Goal: Task Accomplishment & Management: Complete application form

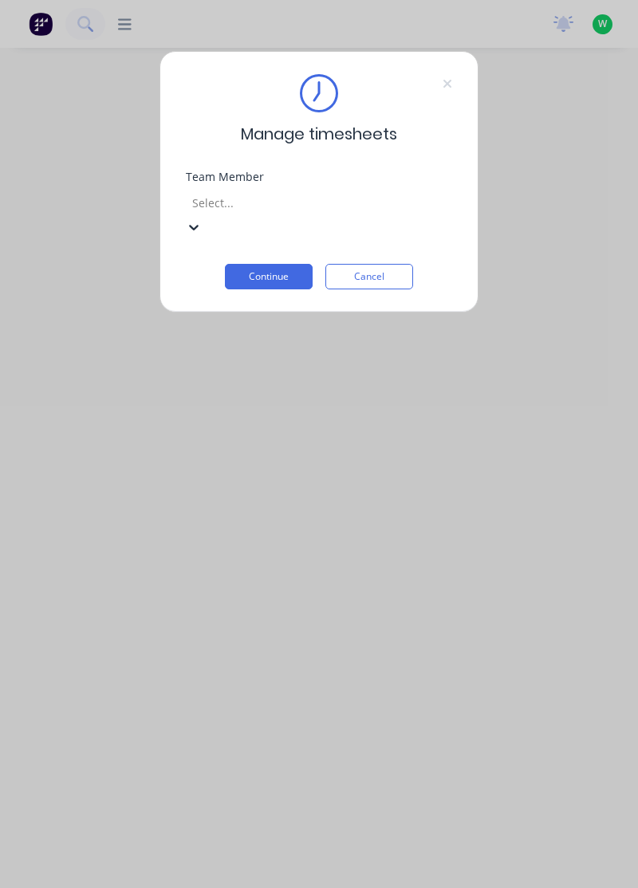
click at [292, 887] on div "[PERSON_NAME]" at bounding box center [319, 896] width 638 height 17
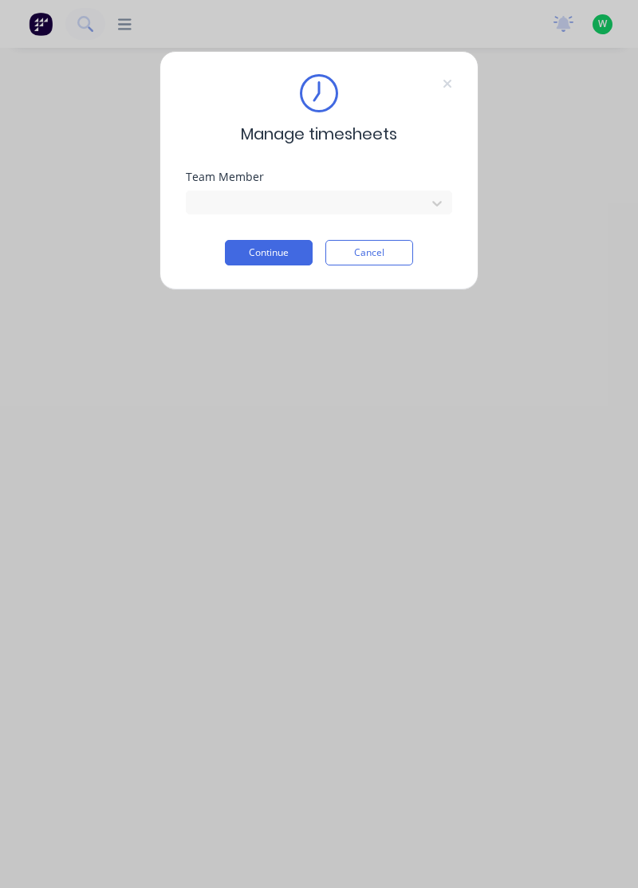
click at [287, 252] on button "Continue" at bounding box center [269, 253] width 88 height 26
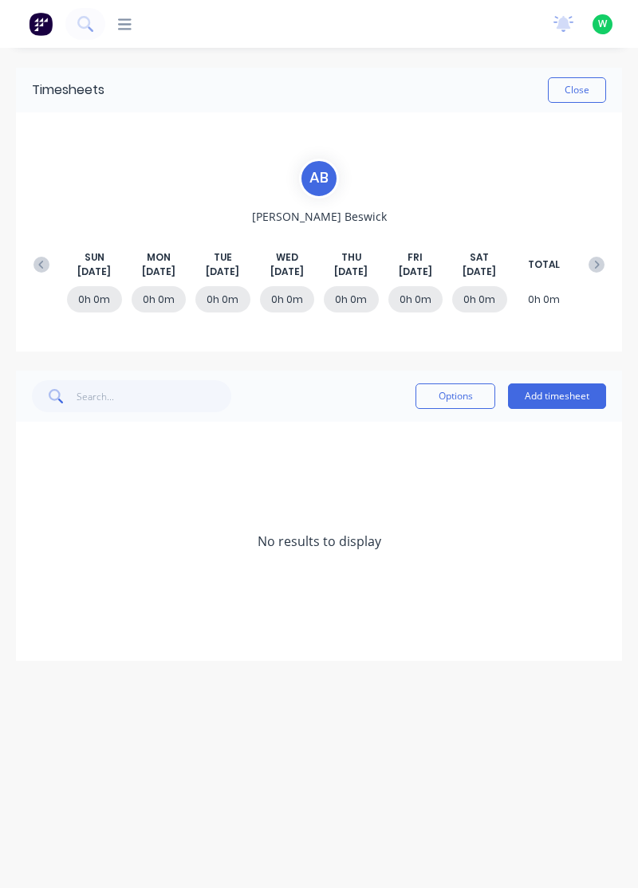
click at [27, 261] on button at bounding box center [42, 264] width 32 height 29
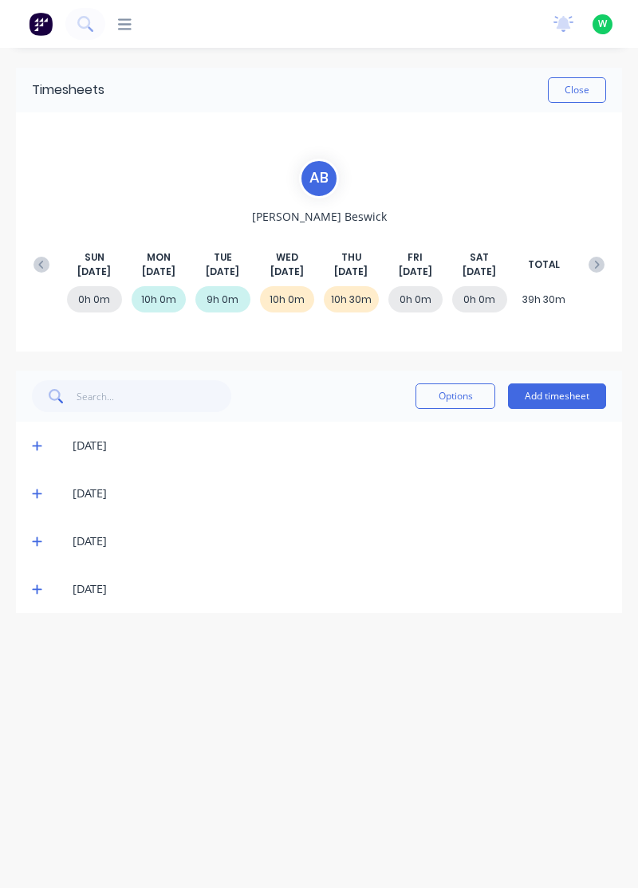
click at [563, 391] on button "Add timesheet" at bounding box center [557, 397] width 98 height 26
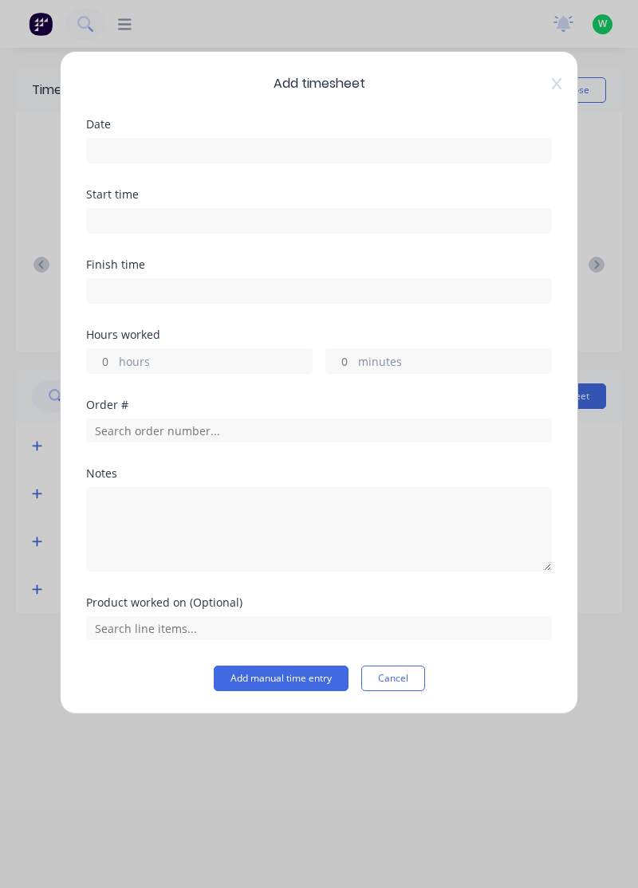
click at [438, 154] on input at bounding box center [319, 151] width 464 height 24
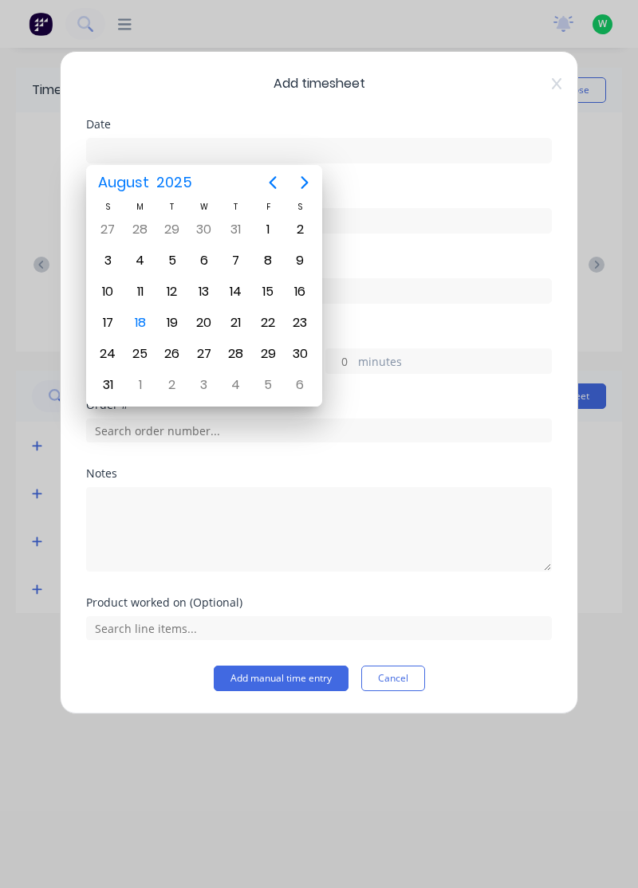
click at [273, 282] on div "15" at bounding box center [268, 292] width 24 height 24
type input "15/08/2025"
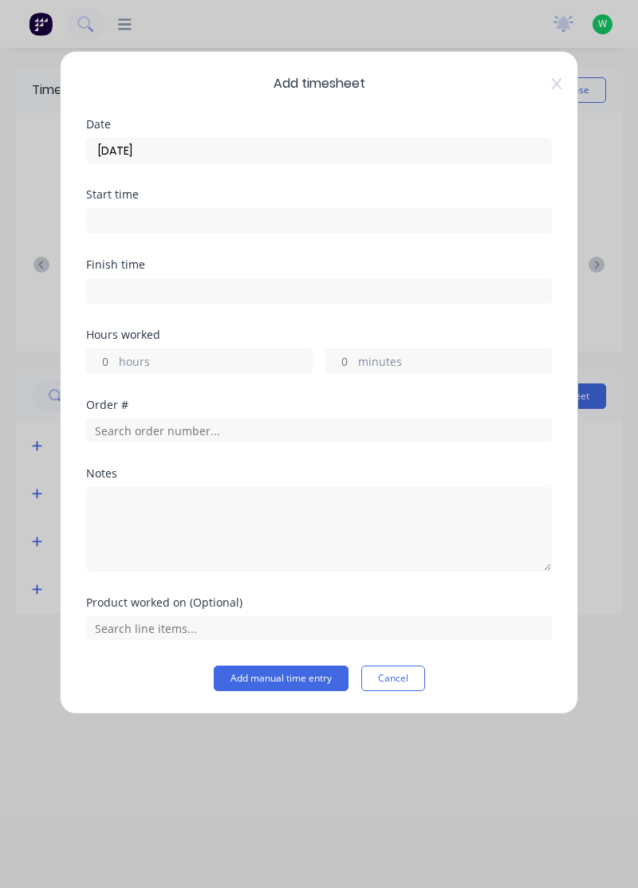
click at [262, 355] on label "hours" at bounding box center [215, 363] width 193 height 20
click at [115, 355] on input "hours" at bounding box center [101, 361] width 28 height 24
type input "8"
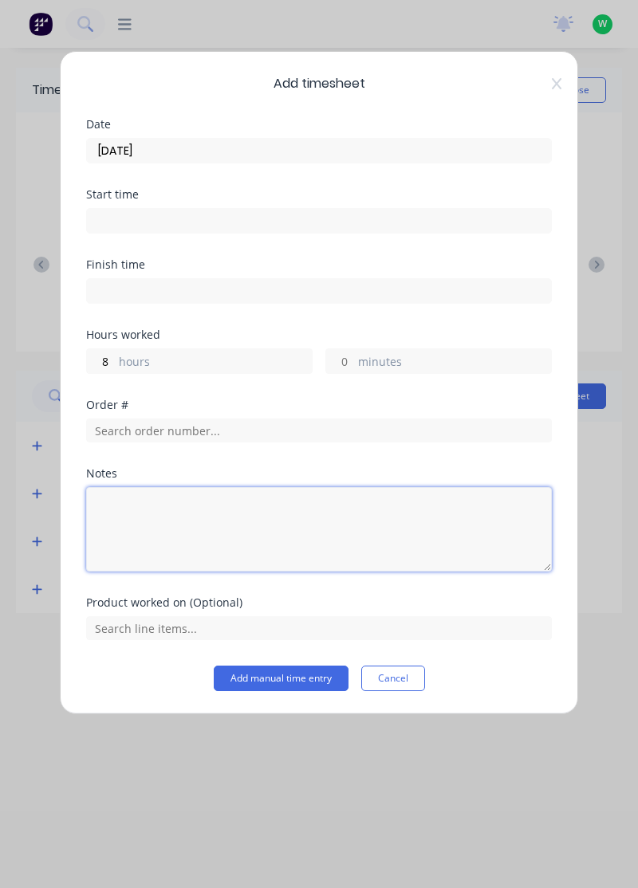
click at [303, 514] on textarea at bounding box center [319, 529] width 466 height 85
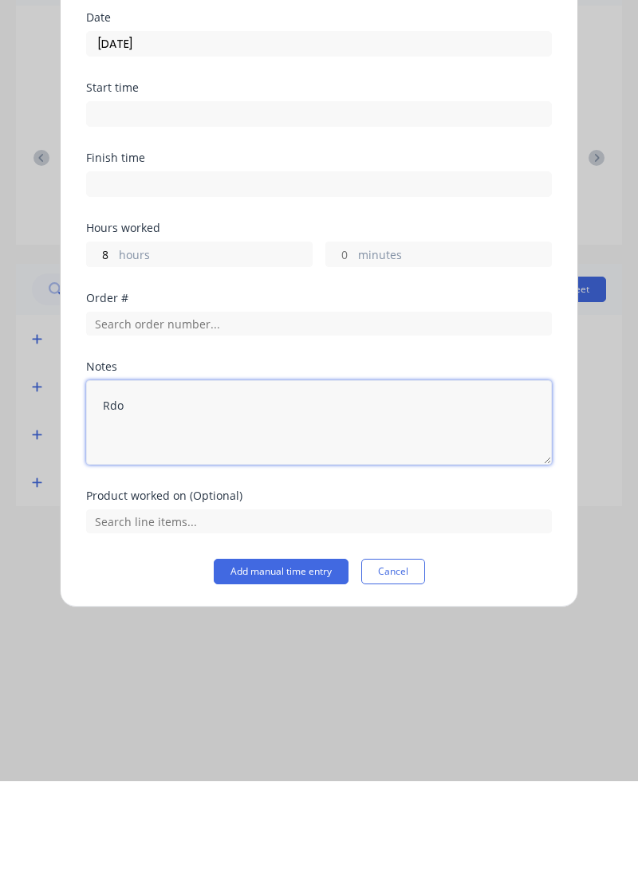
type textarea "Rdo"
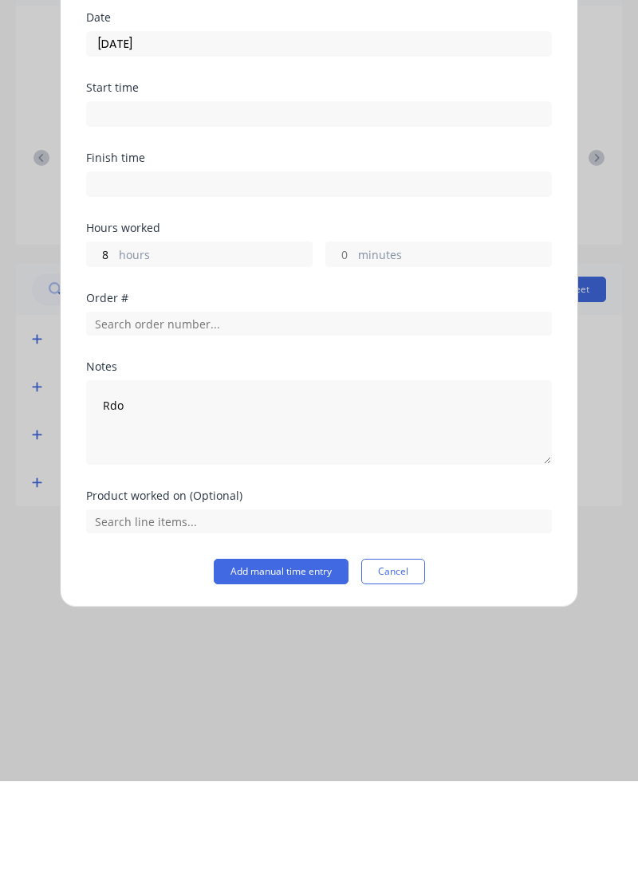
click at [306, 681] on button "Add manual time entry" at bounding box center [281, 679] width 135 height 26
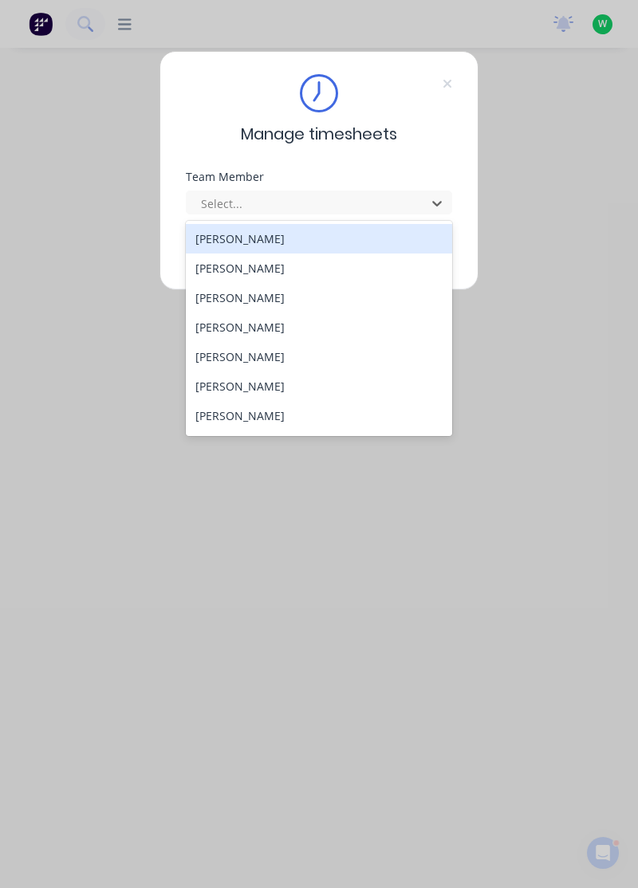
click at [250, 266] on div "[PERSON_NAME]" at bounding box center [319, 269] width 267 height 30
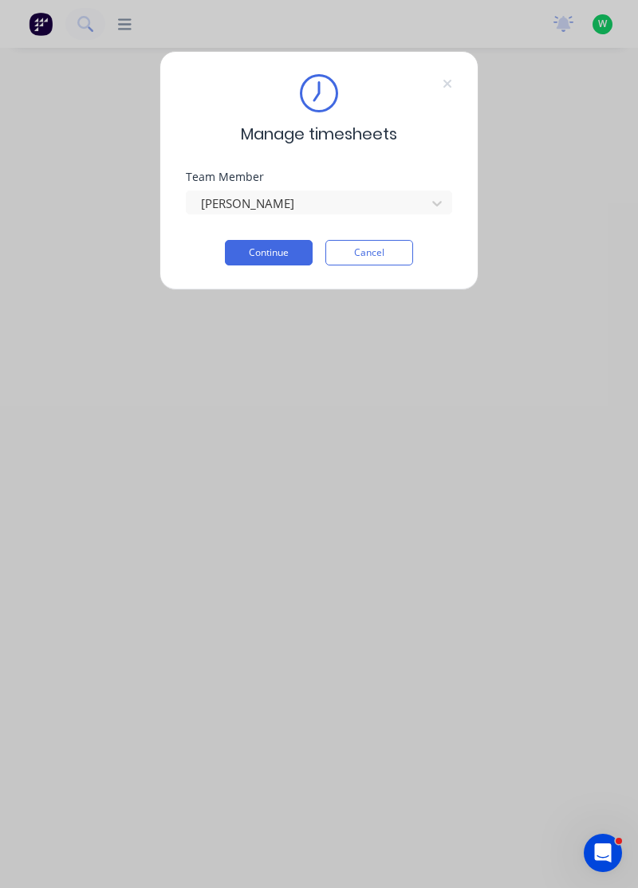
click at [282, 242] on button "Continue" at bounding box center [269, 253] width 88 height 26
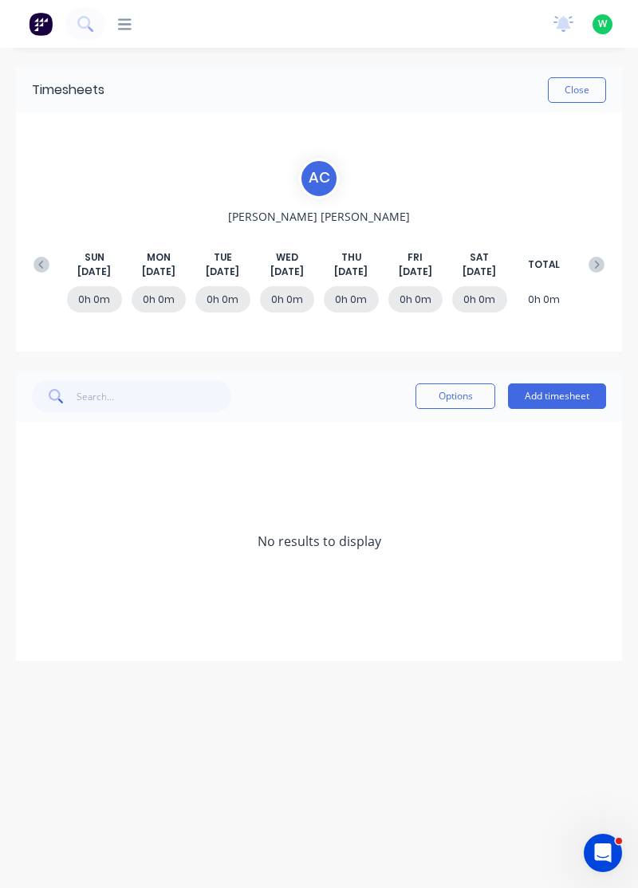
click at [37, 251] on button at bounding box center [42, 264] width 32 height 29
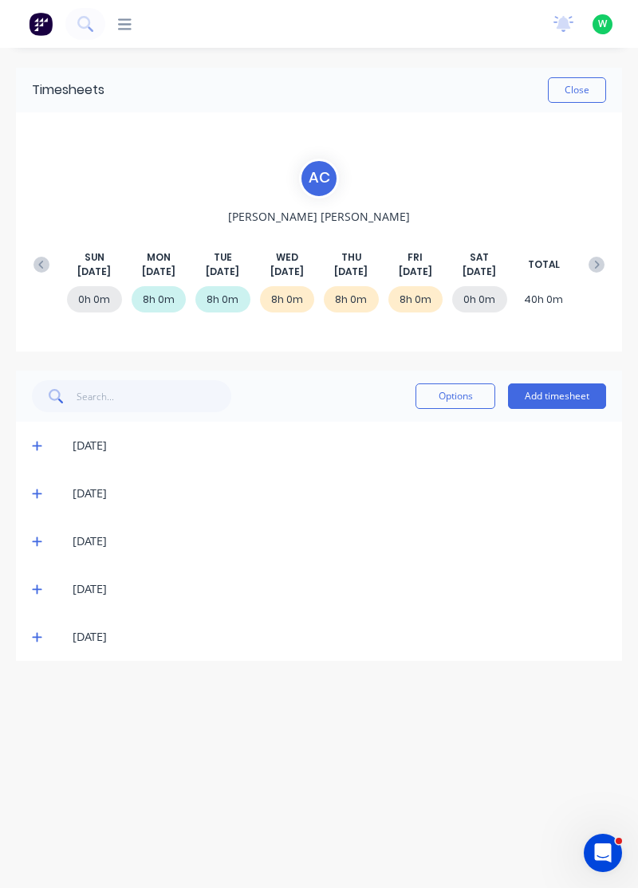
click at [34, 638] on icon at bounding box center [37, 637] width 10 height 11
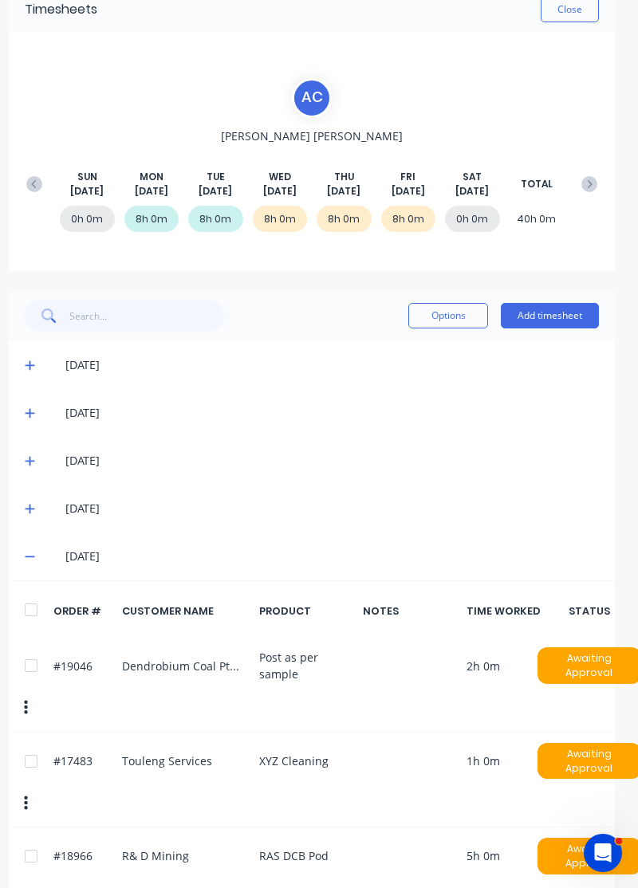
scroll to position [81, 0]
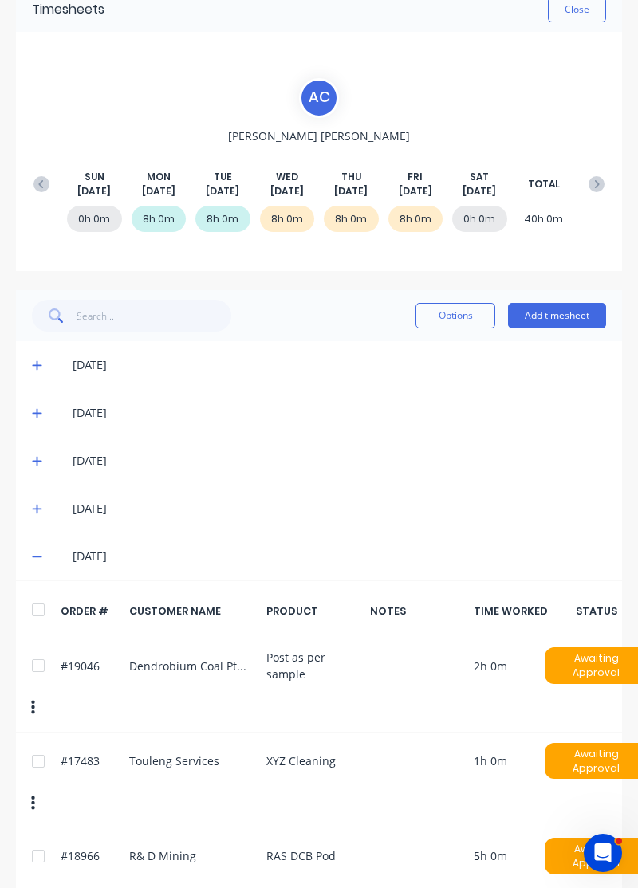
click at [378, 471] on div "[DATE]" at bounding box center [319, 461] width 606 height 48
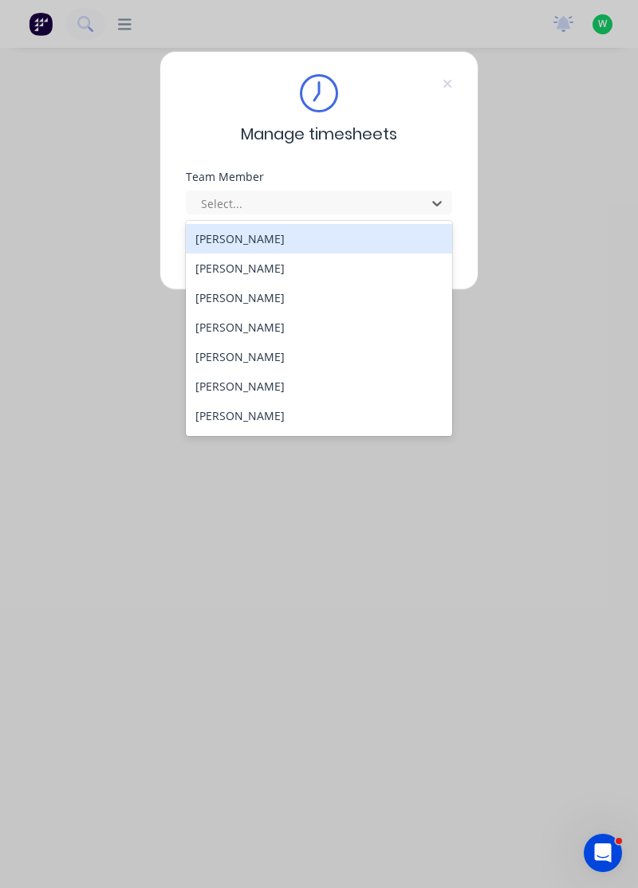
click at [254, 324] on div "[PERSON_NAME]" at bounding box center [319, 328] width 267 height 30
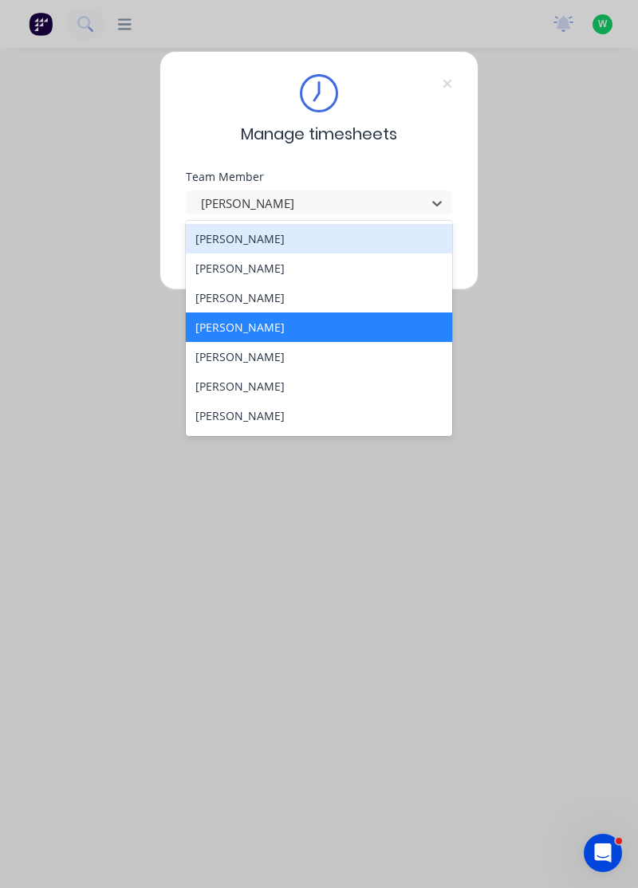
click at [259, 352] on div "[PERSON_NAME]" at bounding box center [319, 357] width 267 height 30
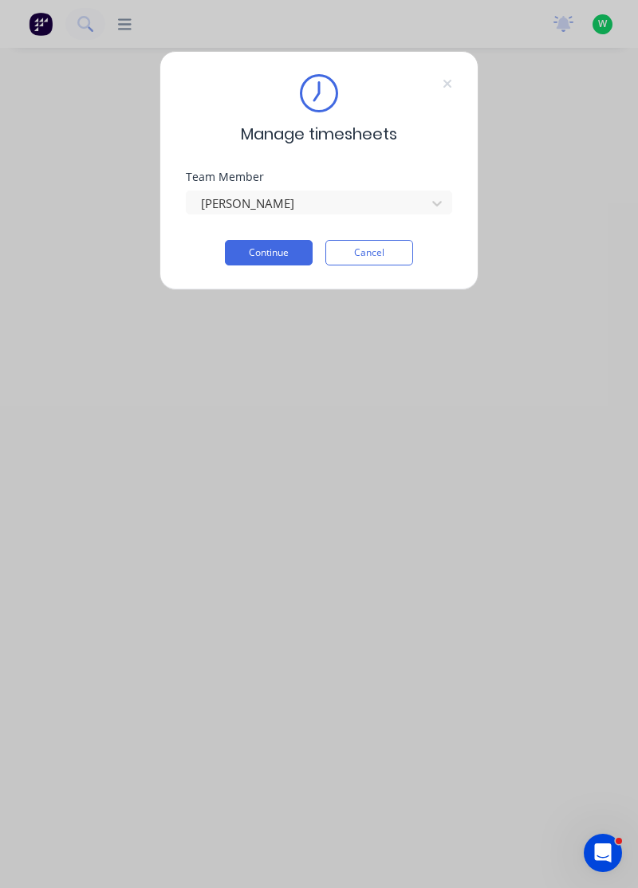
click at [289, 252] on button "Continue" at bounding box center [269, 253] width 88 height 26
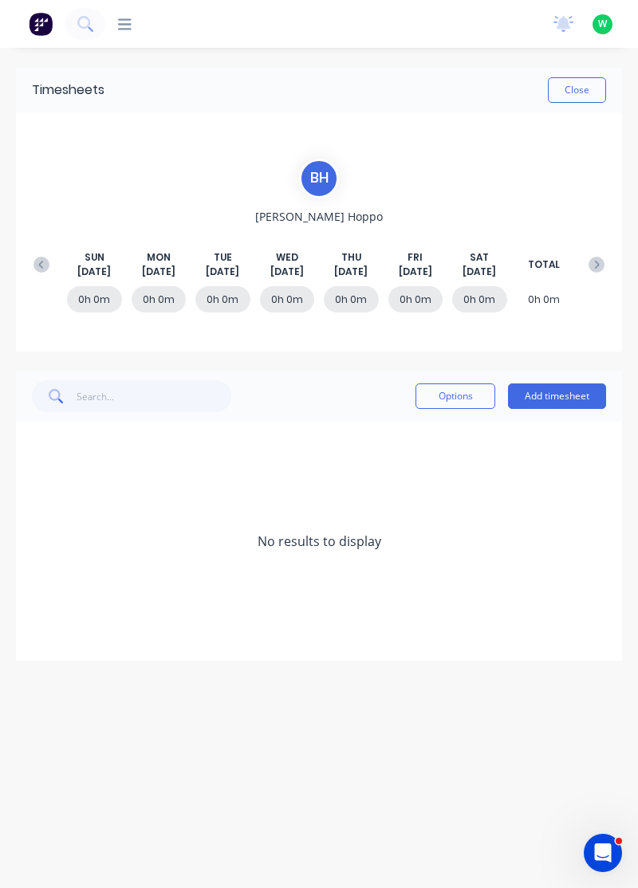
click at [44, 254] on button at bounding box center [42, 264] width 32 height 29
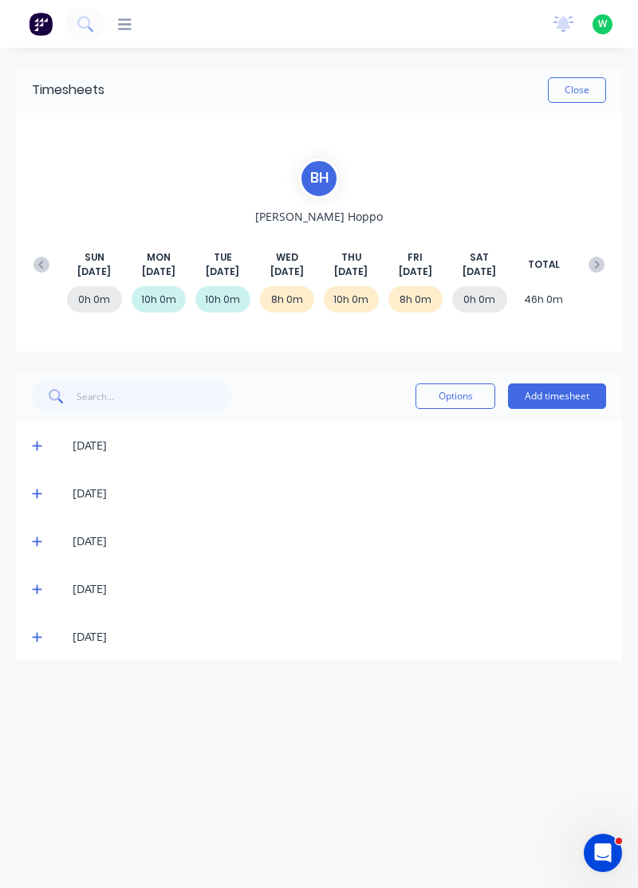
click at [38, 636] on icon at bounding box center [37, 638] width 10 height 10
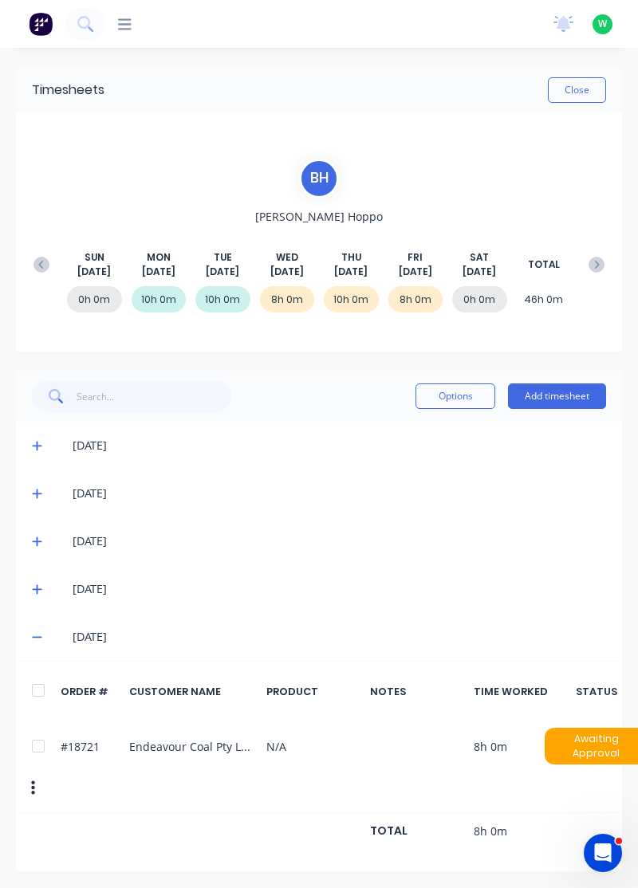
click at [33, 587] on icon at bounding box center [37, 589] width 10 height 11
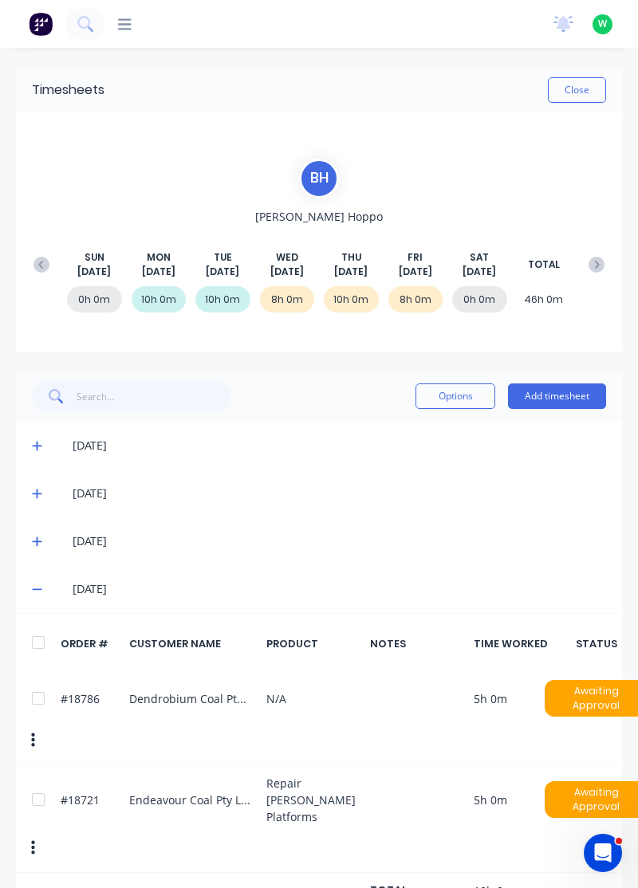
scroll to position [0, 10]
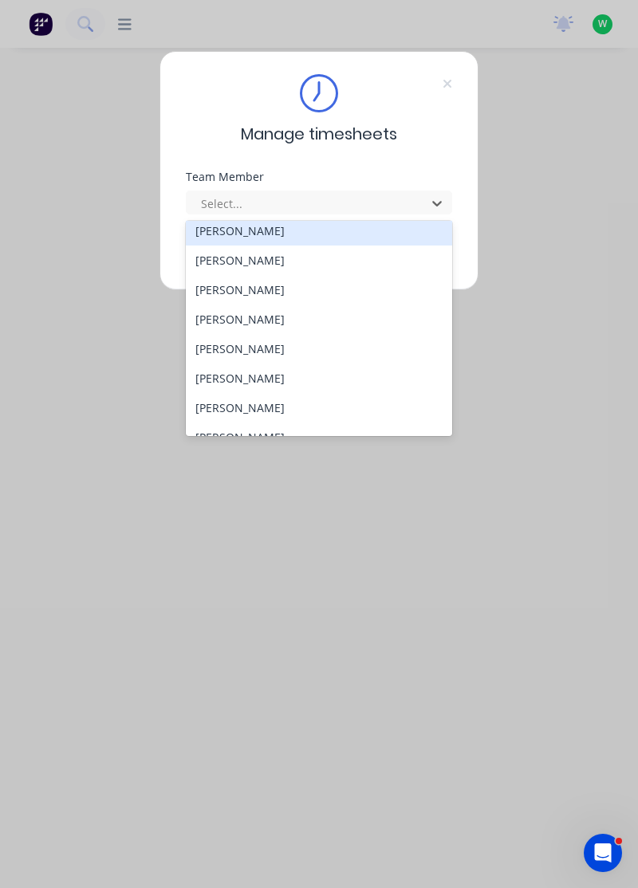
scroll to position [6, 0]
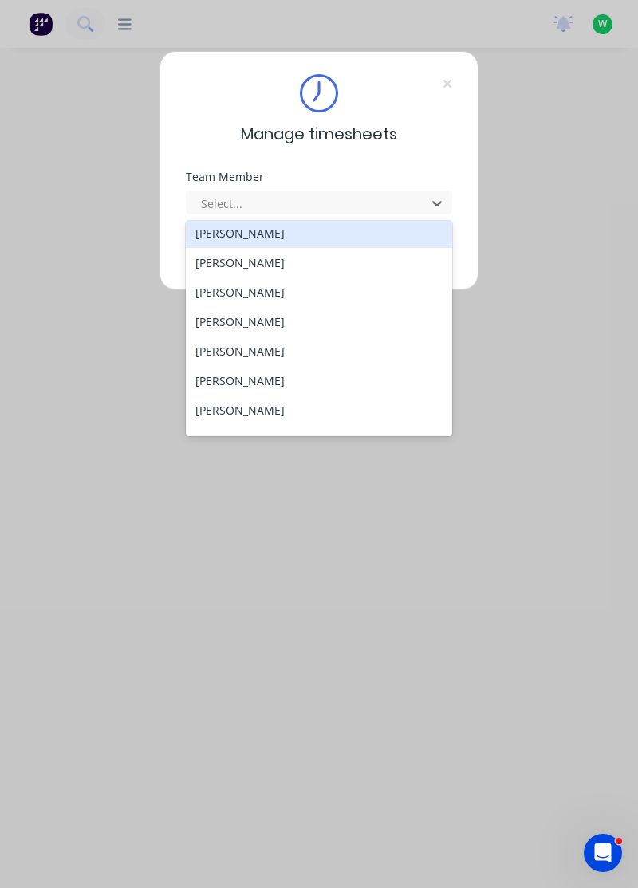
click at [282, 383] on div "[PERSON_NAME]" at bounding box center [319, 381] width 267 height 30
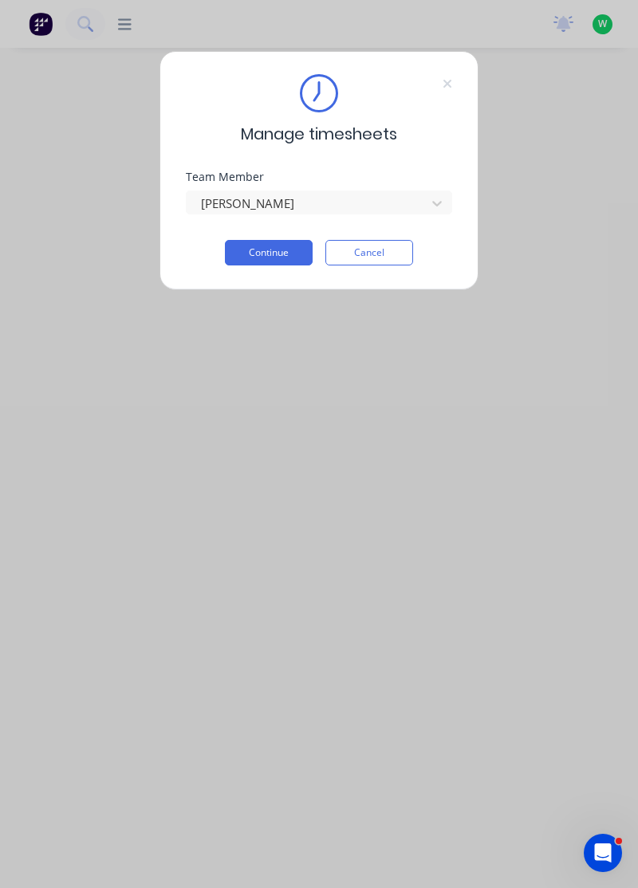
click at [287, 252] on button "Continue" at bounding box center [269, 253] width 88 height 26
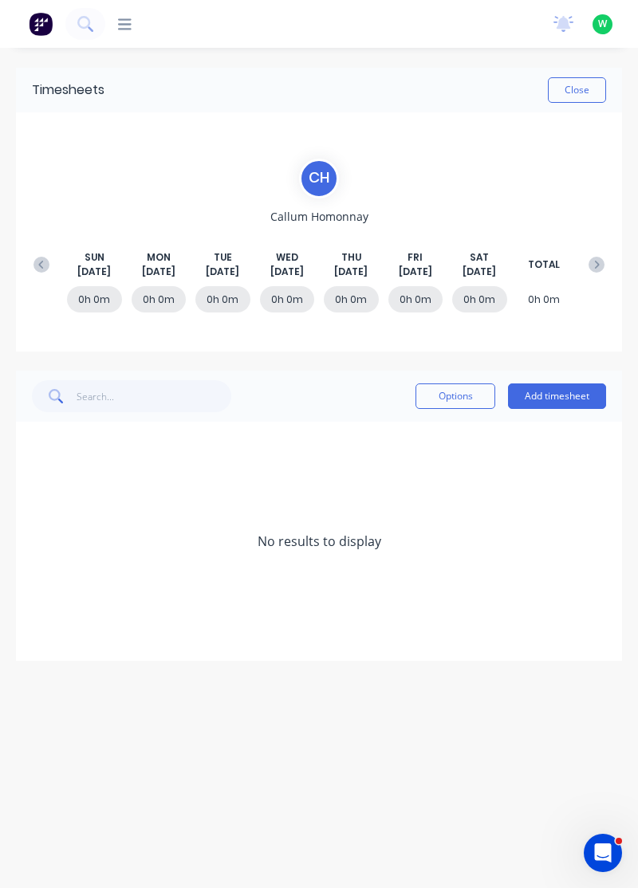
click at [45, 251] on button at bounding box center [42, 264] width 32 height 29
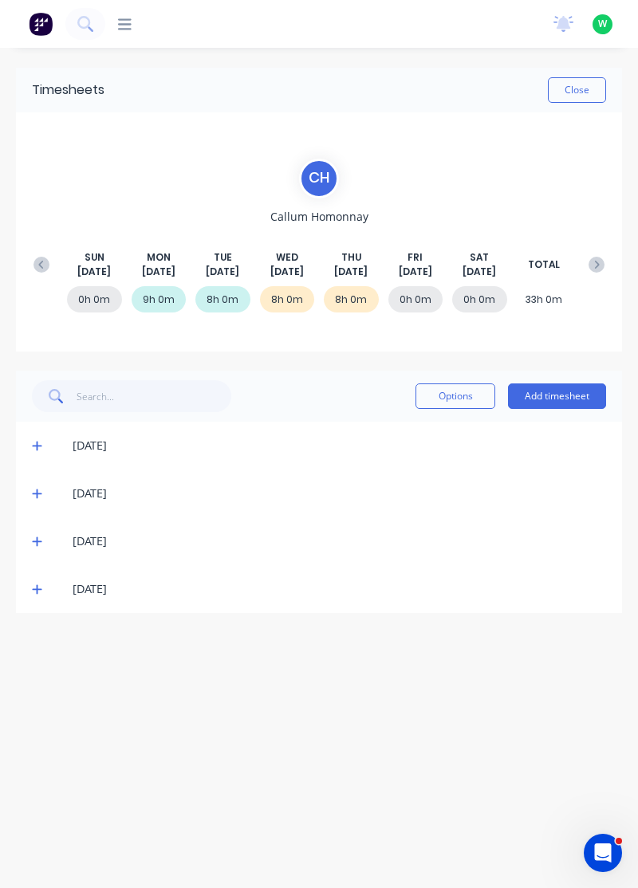
click at [578, 391] on button "Add timesheet" at bounding box center [557, 397] width 98 height 26
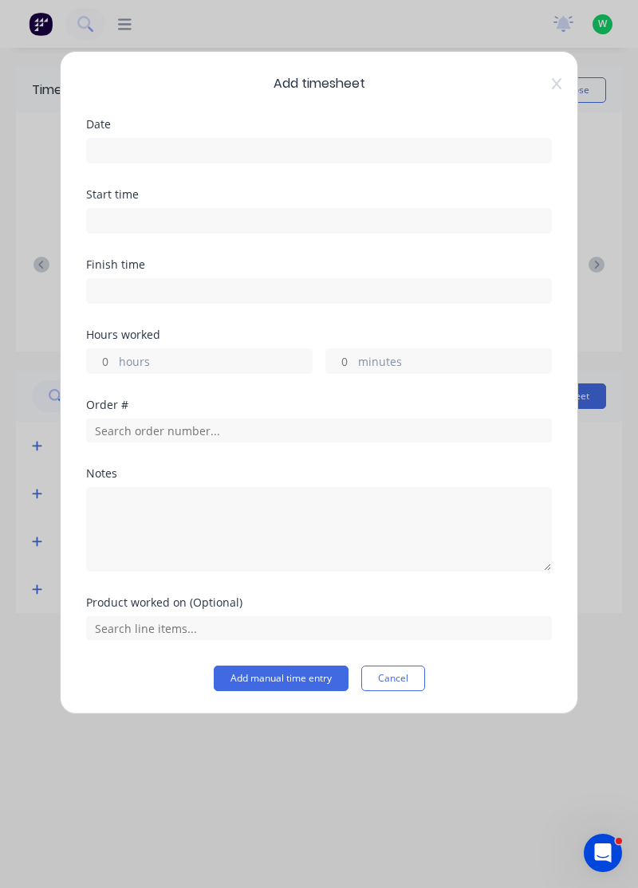
click at [418, 155] on input at bounding box center [319, 151] width 464 height 24
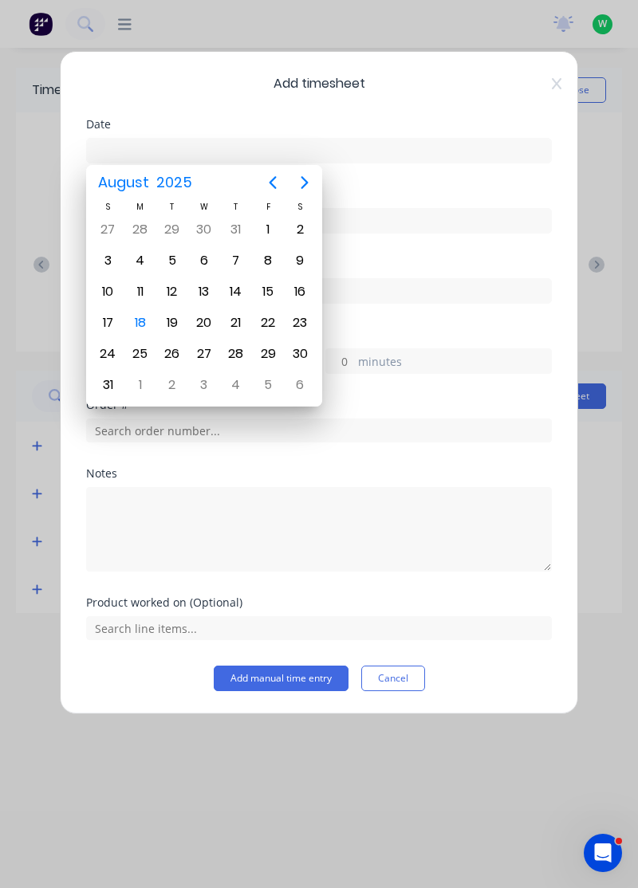
click at [265, 287] on div "15" at bounding box center [268, 292] width 24 height 24
type input "[DATE]"
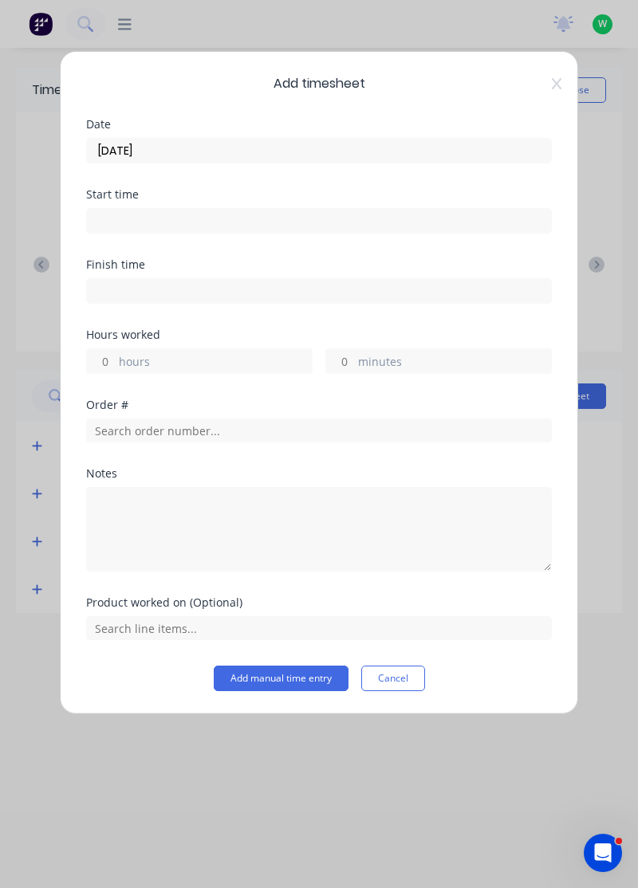
click at [247, 357] on label "hours" at bounding box center [215, 363] width 193 height 20
click at [115, 357] on input "hours" at bounding box center [101, 361] width 28 height 24
type input "8"
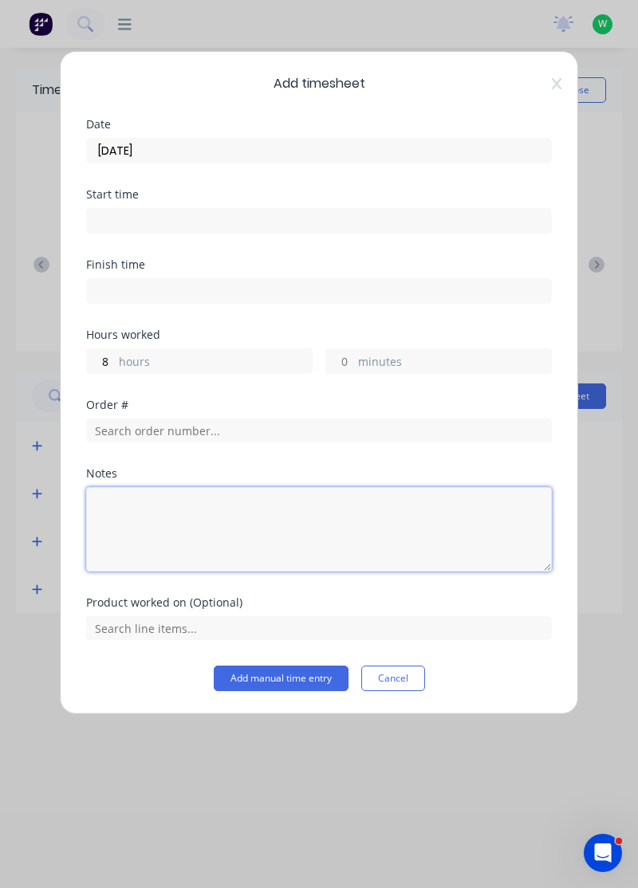
click at [281, 516] on textarea at bounding box center [319, 529] width 466 height 85
type textarea "Rdo"
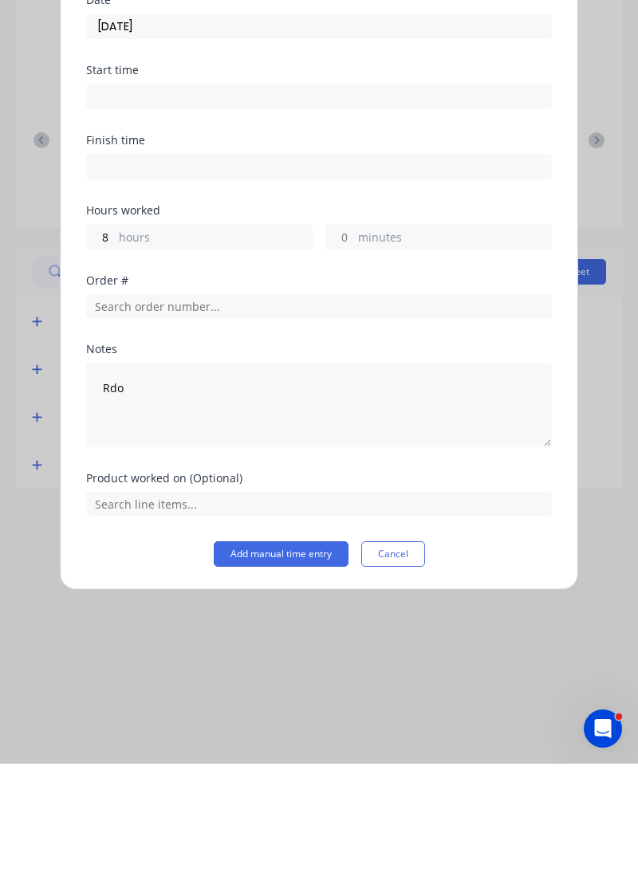
click at [303, 678] on button "Add manual time entry" at bounding box center [281, 679] width 135 height 26
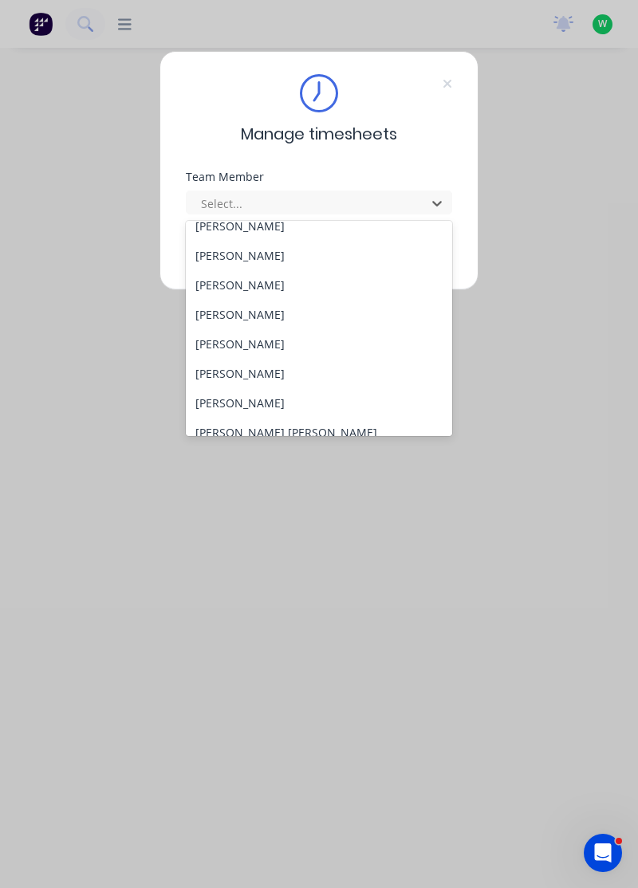
scroll to position [75, 0]
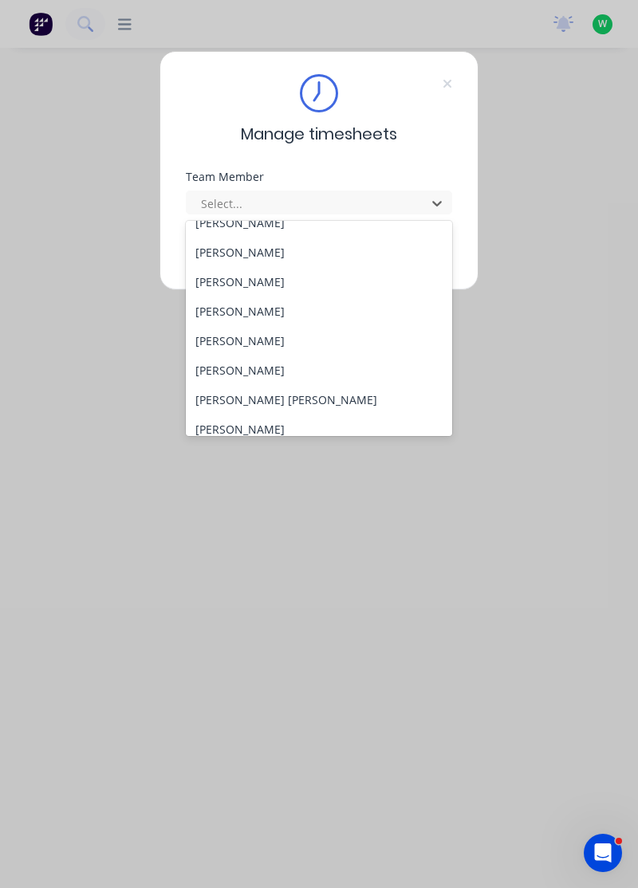
click at [258, 343] on div "[PERSON_NAME]" at bounding box center [319, 341] width 267 height 30
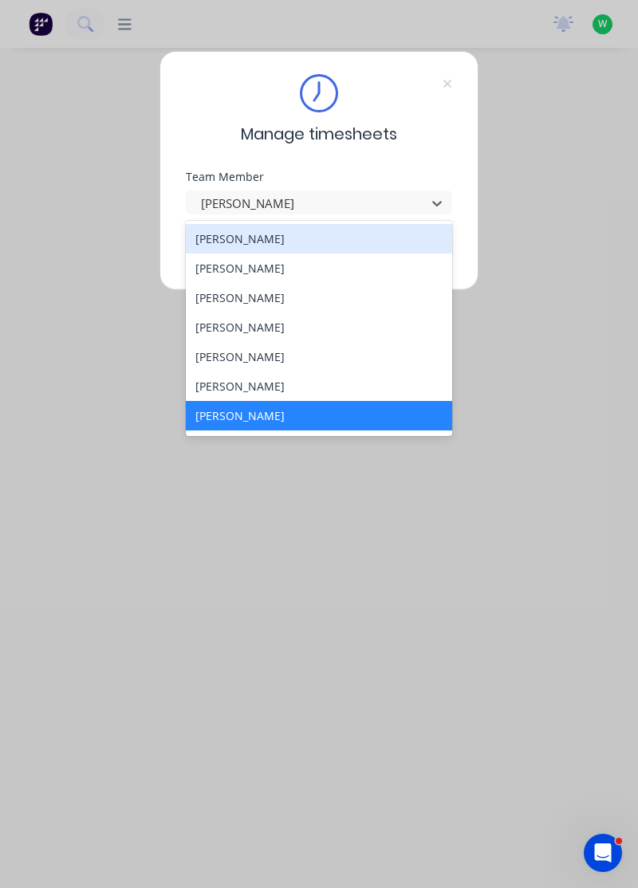
click at [252, 407] on div "[PERSON_NAME]" at bounding box center [319, 416] width 267 height 30
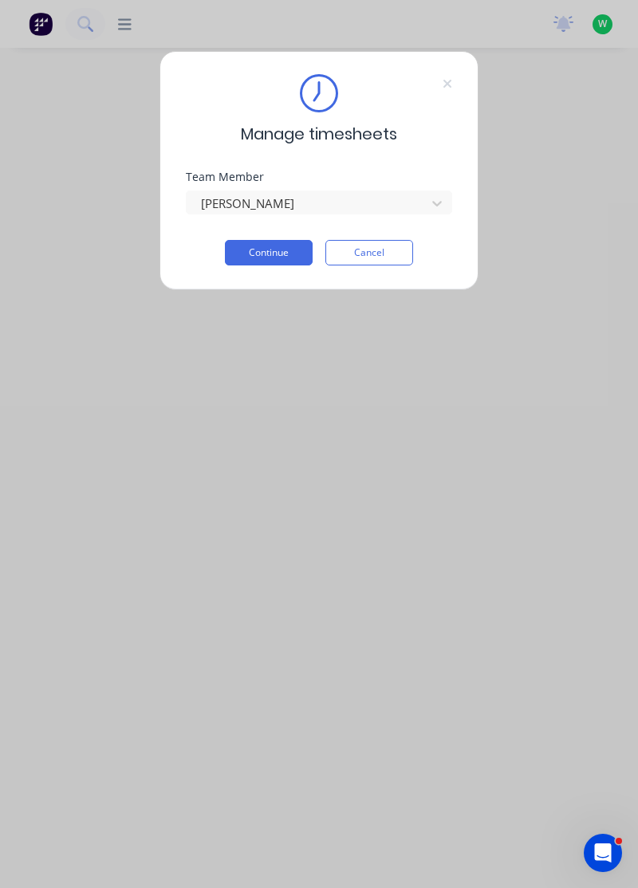
click at [277, 249] on button "Continue" at bounding box center [269, 253] width 88 height 26
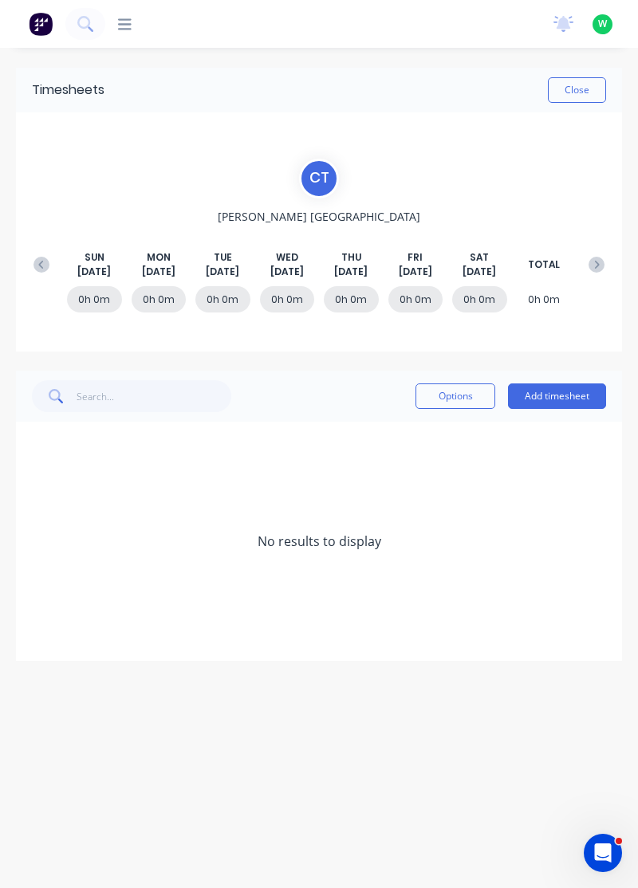
click at [50, 250] on div "SUN Aug 17th MON Aug 18th TUE Aug 19th WED Aug 20th THU Aug 21st FRI Aug 22nd S…" at bounding box center [319, 264] width 587 height 29
click at [48, 252] on button at bounding box center [42, 264] width 32 height 29
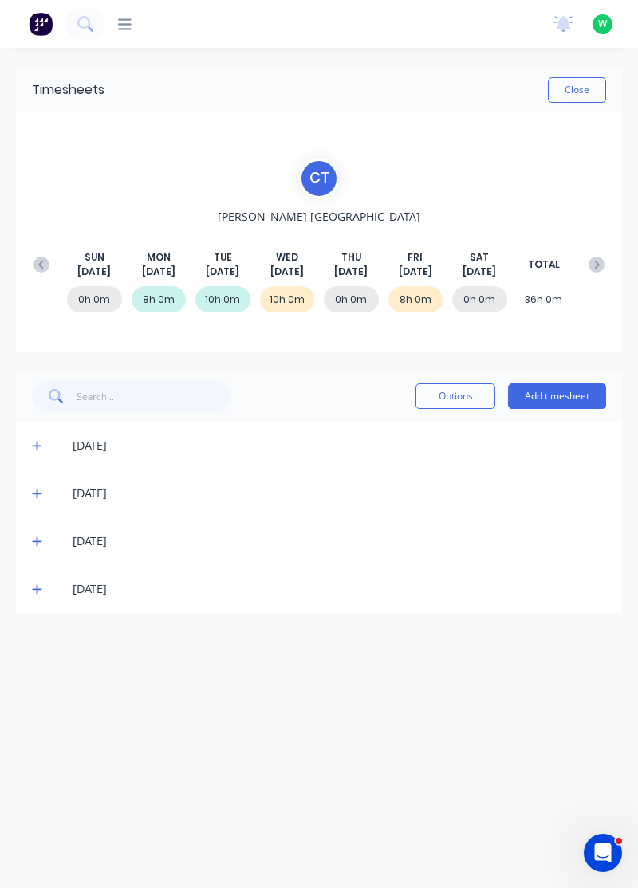
click at [568, 385] on button "Add timesheet" at bounding box center [557, 397] width 98 height 26
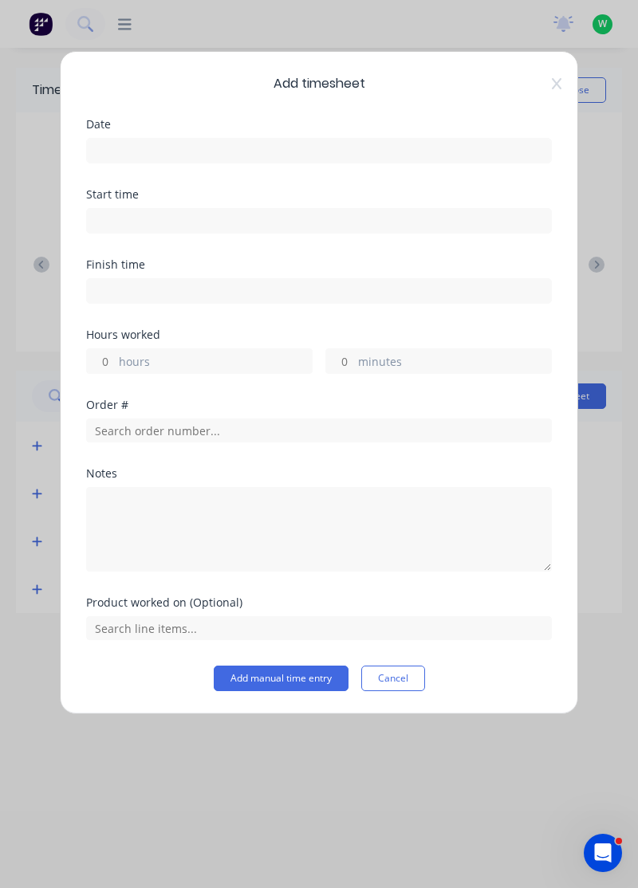
click at [374, 147] on input at bounding box center [319, 151] width 464 height 24
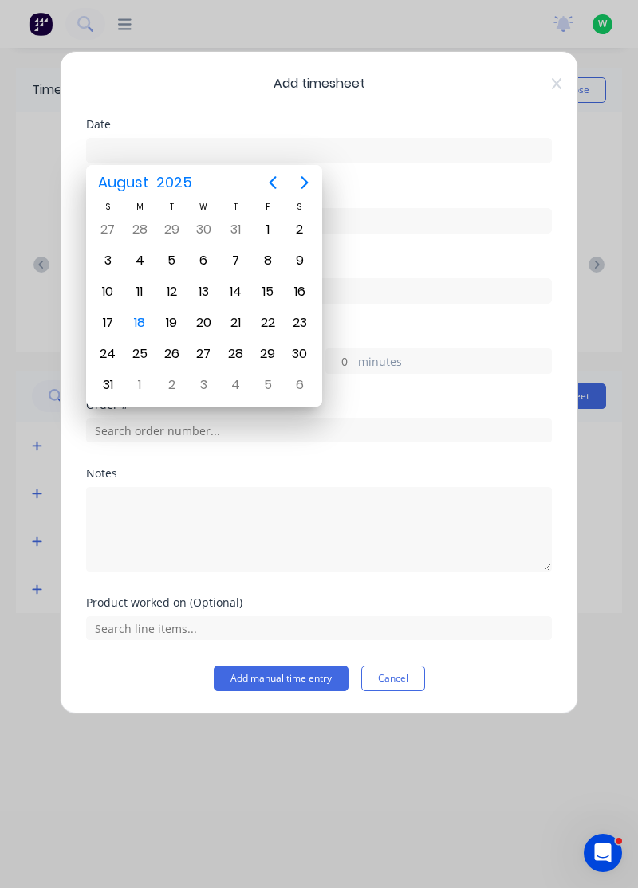
click at [410, 403] on div "Order #" at bounding box center [319, 404] width 466 height 11
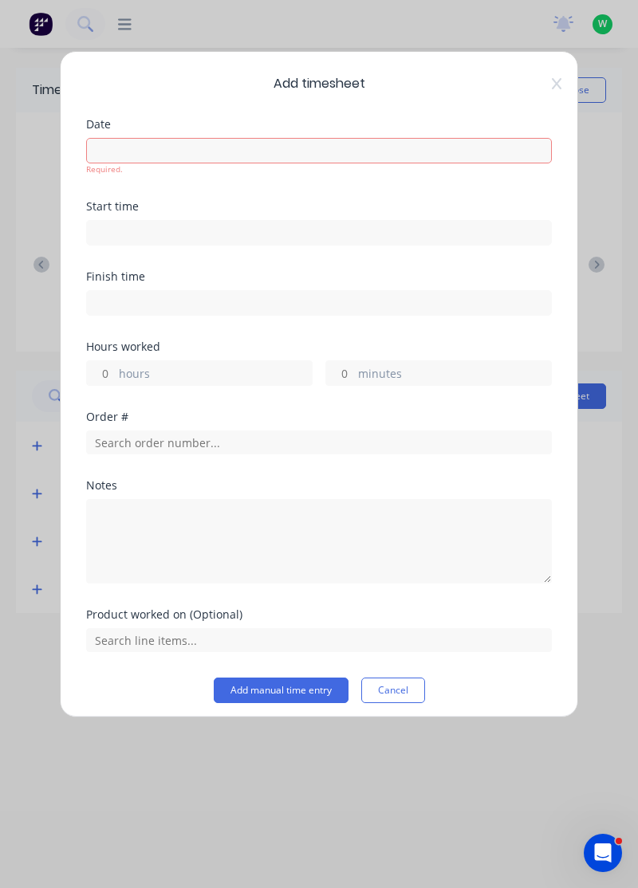
click at [427, 145] on input at bounding box center [319, 151] width 464 height 24
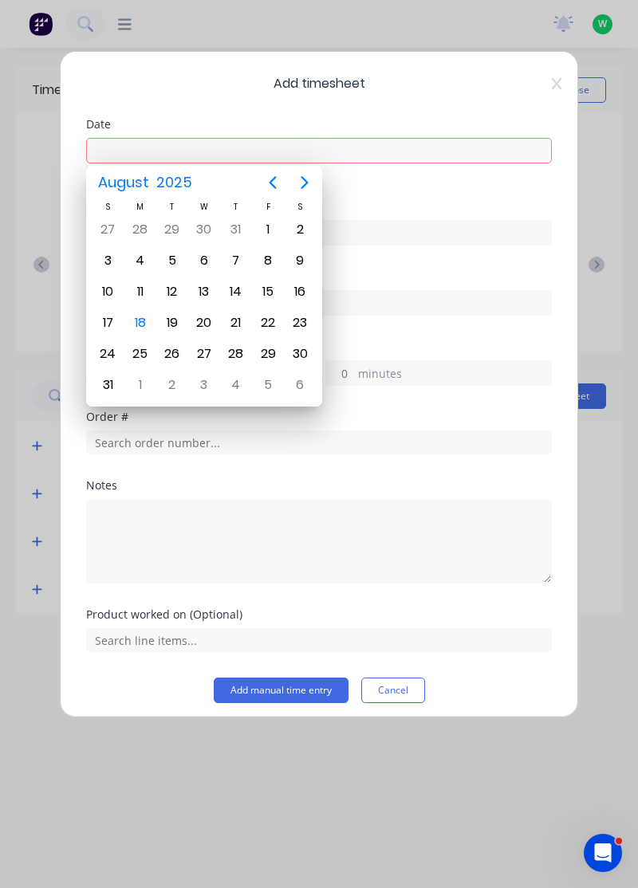
click at [235, 281] on div "14" at bounding box center [236, 292] width 24 height 24
type input "14/08/2025"
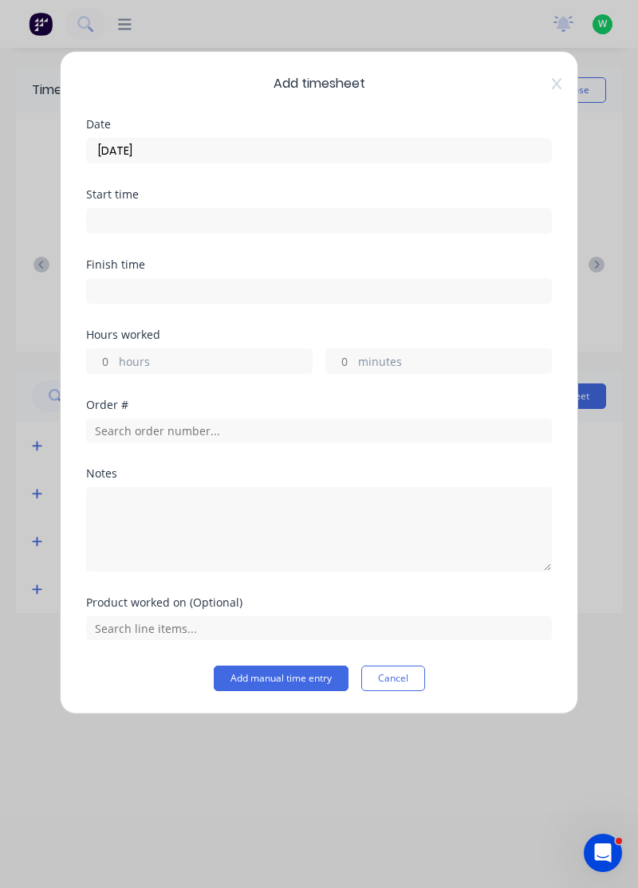
click at [257, 353] on label "hours" at bounding box center [215, 363] width 193 height 20
click at [115, 353] on input "hours" at bounding box center [101, 361] width 28 height 24
type input "8"
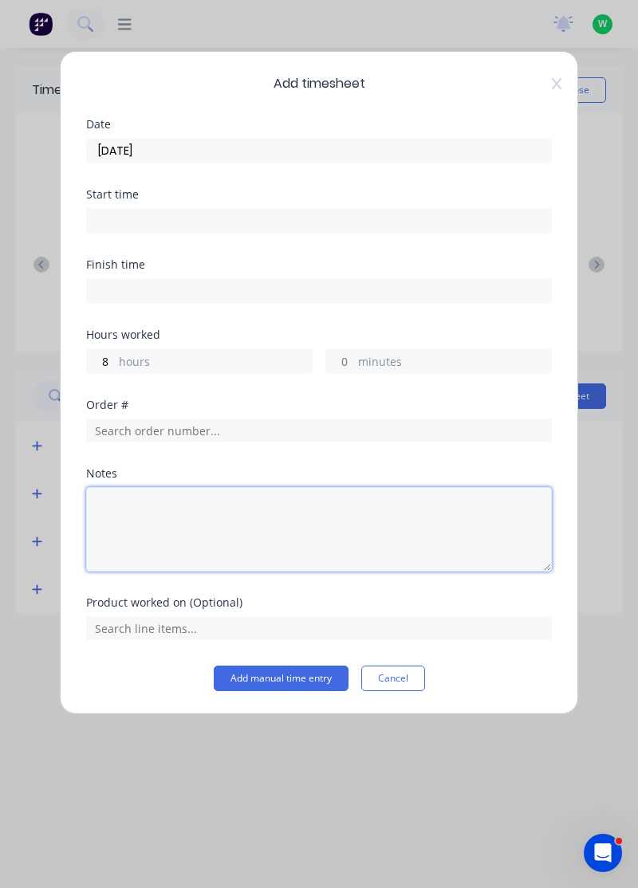
click at [257, 502] on textarea at bounding box center [319, 529] width 466 height 85
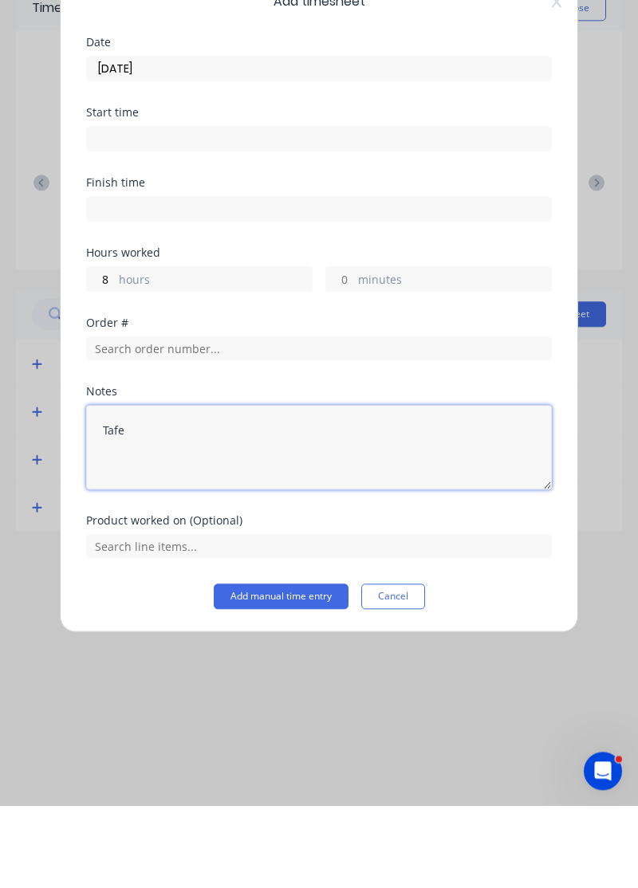
type textarea "Tafe"
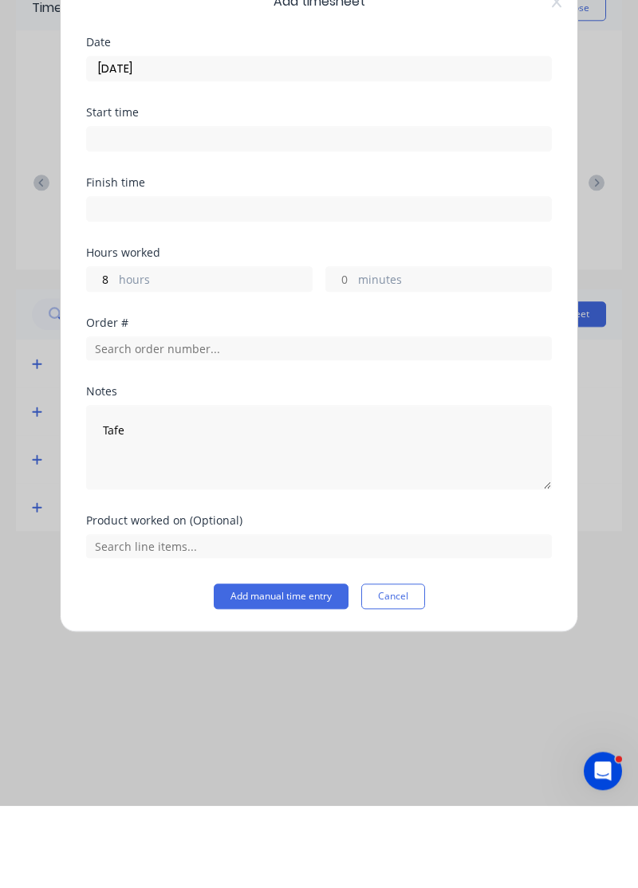
click at [272, 679] on button "Add manual time entry" at bounding box center [281, 679] width 135 height 26
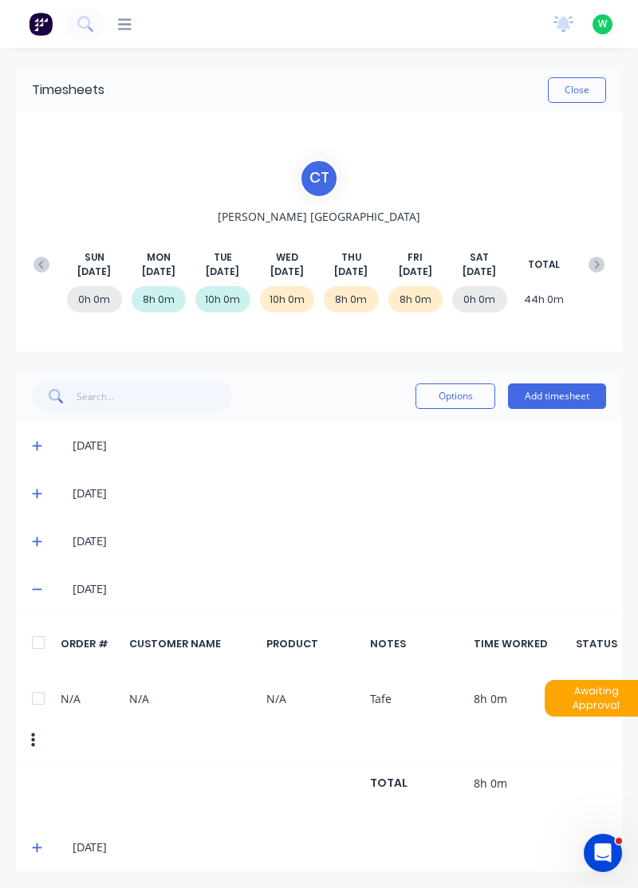
scroll to position [0, 1]
click at [34, 840] on span at bounding box center [38, 848] width 15 height 16
click at [33, 842] on icon at bounding box center [36, 847] width 10 height 11
click at [42, 840] on span at bounding box center [38, 848] width 15 height 16
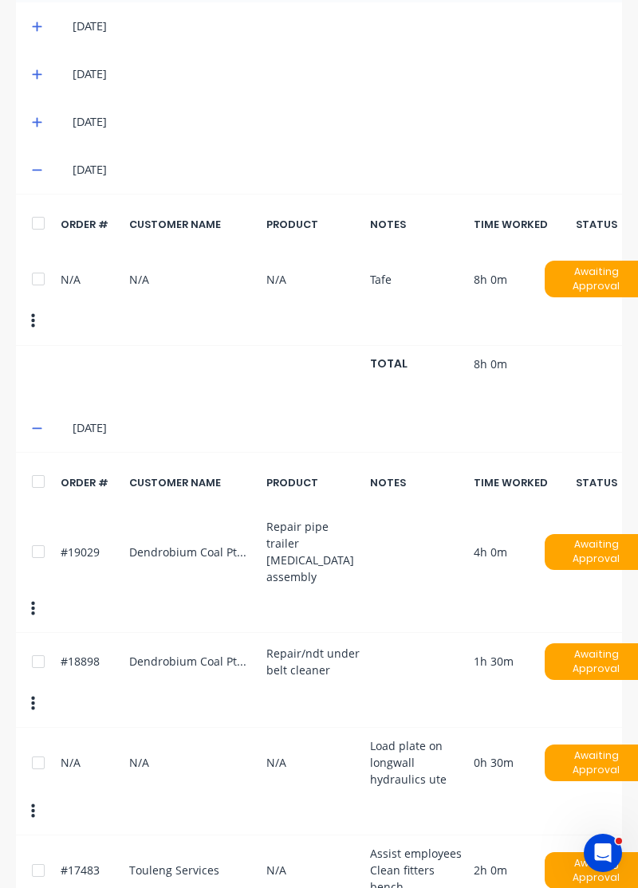
scroll to position [0, 10]
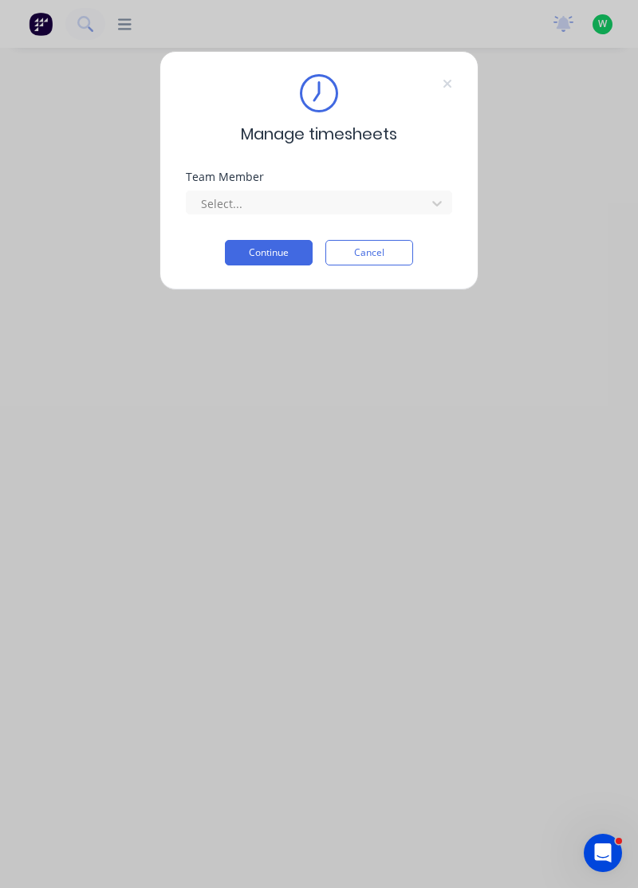
click at [416, 176] on div "Team Member" at bounding box center [319, 176] width 266 height 11
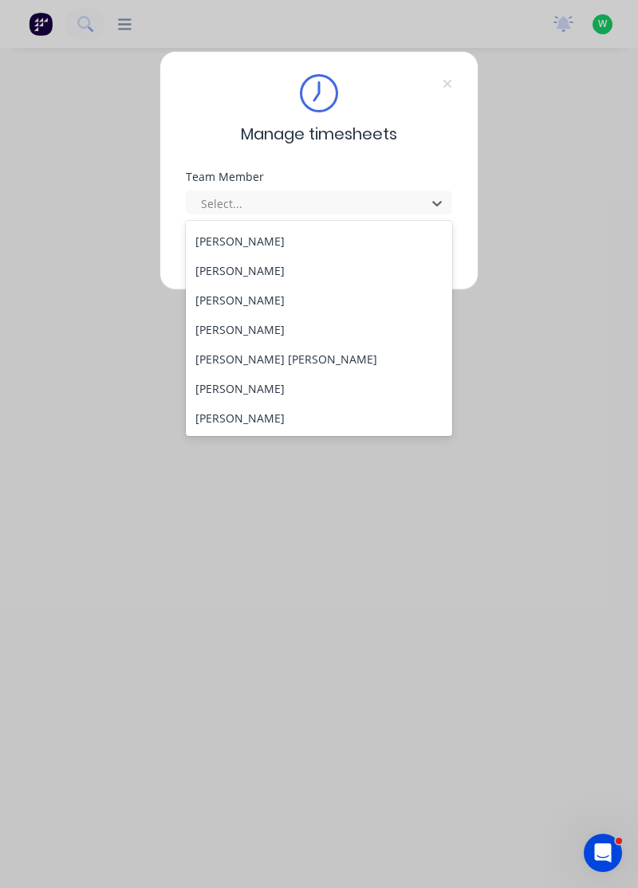
scroll to position [140, 0]
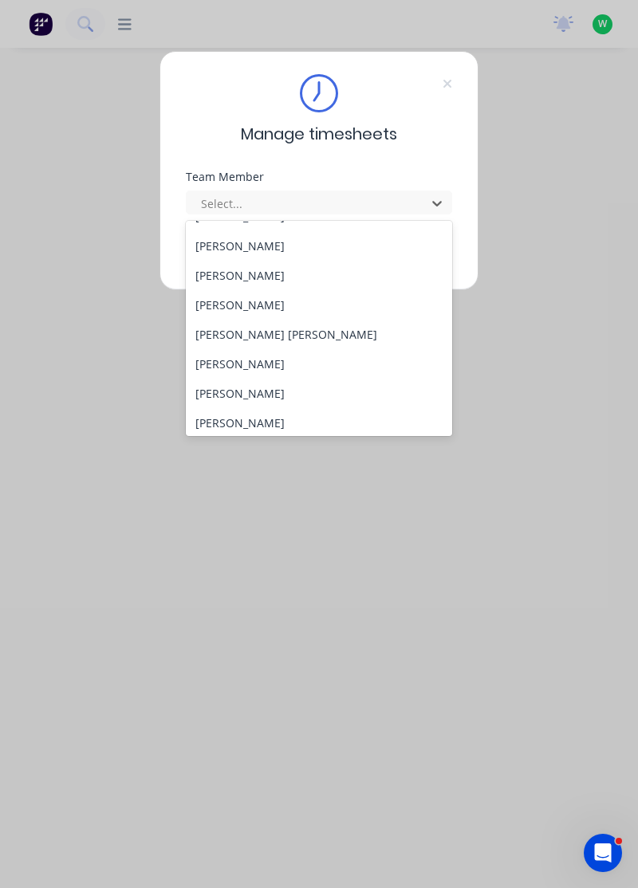
click at [239, 301] on div "[PERSON_NAME]" at bounding box center [319, 305] width 267 height 30
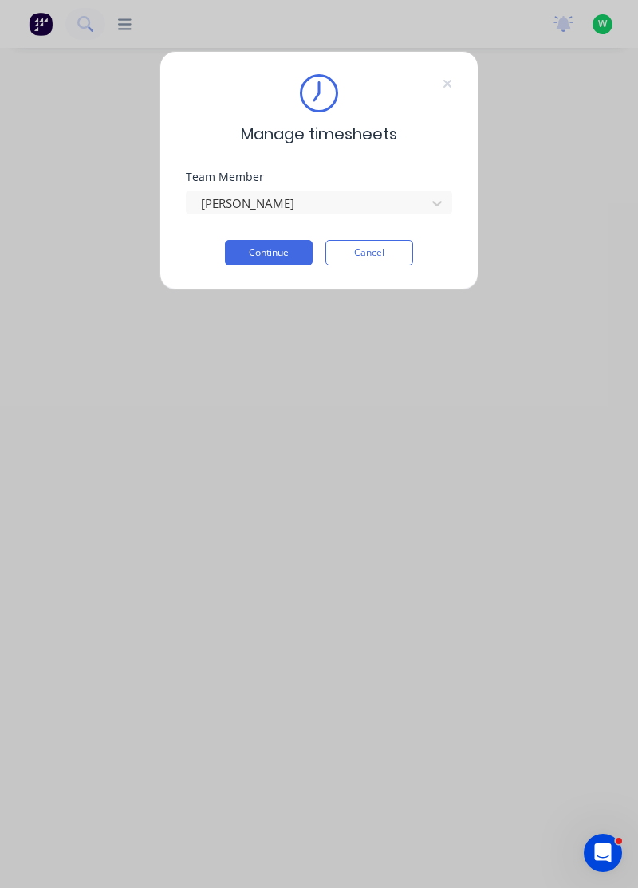
click at [286, 252] on button "Continue" at bounding box center [269, 253] width 88 height 26
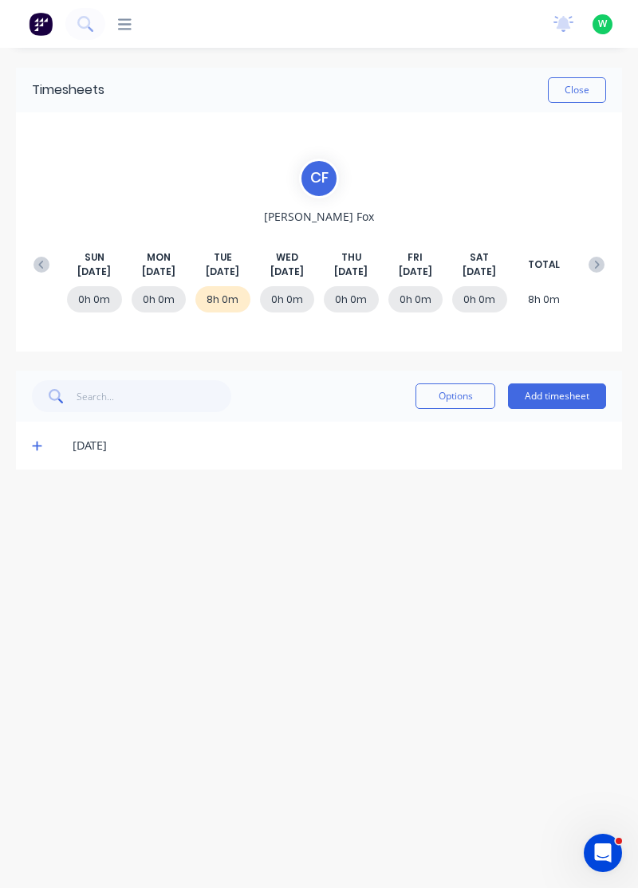
click at [35, 447] on icon at bounding box center [37, 445] width 10 height 11
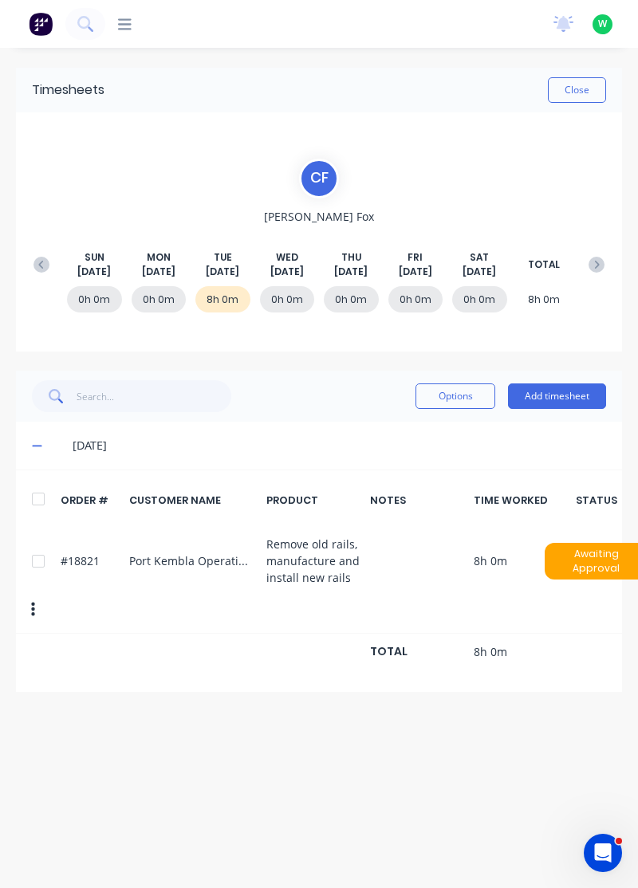
click at [37, 254] on button at bounding box center [42, 264] width 32 height 29
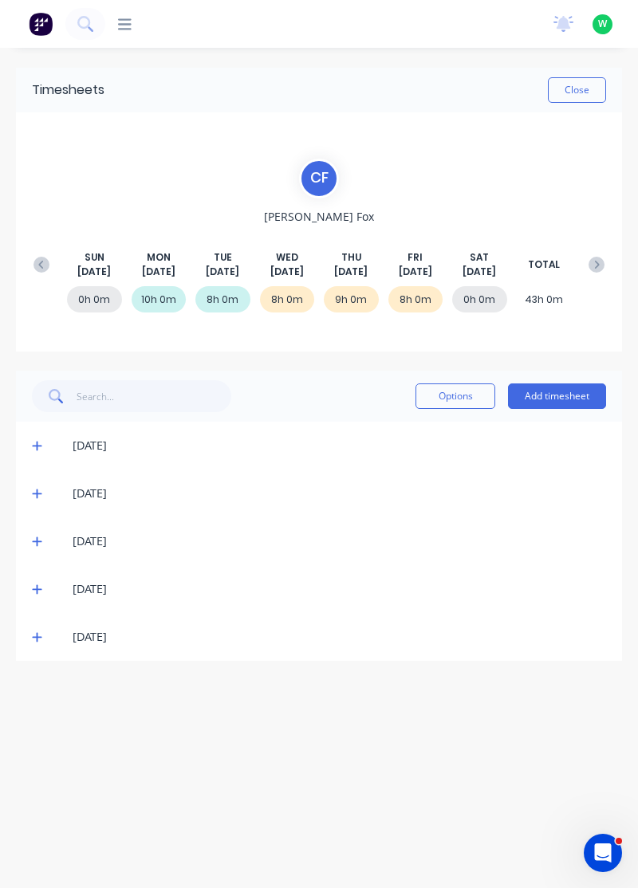
click at [22, 640] on div "[DATE]" at bounding box center [319, 637] width 606 height 48
click at [39, 638] on icon at bounding box center [37, 637] width 10 height 11
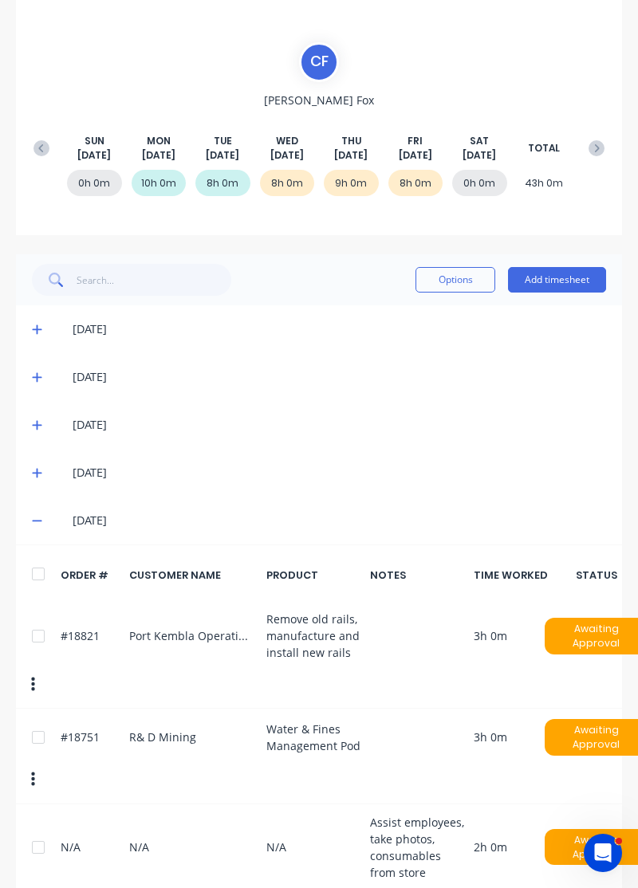
scroll to position [152, 0]
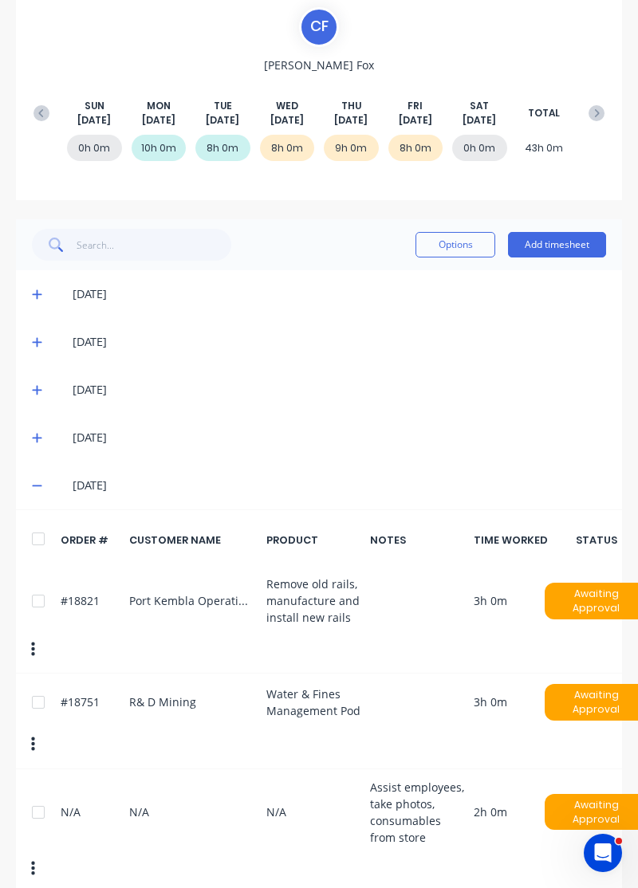
click at [37, 439] on icon at bounding box center [37, 439] width 10 height 10
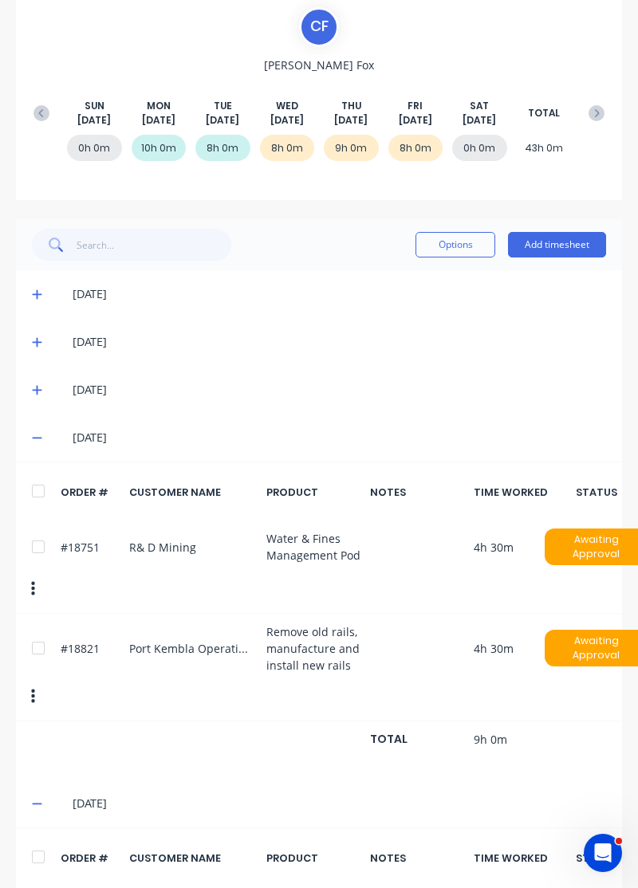
click at [35, 438] on icon at bounding box center [37, 439] width 10 height 2
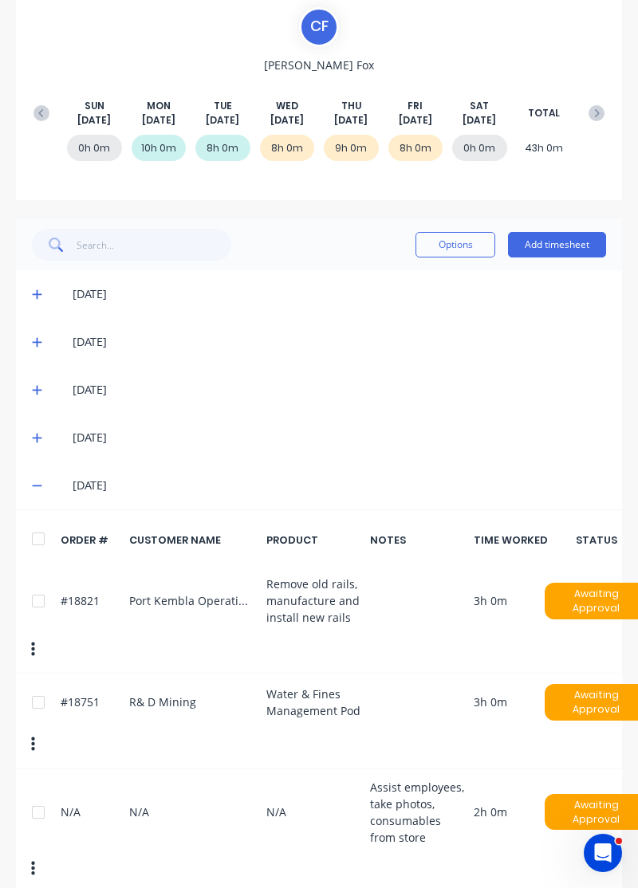
click at [590, 115] on icon at bounding box center [596, 113] width 16 height 16
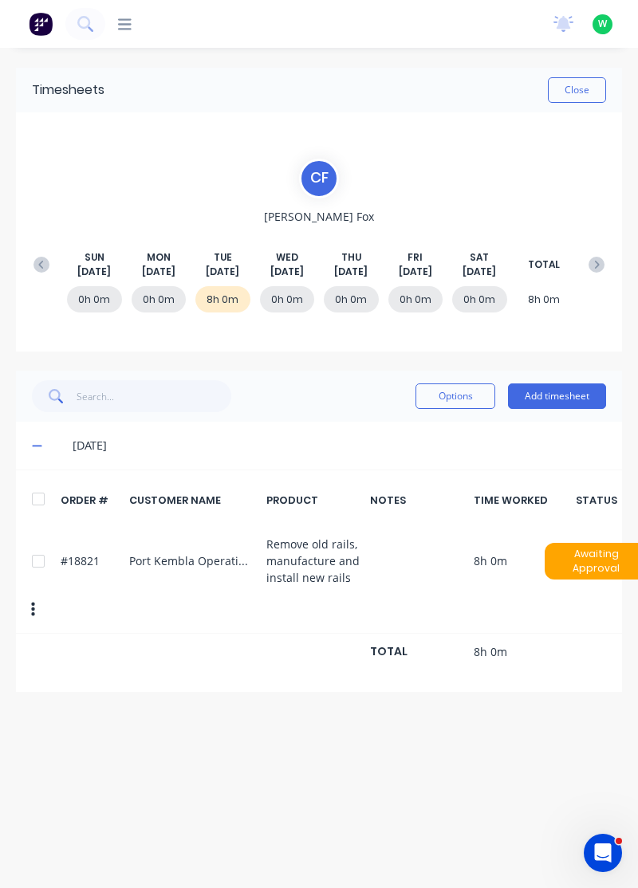
scroll to position [0, 0]
click at [33, 560] on div at bounding box center [38, 561] width 32 height 32
click at [445, 391] on button "Options" at bounding box center [455, 397] width 80 height 26
click at [413, 431] on div "Delete" at bounding box center [419, 437] width 123 height 23
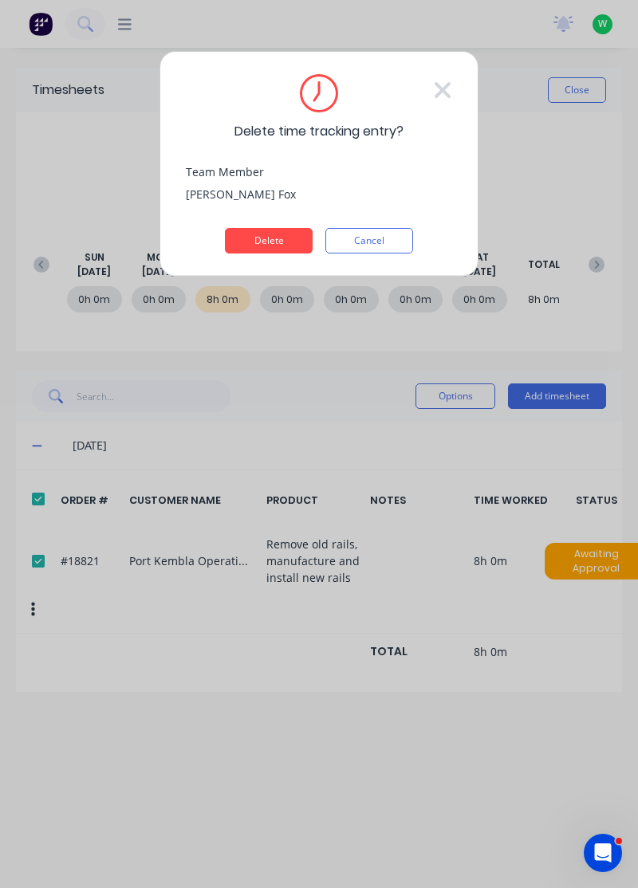
click at [271, 237] on button "Delete" at bounding box center [269, 241] width 88 height 26
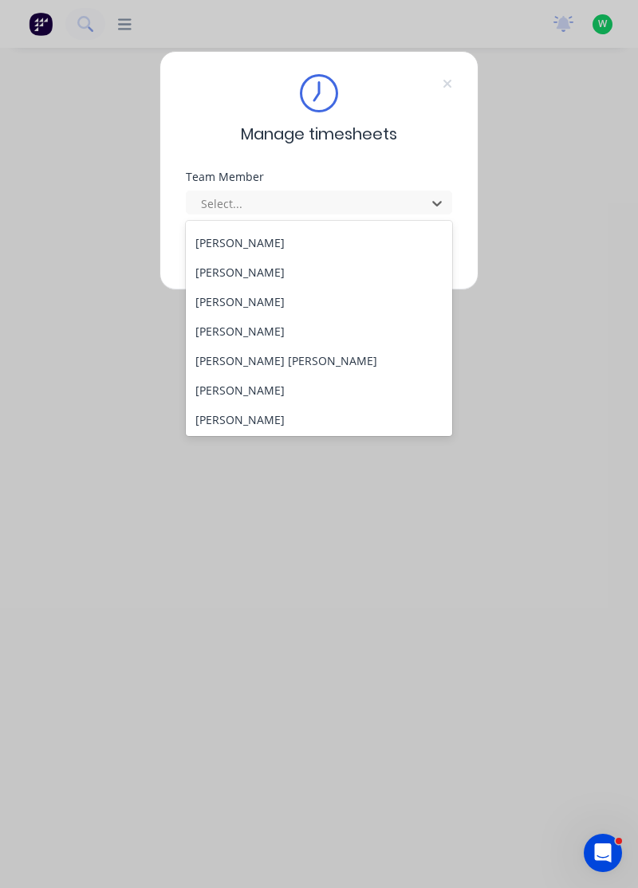
scroll to position [115, 0]
click at [246, 354] on div "[PERSON_NAME] [PERSON_NAME]" at bounding box center [319, 360] width 267 height 30
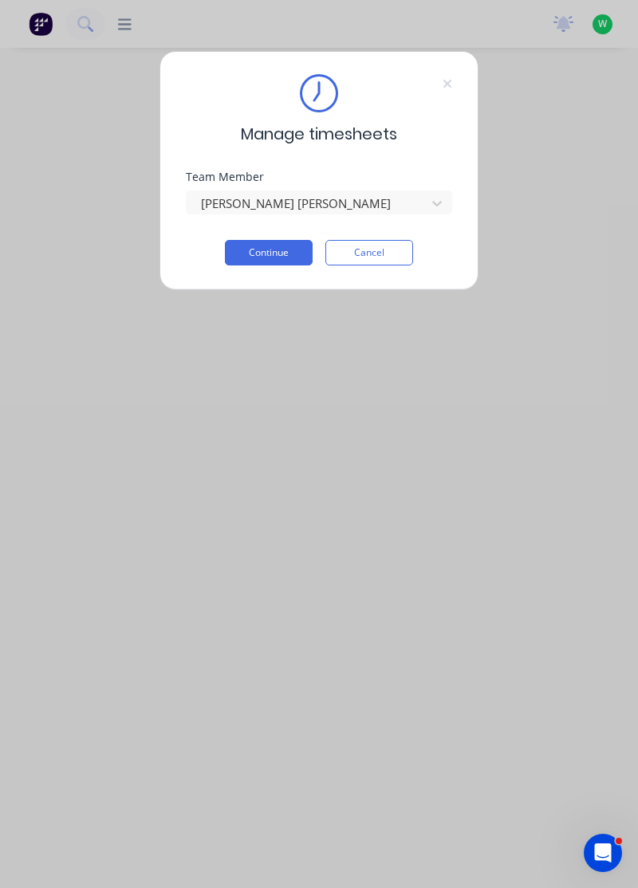
click at [262, 247] on button "Continue" at bounding box center [269, 253] width 88 height 26
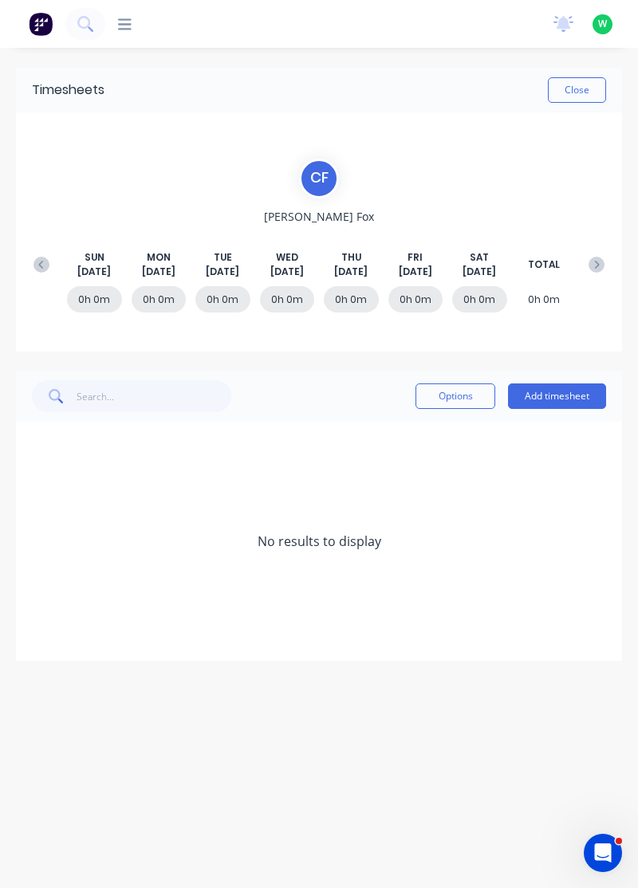
click at [41, 250] on button at bounding box center [42, 264] width 32 height 29
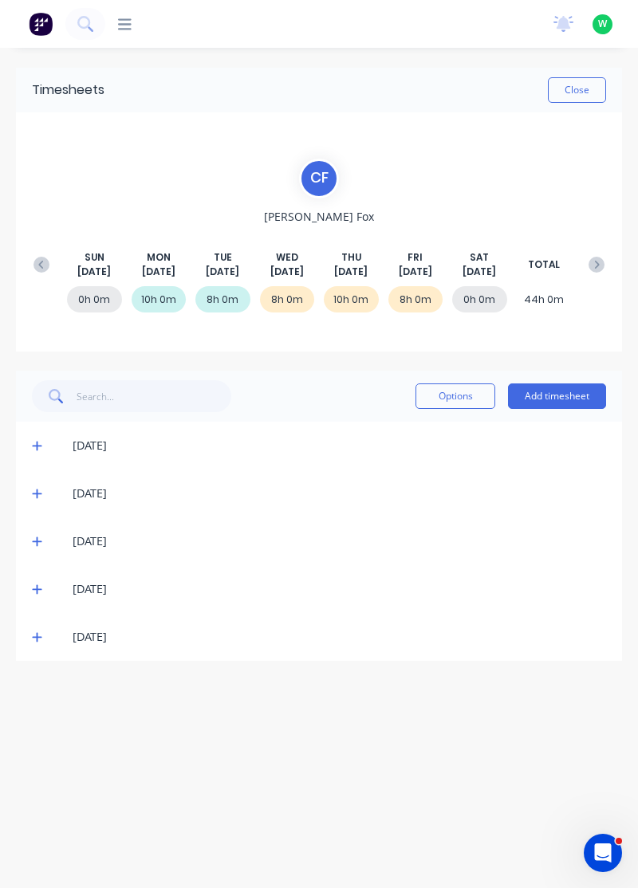
click at [33, 636] on icon at bounding box center [37, 638] width 10 height 10
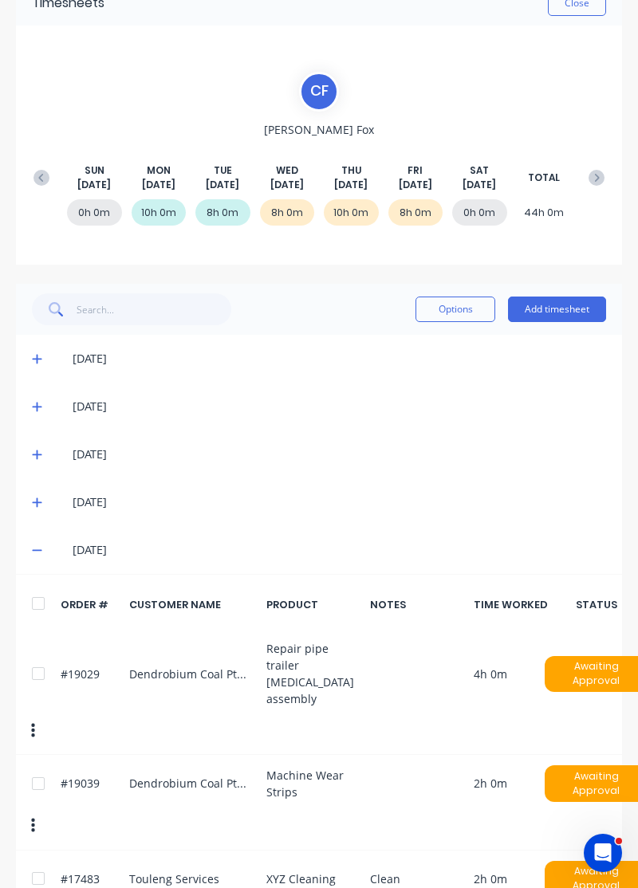
scroll to position [91, 0]
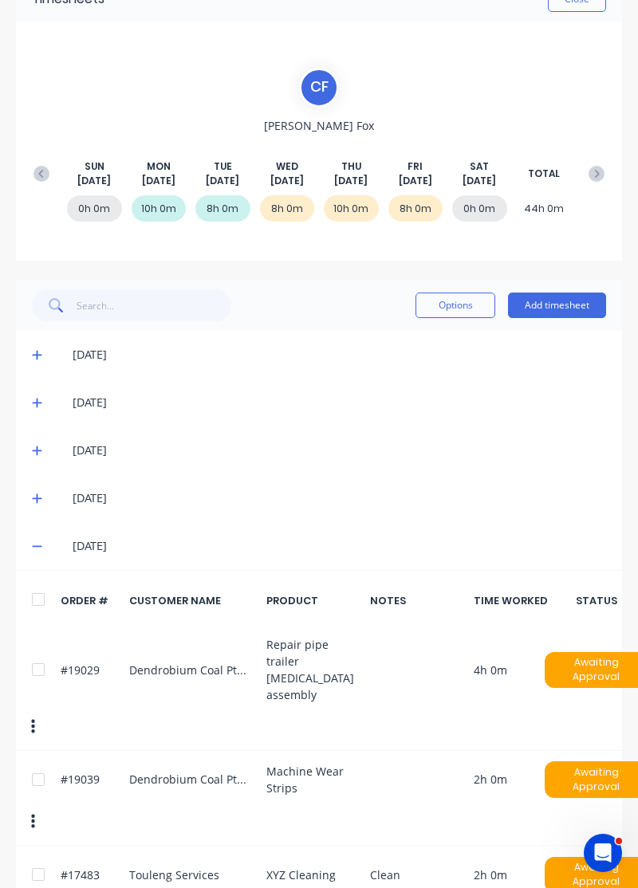
click at [34, 496] on icon at bounding box center [37, 499] width 10 height 10
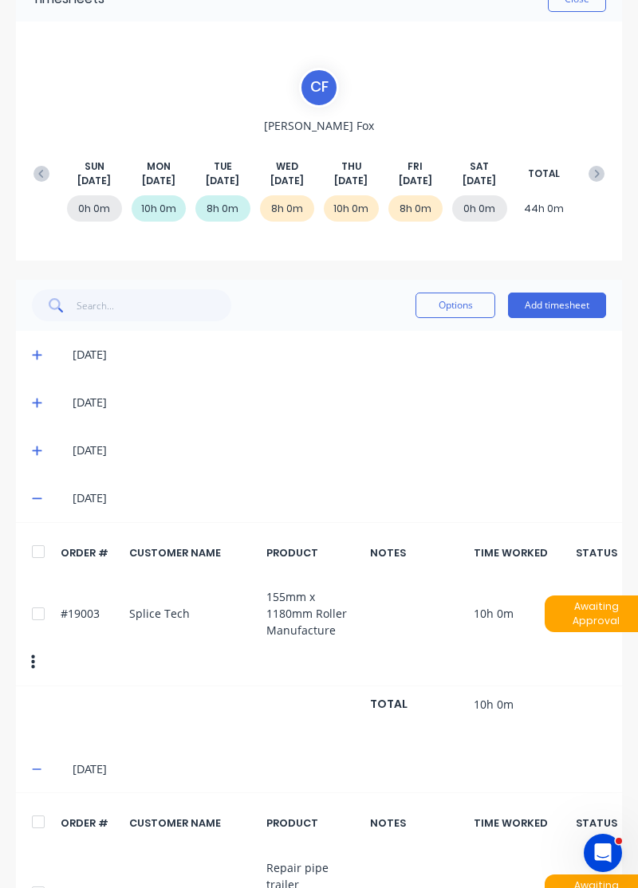
click at [37, 494] on icon at bounding box center [37, 498] width 10 height 11
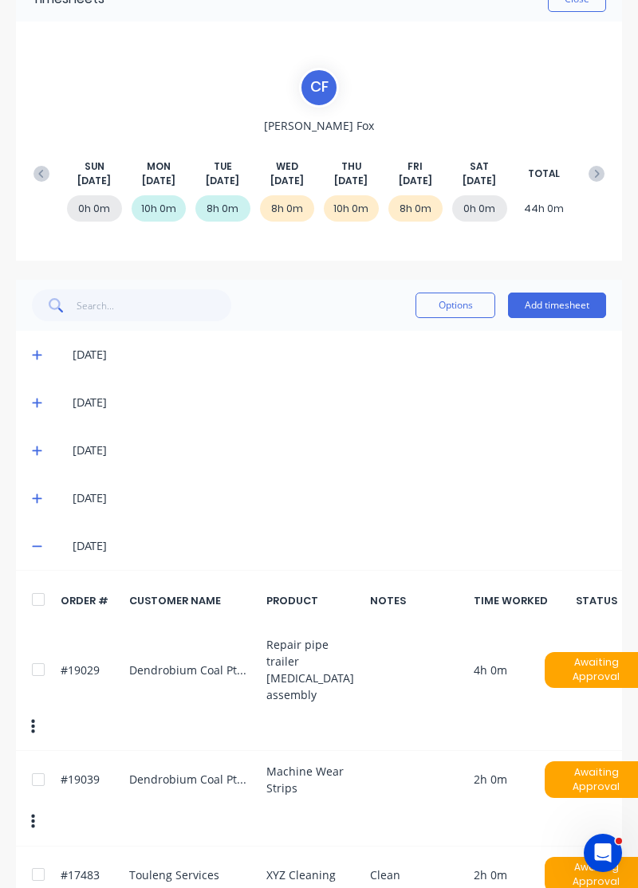
click at [37, 546] on icon at bounding box center [37, 547] width 10 height 2
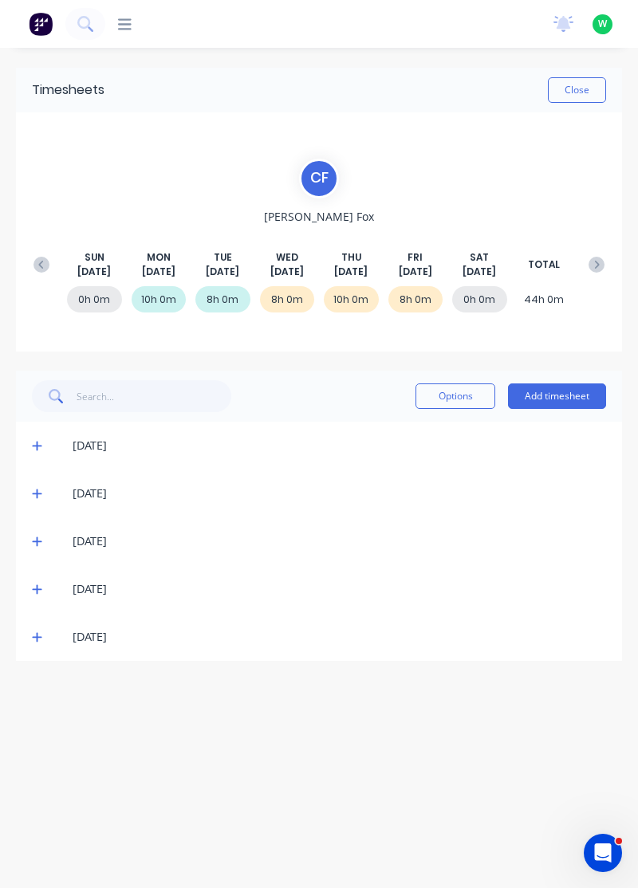
scroll to position [0, 0]
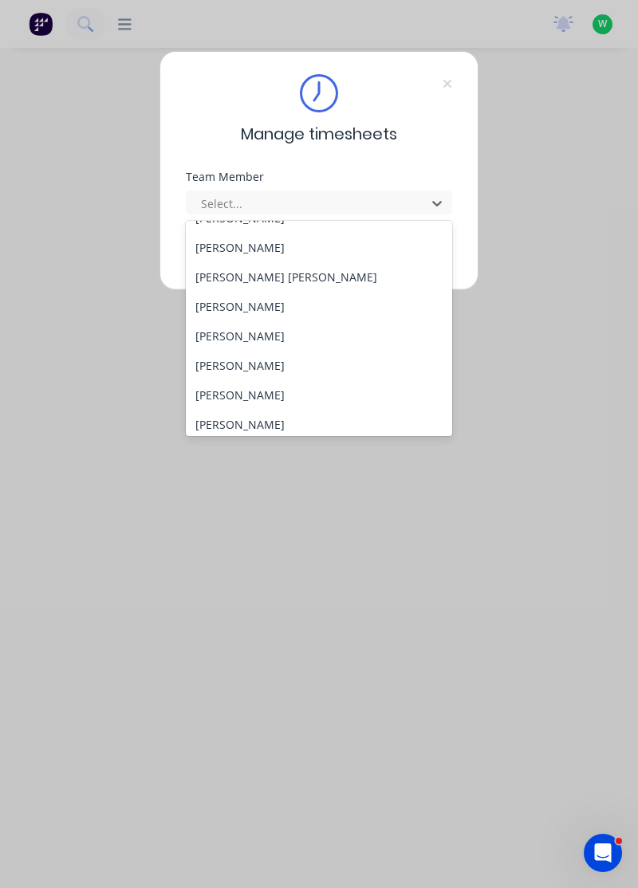
scroll to position [185, 0]
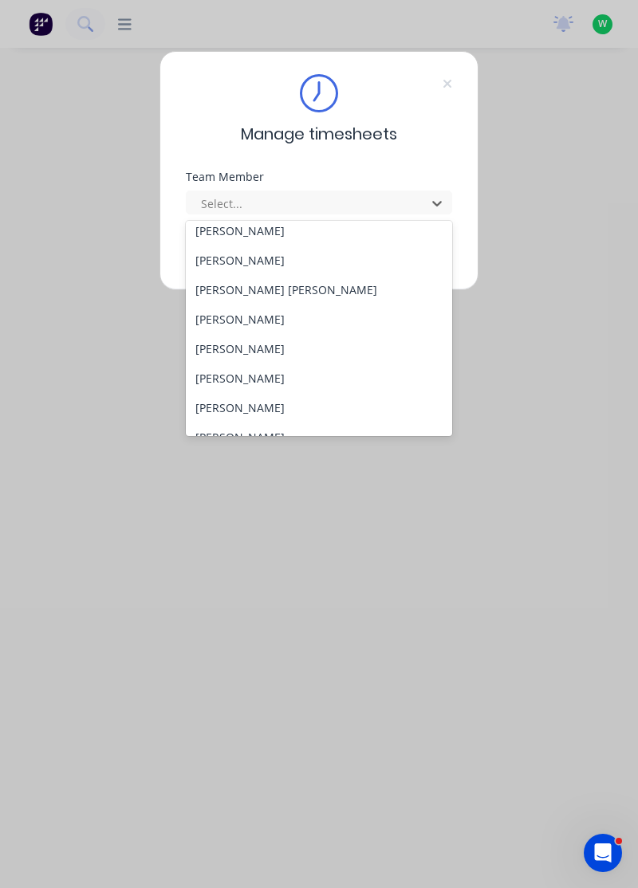
click at [244, 320] on div "[PERSON_NAME]" at bounding box center [319, 320] width 267 height 30
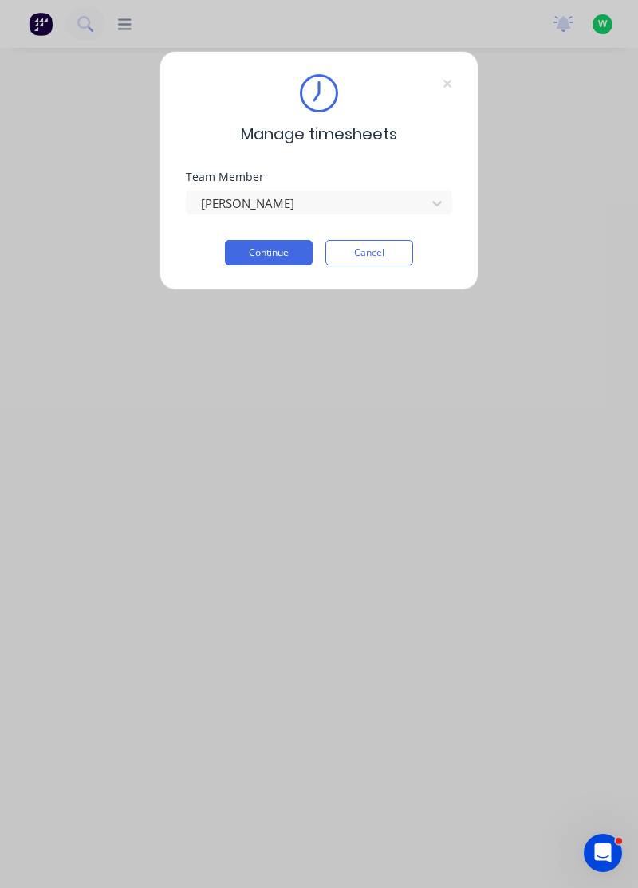
click at [285, 253] on button "Continue" at bounding box center [269, 253] width 88 height 26
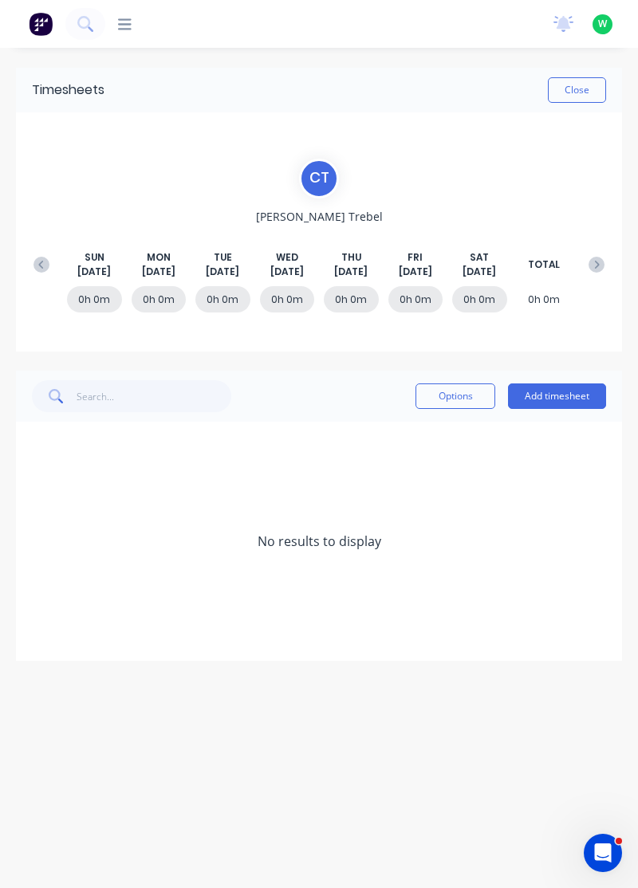
click at [46, 254] on button at bounding box center [42, 264] width 32 height 29
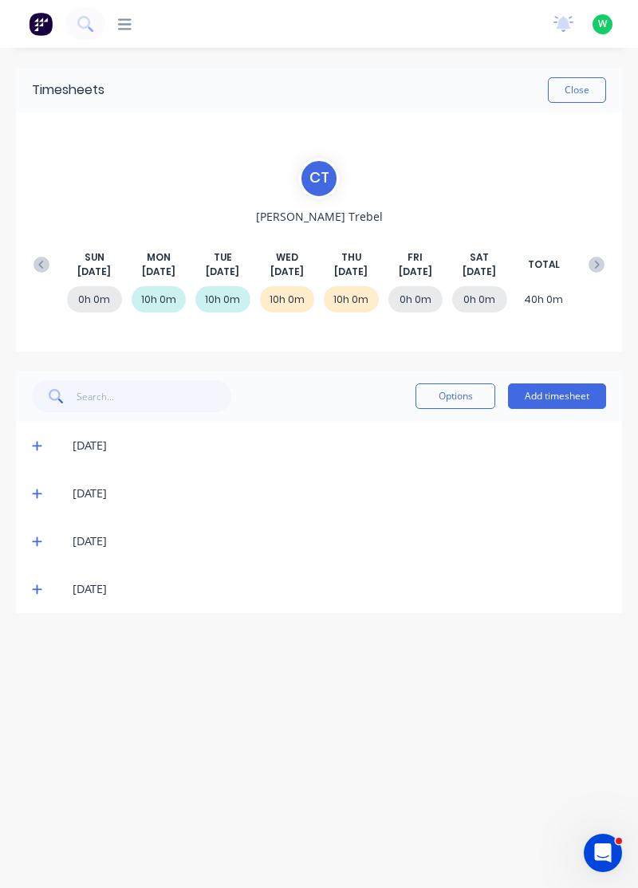
click at [587, 389] on button "Add timesheet" at bounding box center [557, 397] width 98 height 26
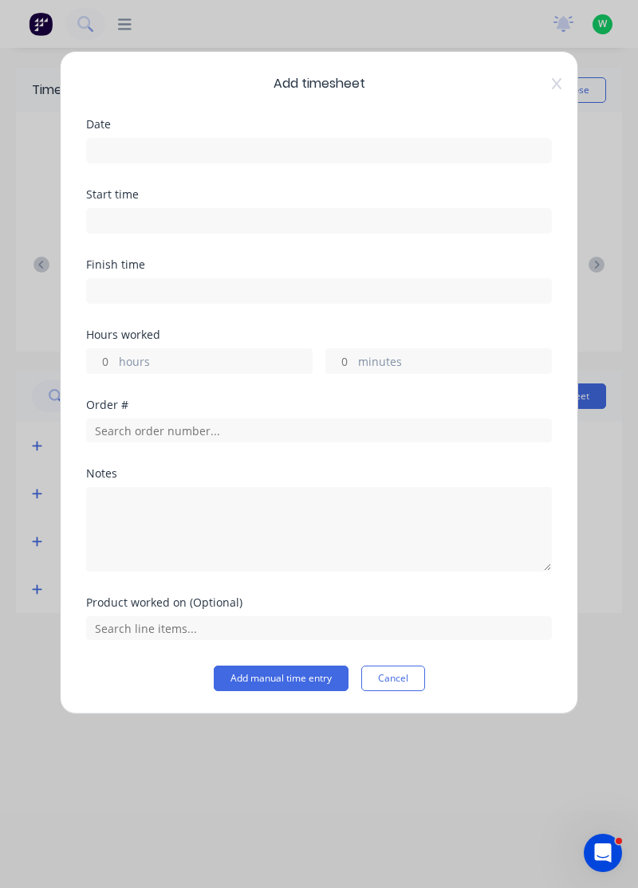
click at [421, 142] on input at bounding box center [319, 151] width 464 height 24
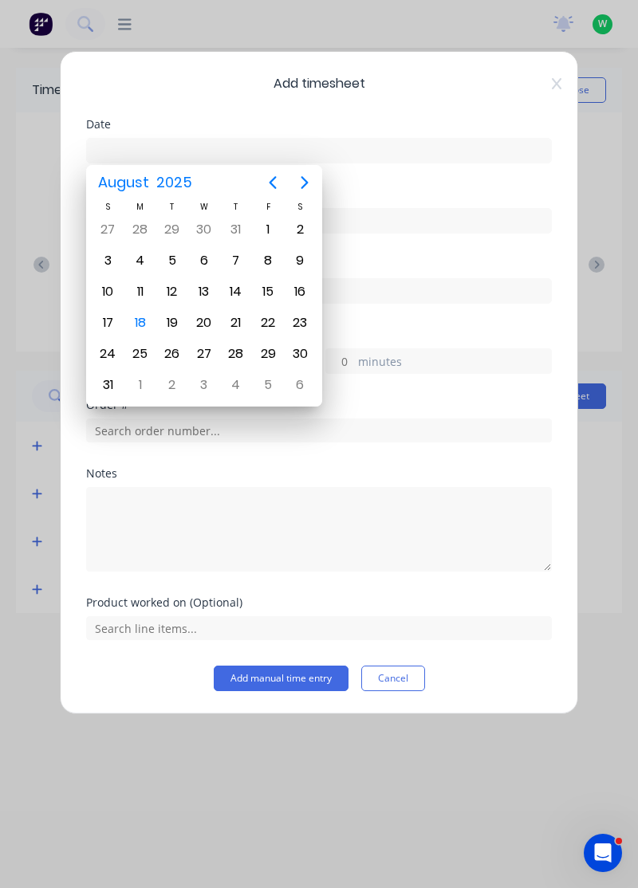
click at [271, 289] on div "15" at bounding box center [268, 292] width 24 height 24
type input "[DATE]"
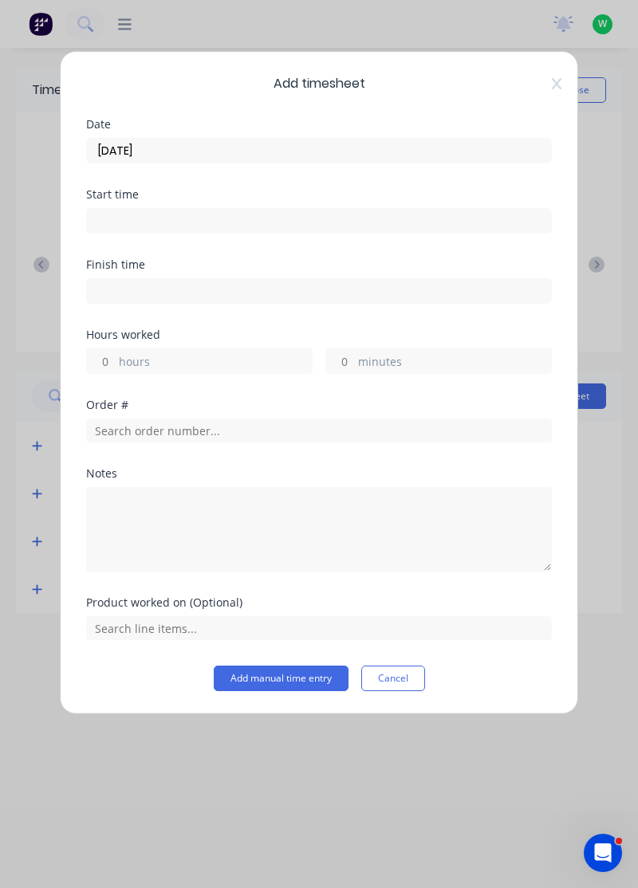
click at [239, 354] on label "hours" at bounding box center [215, 363] width 193 height 20
click at [115, 354] on input "hours" at bounding box center [101, 361] width 28 height 24
type input "8"
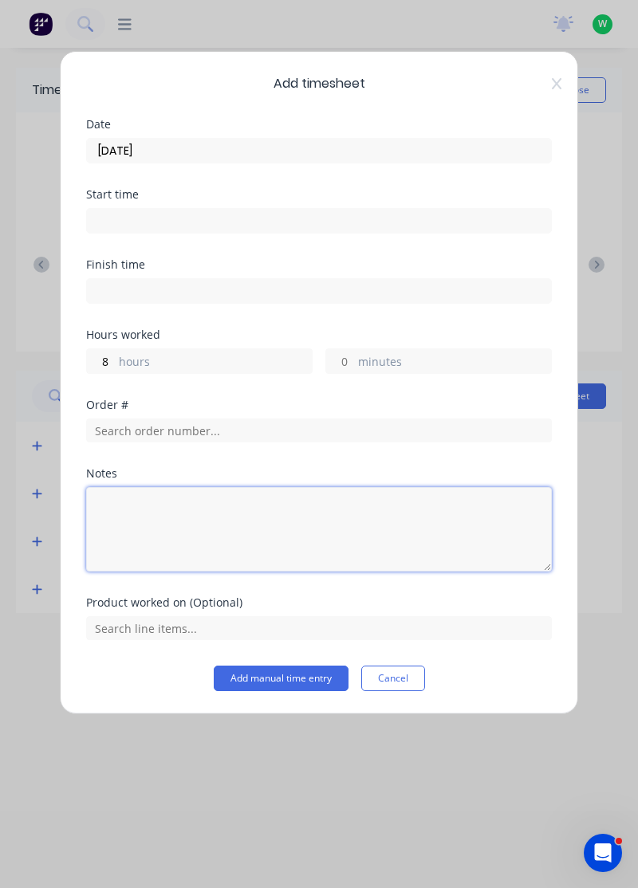
click at [304, 510] on textarea at bounding box center [319, 529] width 466 height 85
type textarea "Rdo"
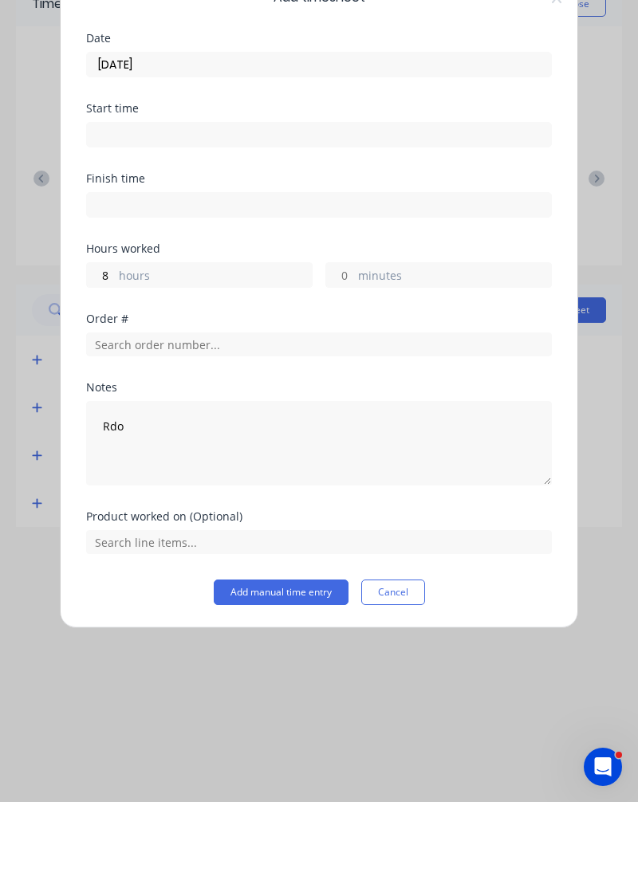
click at [309, 676] on button "Add manual time entry" at bounding box center [281, 679] width 135 height 26
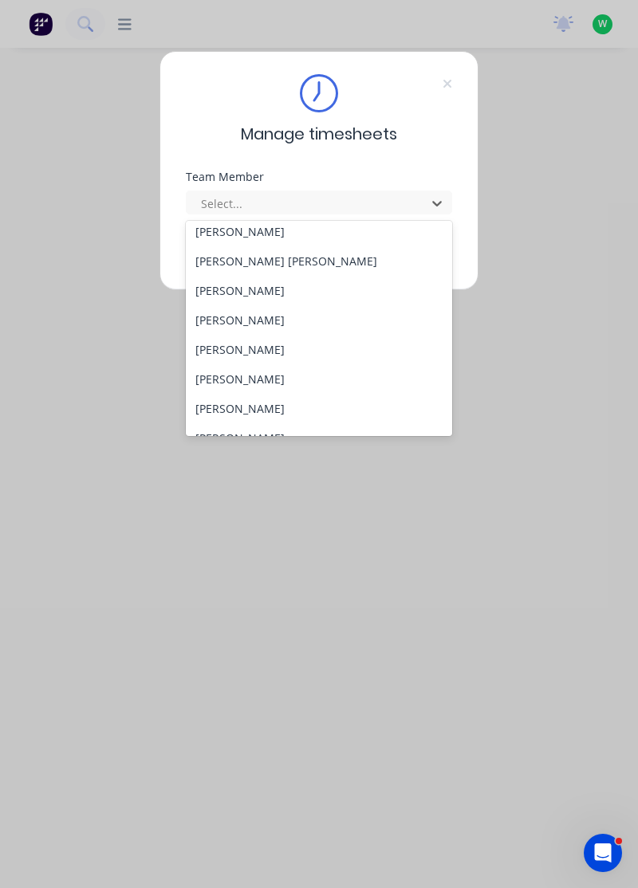
scroll to position [218, 0]
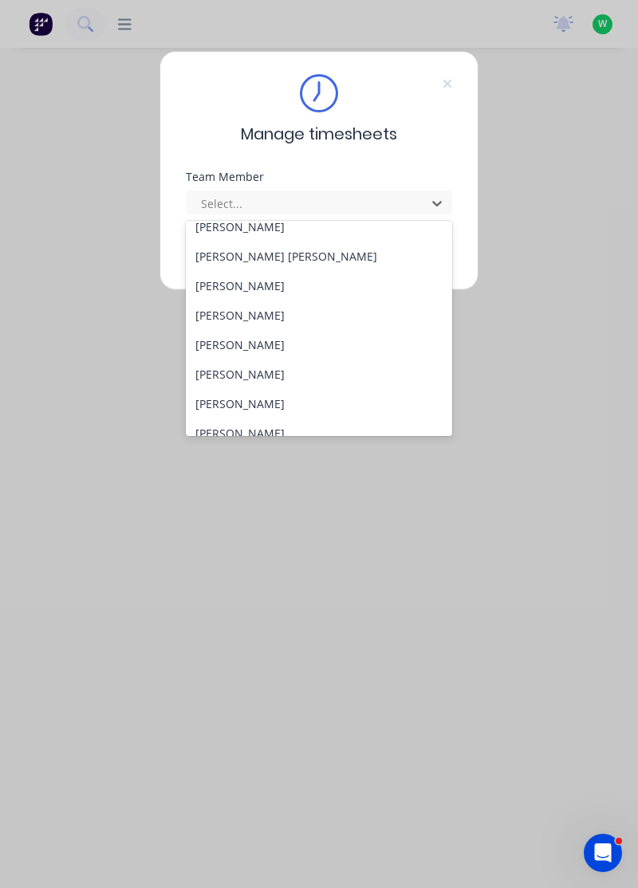
click at [262, 313] on div "[PERSON_NAME]" at bounding box center [319, 316] width 267 height 30
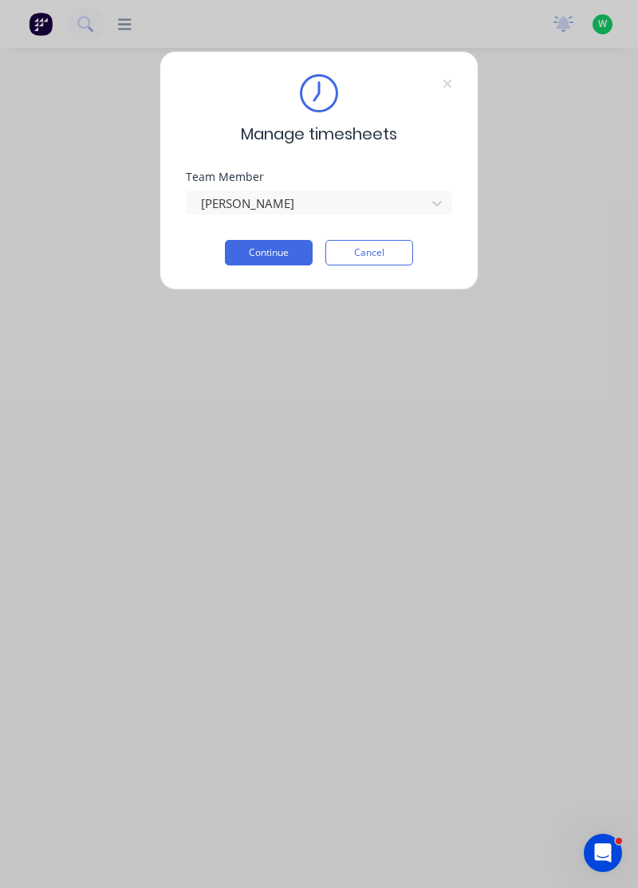
click at [281, 246] on button "Continue" at bounding box center [269, 253] width 88 height 26
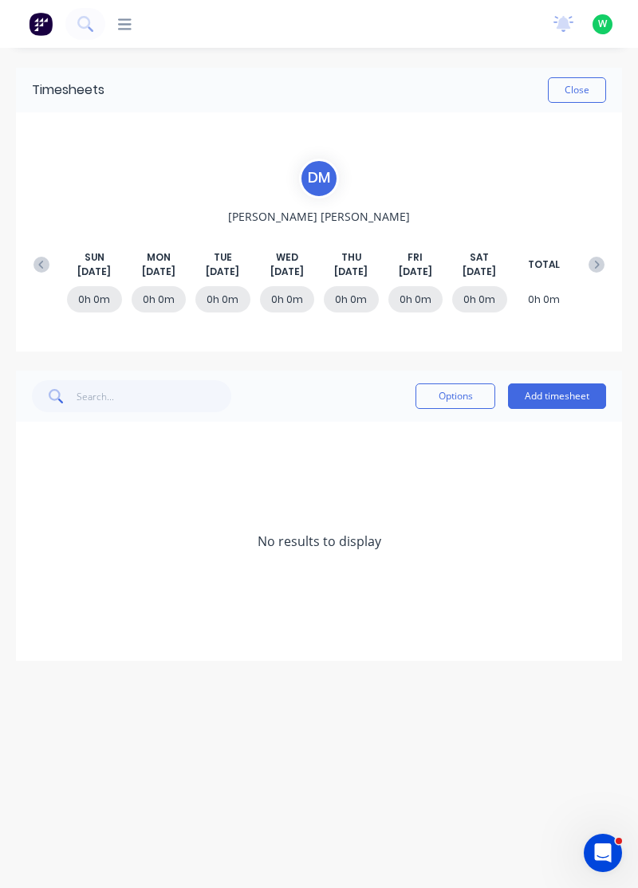
click at [41, 262] on icon at bounding box center [40, 264] width 5 height 8
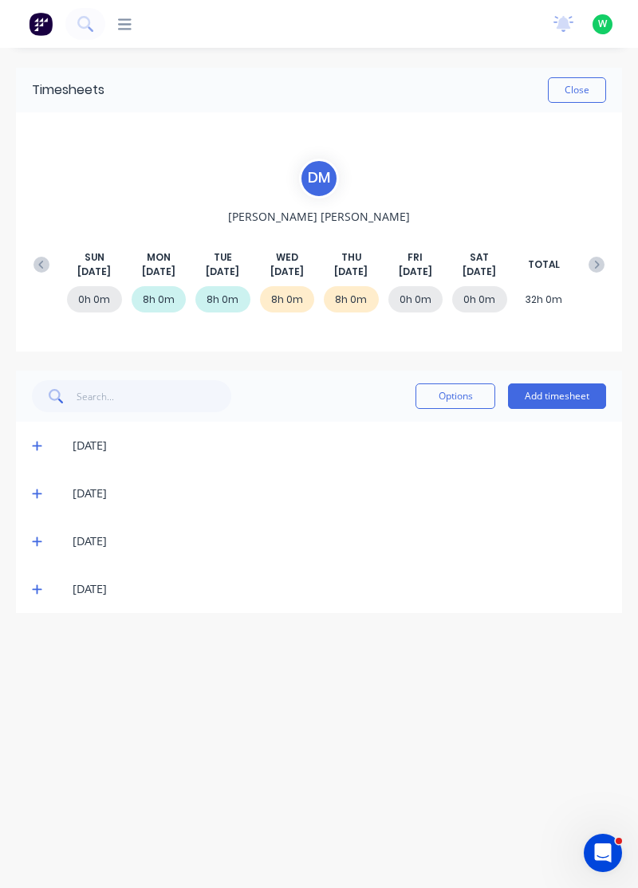
click at [41, 596] on span at bounding box center [39, 589] width 15 height 16
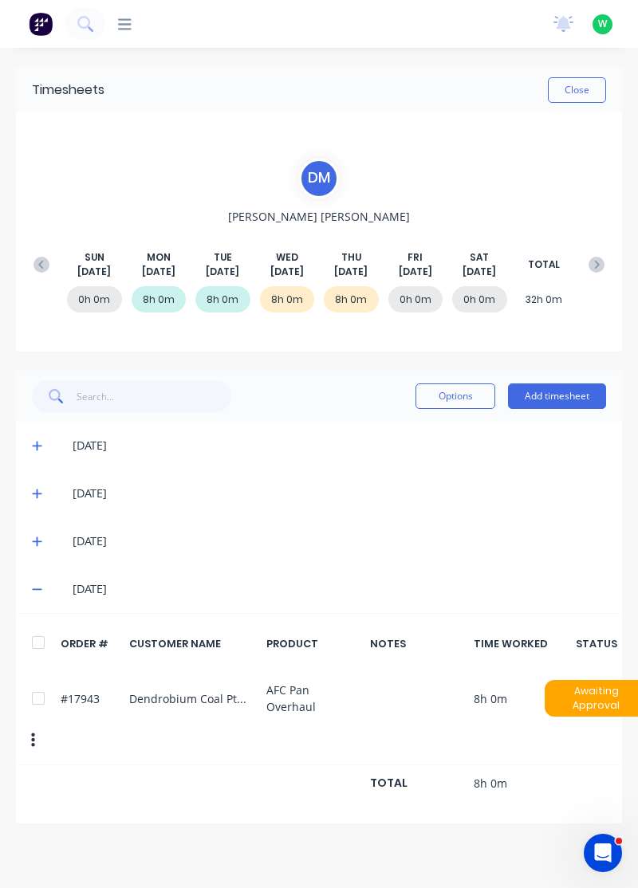
click at [33, 593] on icon at bounding box center [37, 589] width 10 height 11
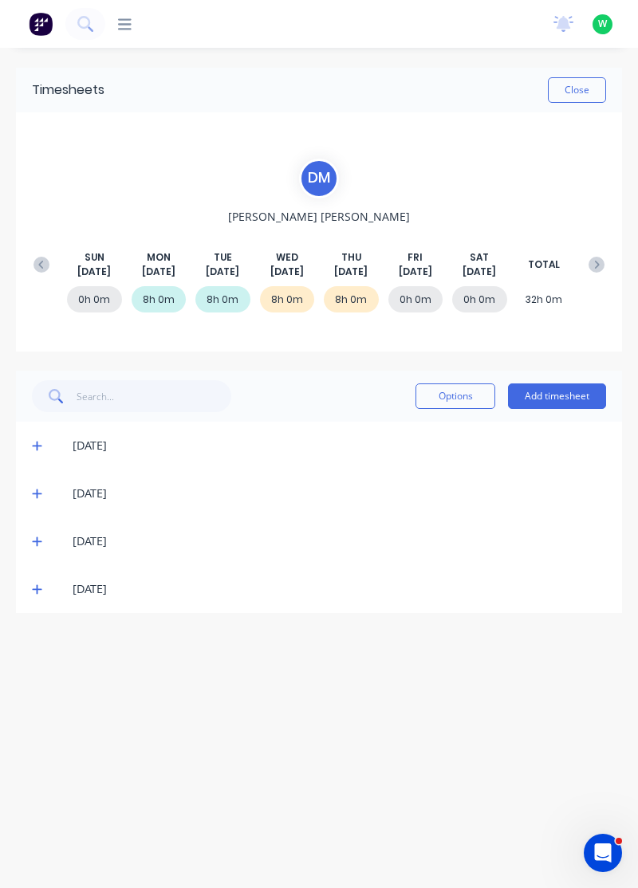
click at [573, 393] on button "Add timesheet" at bounding box center [557, 397] width 98 height 26
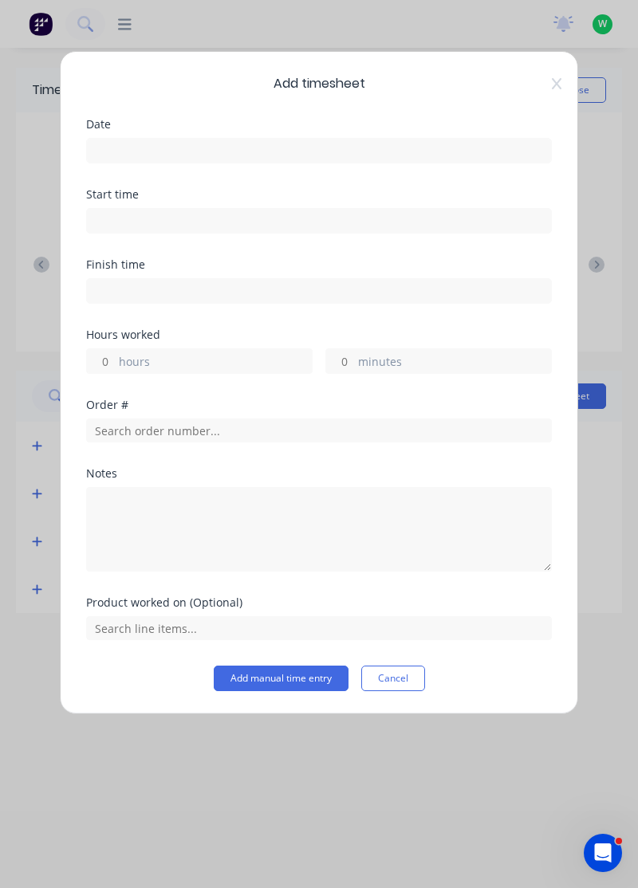
click at [439, 143] on input at bounding box center [319, 151] width 464 height 24
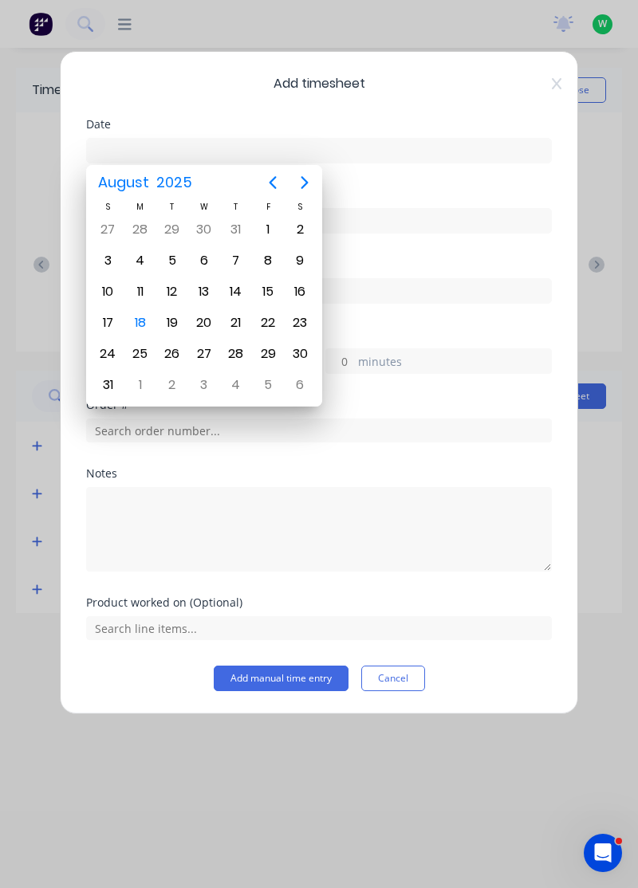
click at [263, 287] on div "15" at bounding box center [268, 292] width 24 height 24
type input "[DATE]"
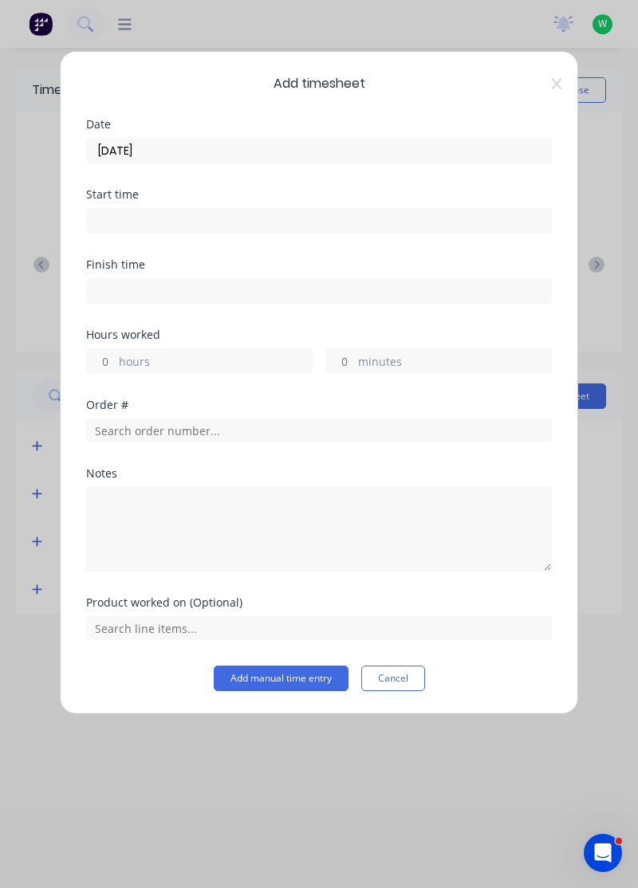
click at [238, 358] on label "hours" at bounding box center [215, 363] width 193 height 20
click at [115, 358] on input "hours" at bounding box center [101, 361] width 28 height 24
type input "8"
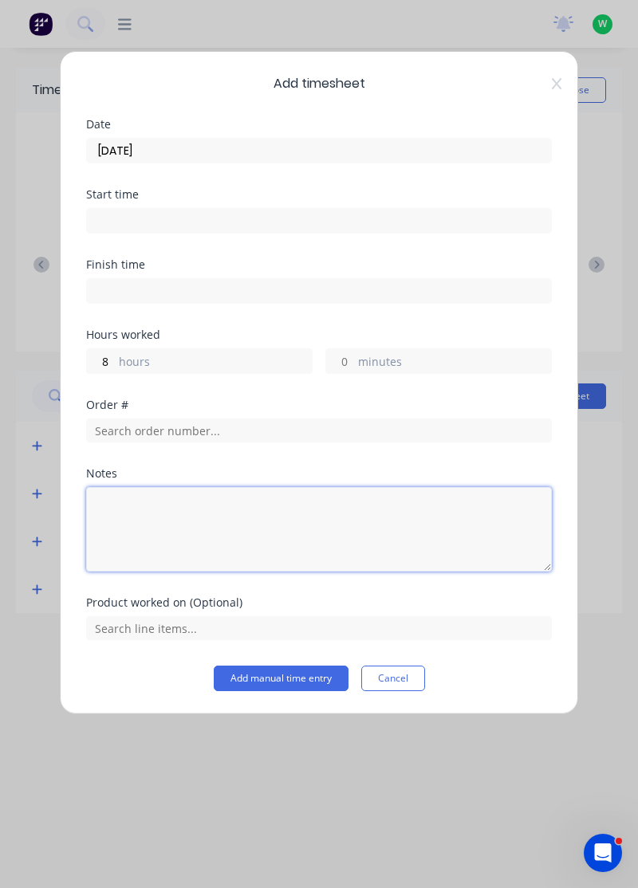
click at [316, 517] on textarea at bounding box center [319, 529] width 466 height 85
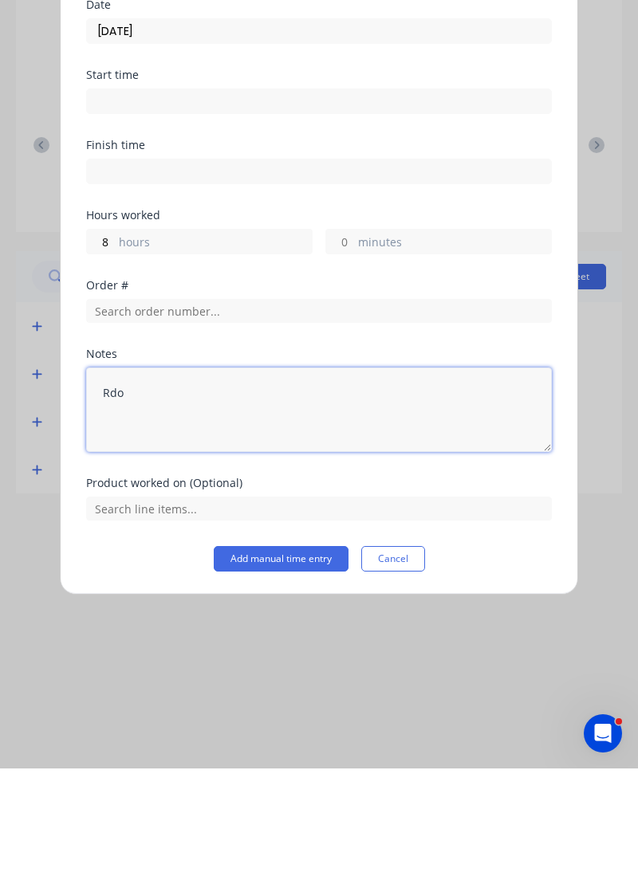
type textarea "Rdo"
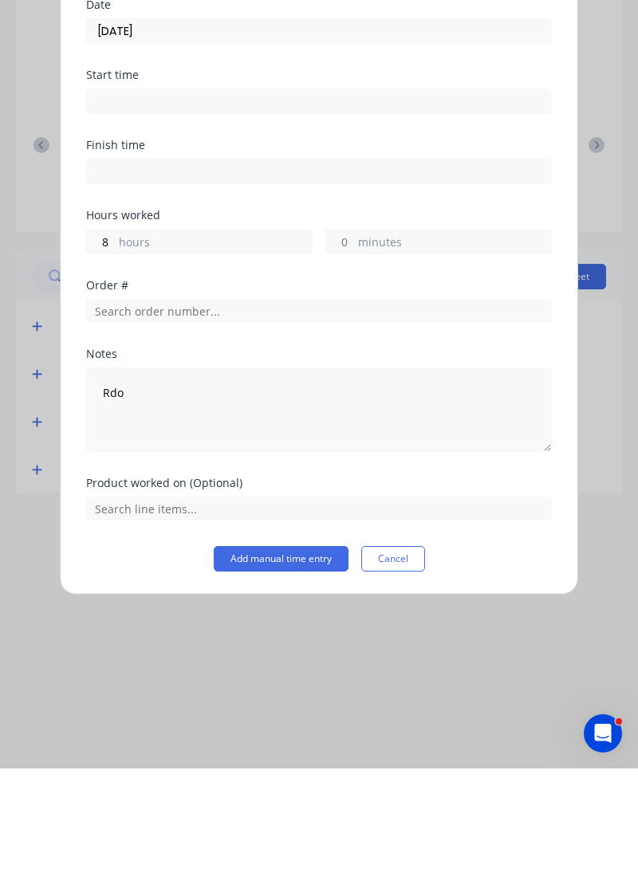
click at [313, 677] on button "Add manual time entry" at bounding box center [281, 679] width 135 height 26
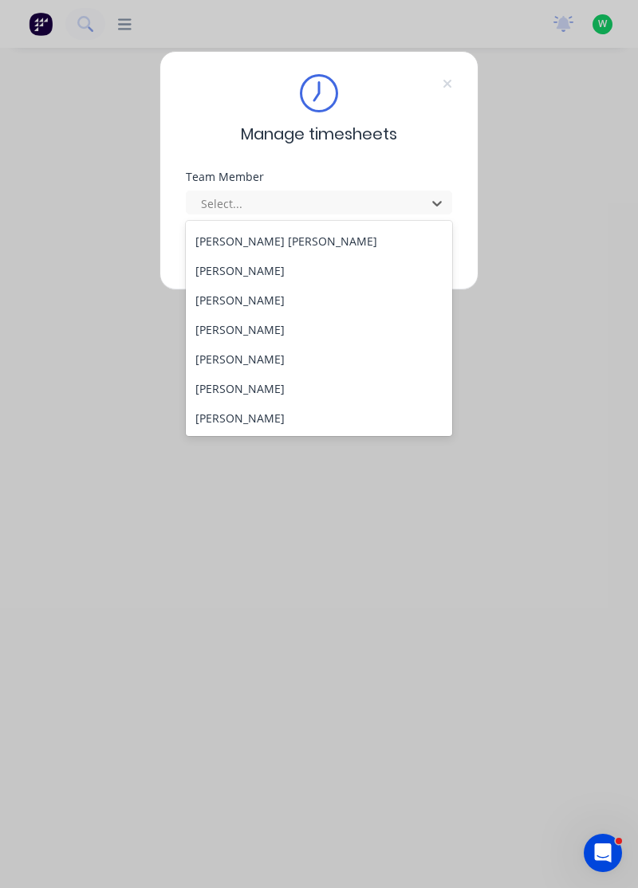
scroll to position [263, 0]
click at [234, 327] on div "[PERSON_NAME]" at bounding box center [319, 330] width 267 height 30
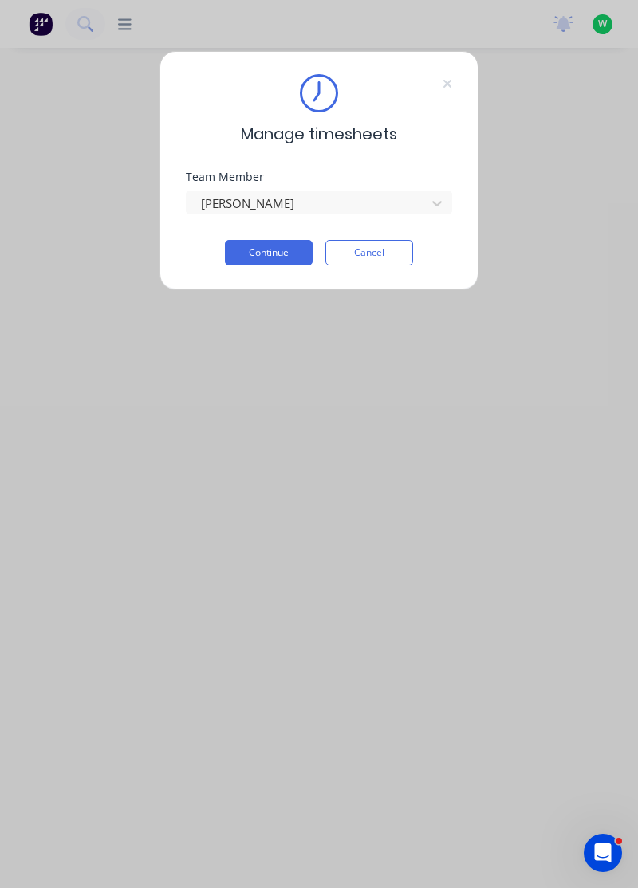
click at [277, 249] on button "Continue" at bounding box center [269, 253] width 88 height 26
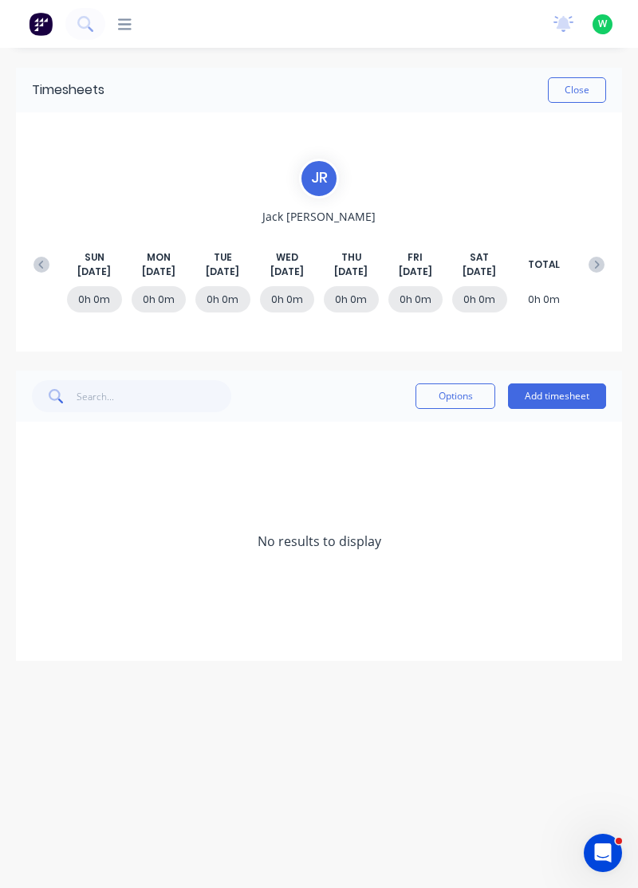
click at [45, 254] on button at bounding box center [42, 264] width 32 height 29
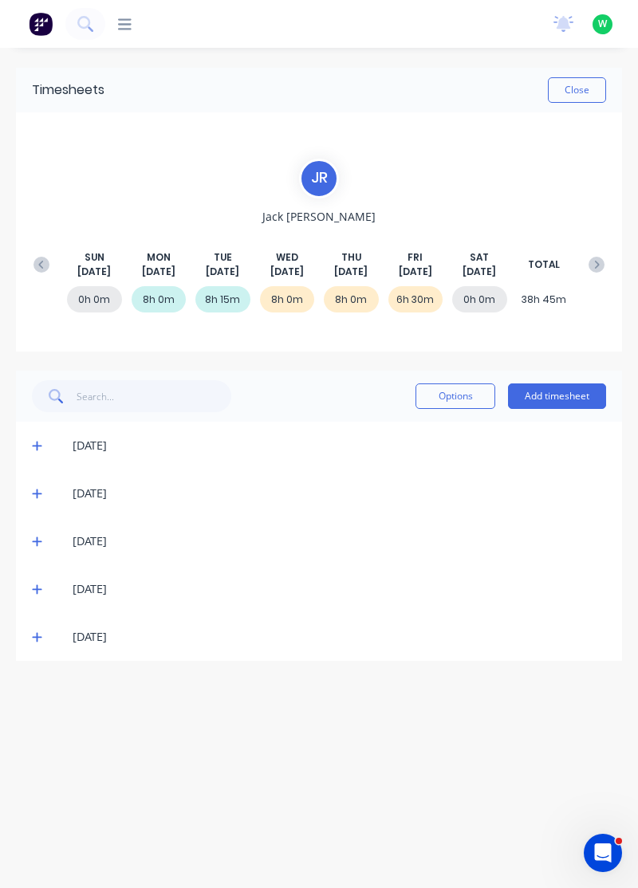
click at [33, 632] on icon at bounding box center [37, 637] width 10 height 11
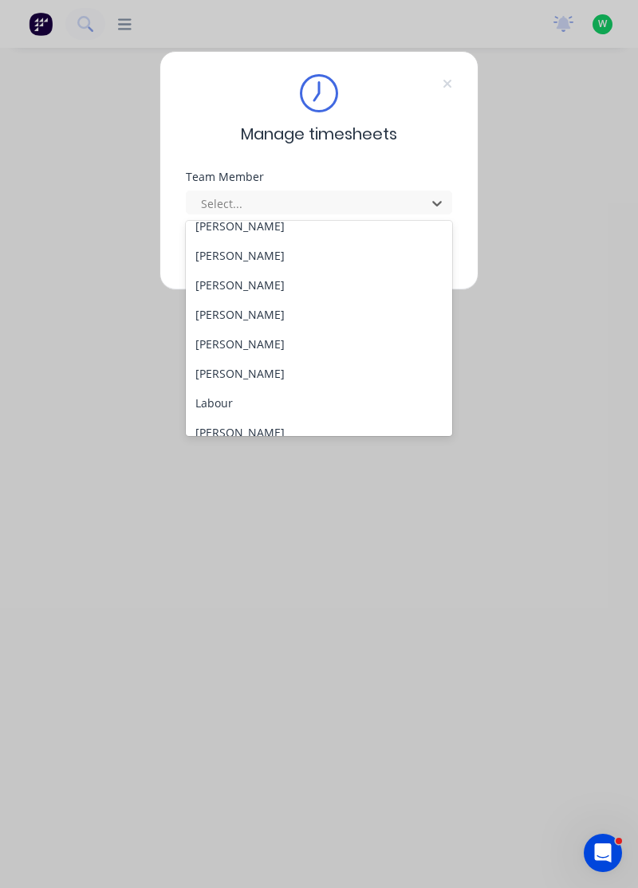
scroll to position [279, 0]
click at [231, 340] on div "[PERSON_NAME]" at bounding box center [319, 344] width 267 height 30
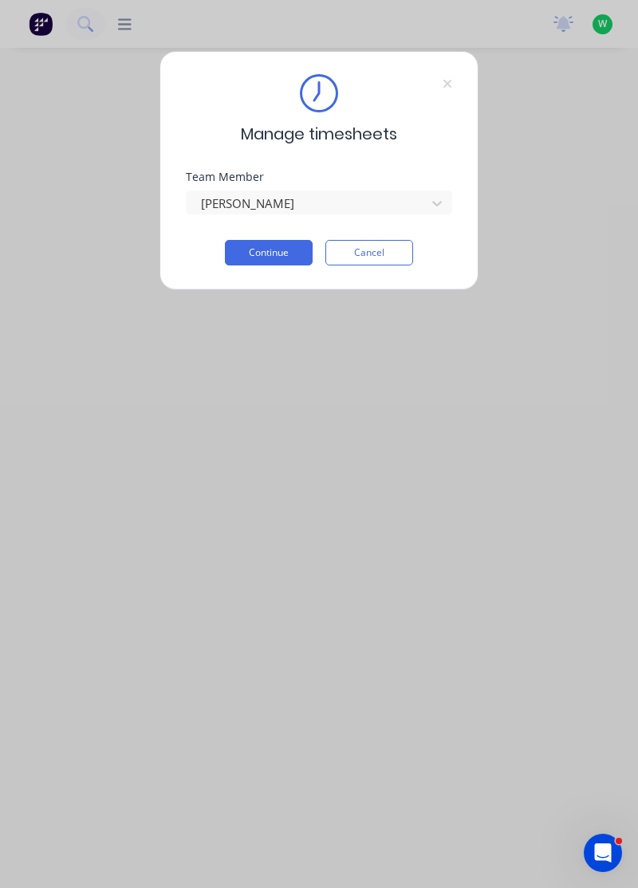
click at [286, 252] on button "Continue" at bounding box center [269, 253] width 88 height 26
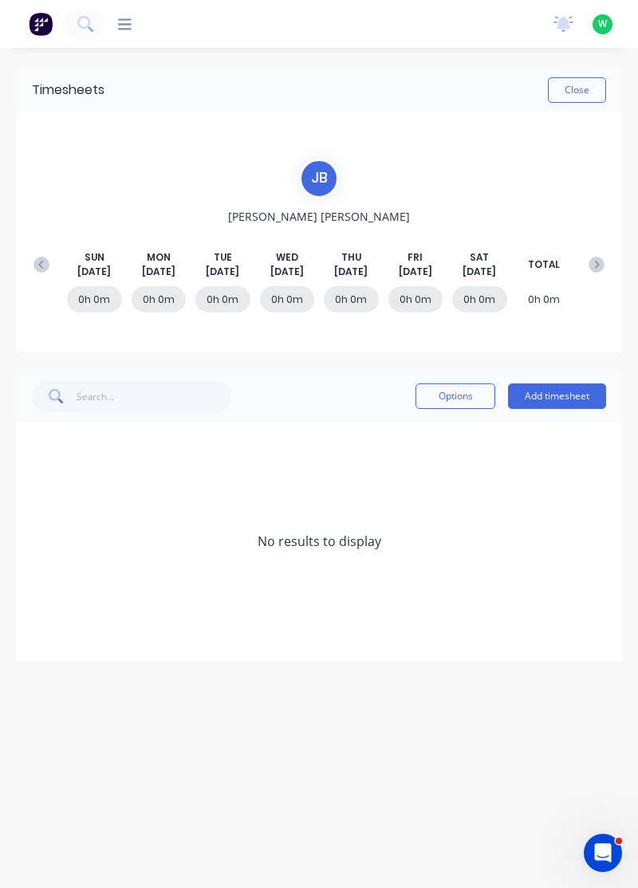
click at [43, 262] on icon at bounding box center [41, 265] width 16 height 16
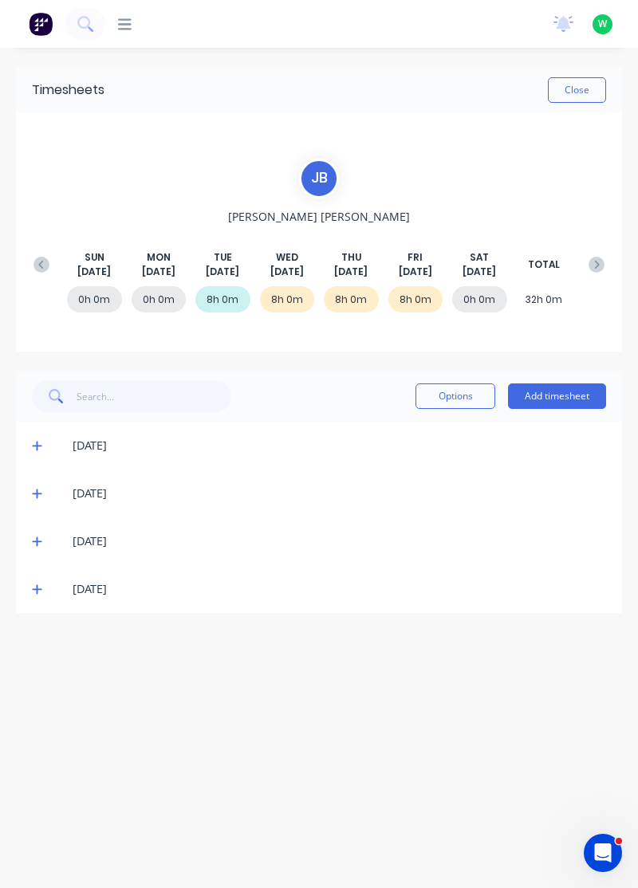
click at [35, 590] on icon at bounding box center [37, 589] width 10 height 11
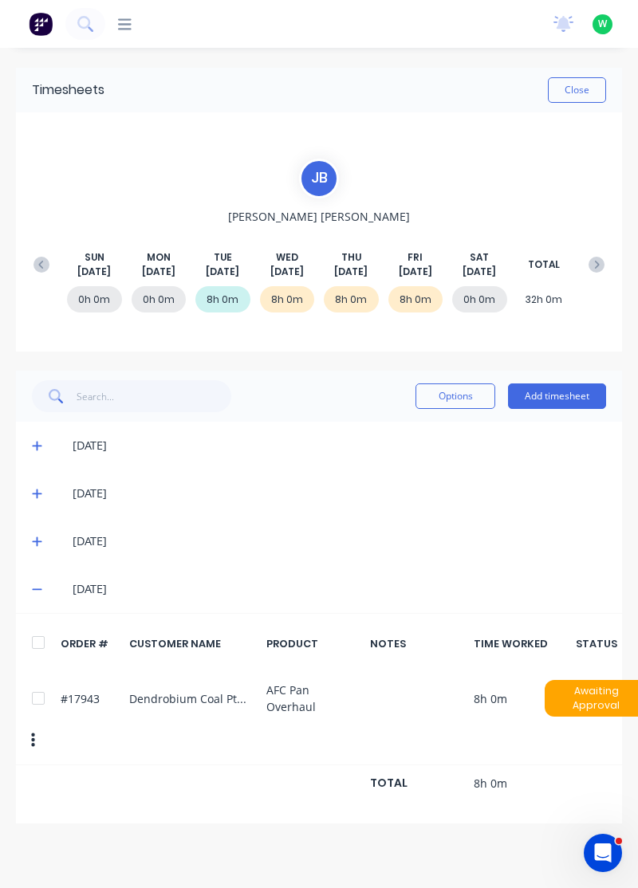
click at [35, 545] on icon at bounding box center [37, 541] width 10 height 11
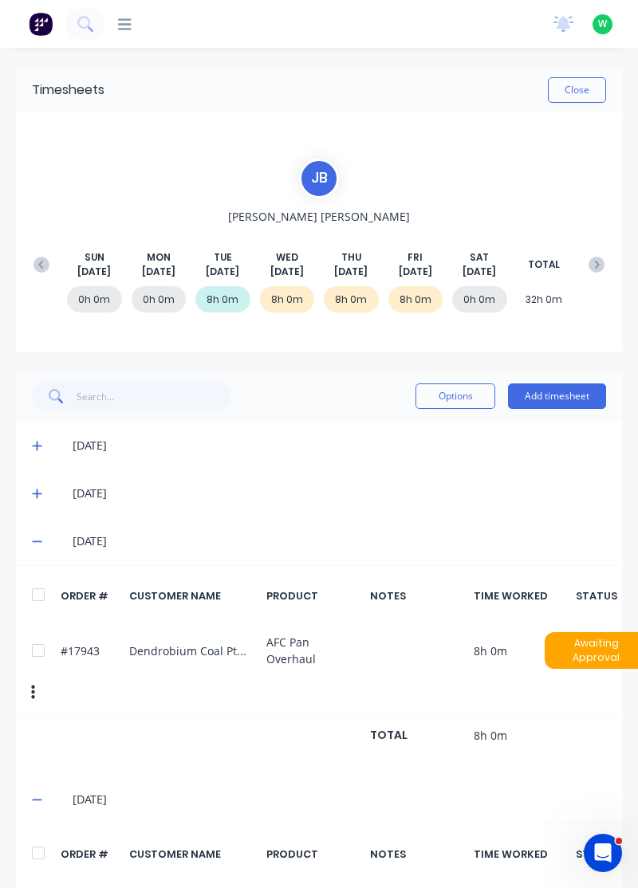
click at [35, 541] on icon at bounding box center [37, 542] width 10 height 2
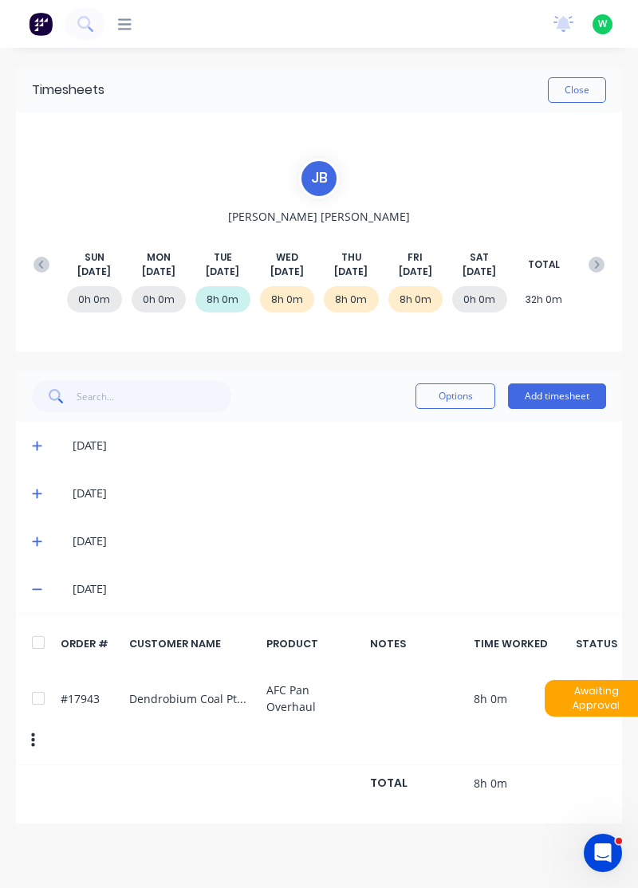
click at [33, 591] on icon at bounding box center [37, 589] width 10 height 11
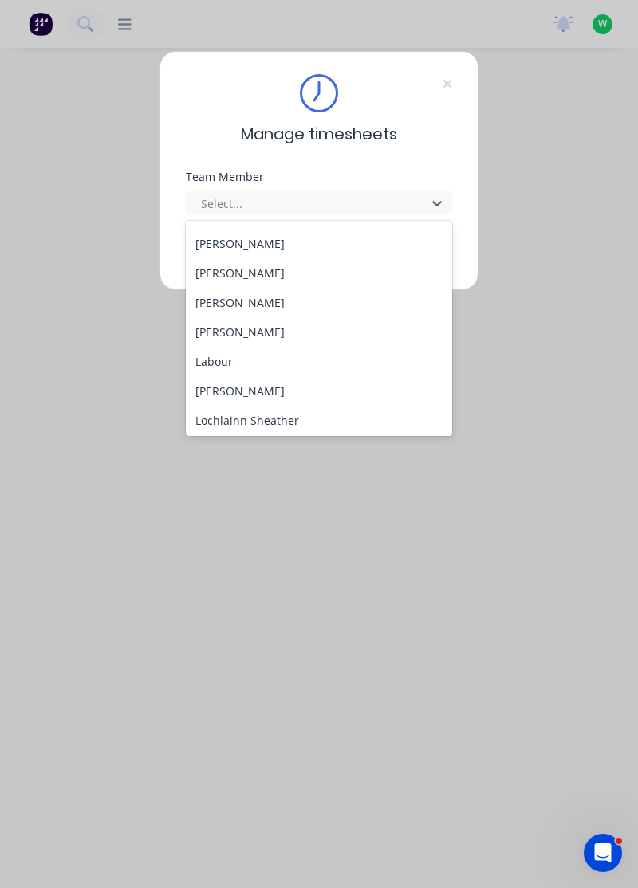
scroll to position [319, 0]
click at [250, 333] on div "[PERSON_NAME]" at bounding box center [319, 333] width 267 height 30
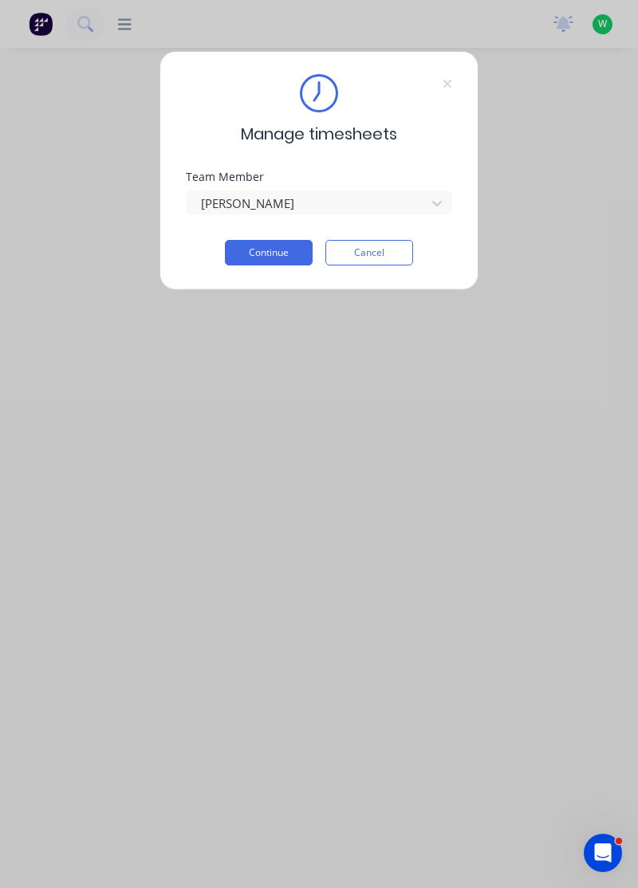
click at [285, 247] on button "Continue" at bounding box center [269, 253] width 88 height 26
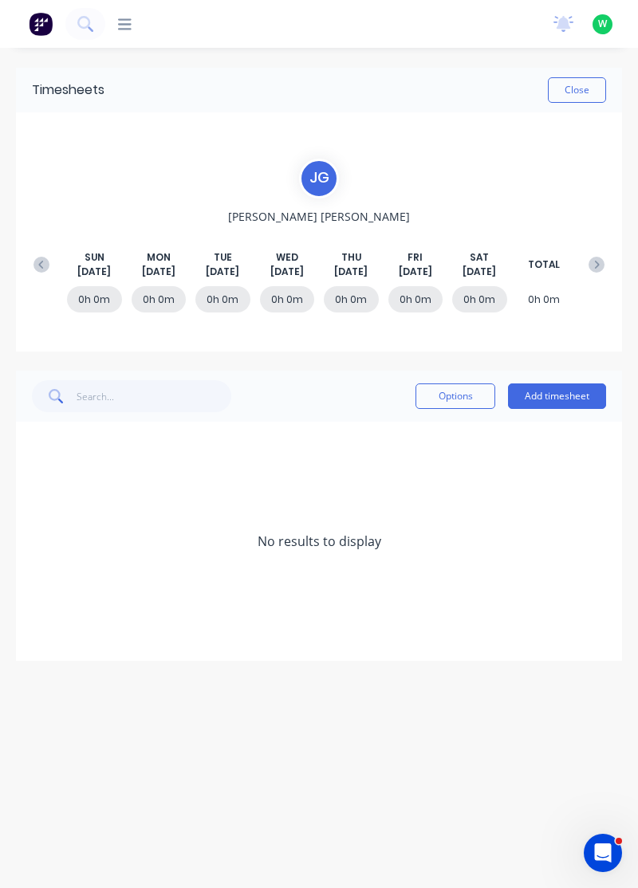
click at [30, 250] on div "[DATE] [DATE] [DATE] [DATE] [DATE] [DATE] [DATE] TOTAL" at bounding box center [319, 264] width 587 height 29
click at [40, 262] on icon at bounding box center [40, 264] width 5 height 8
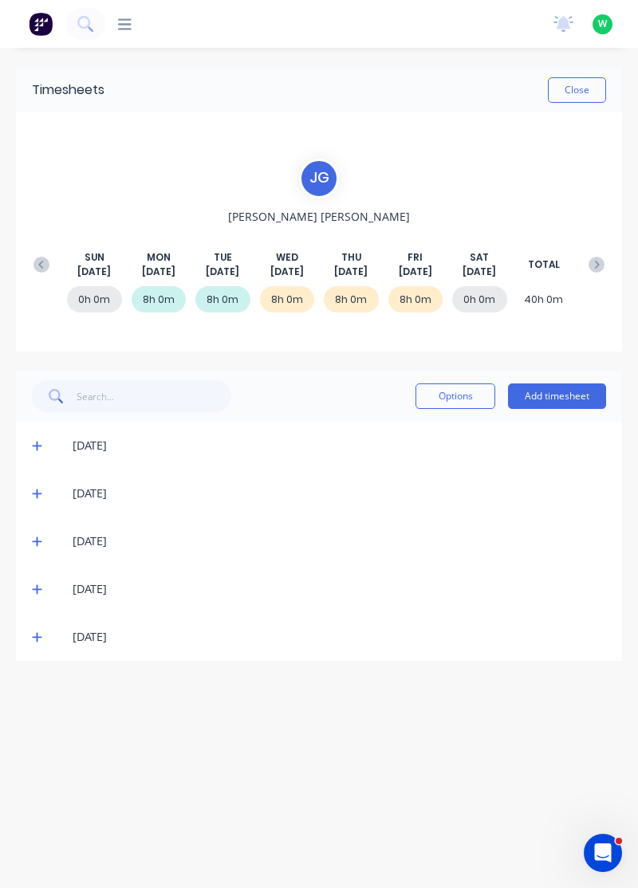
click at [21, 649] on div "[DATE]" at bounding box center [319, 637] width 606 height 48
click at [45, 642] on span at bounding box center [39, 637] width 15 height 16
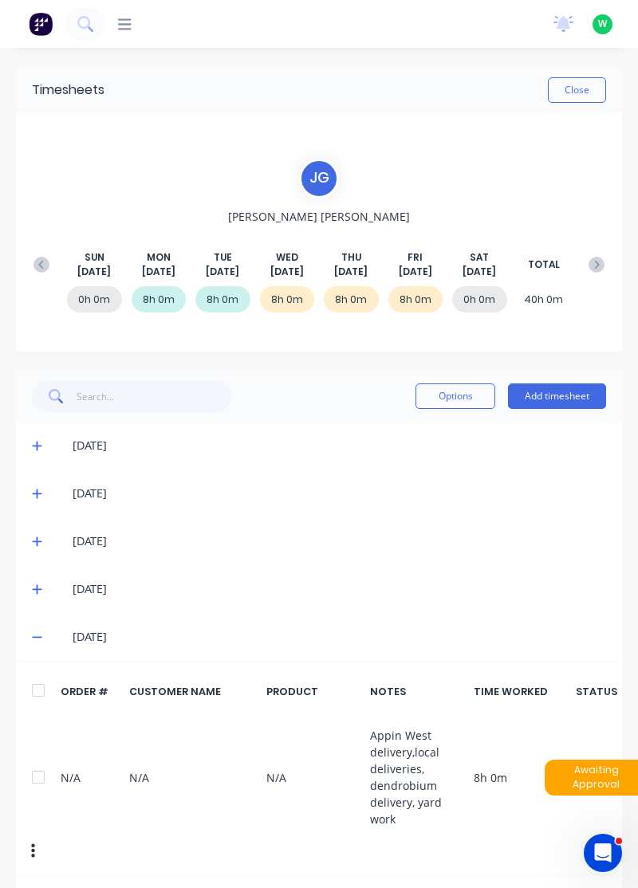
click at [37, 586] on icon at bounding box center [37, 590] width 10 height 10
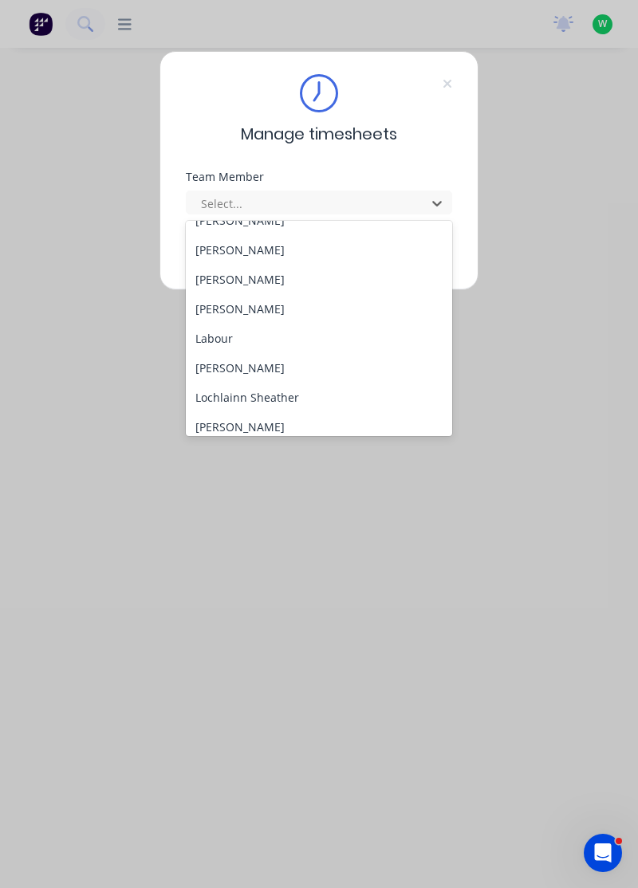
scroll to position [346, 0]
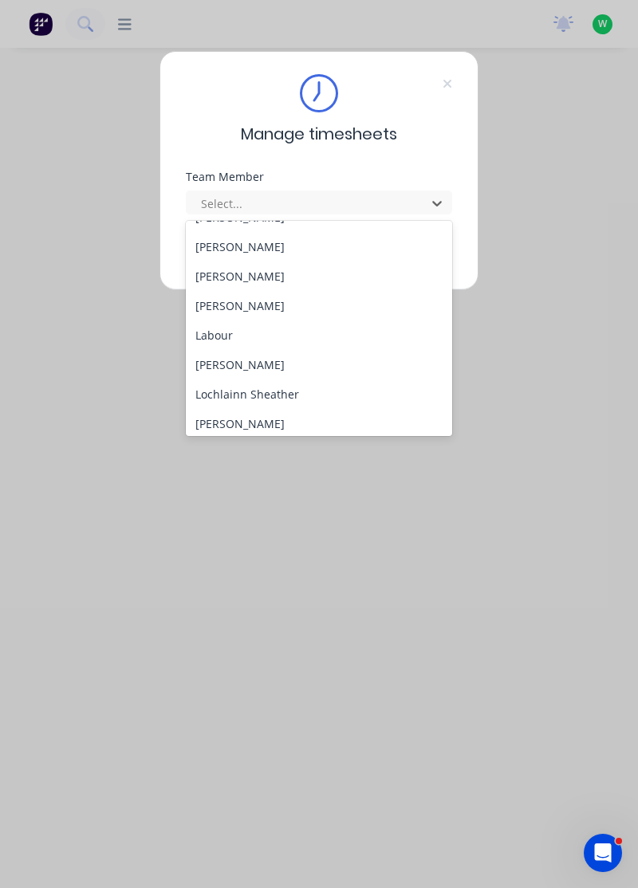
click at [251, 362] on div "[PERSON_NAME]" at bounding box center [319, 365] width 267 height 30
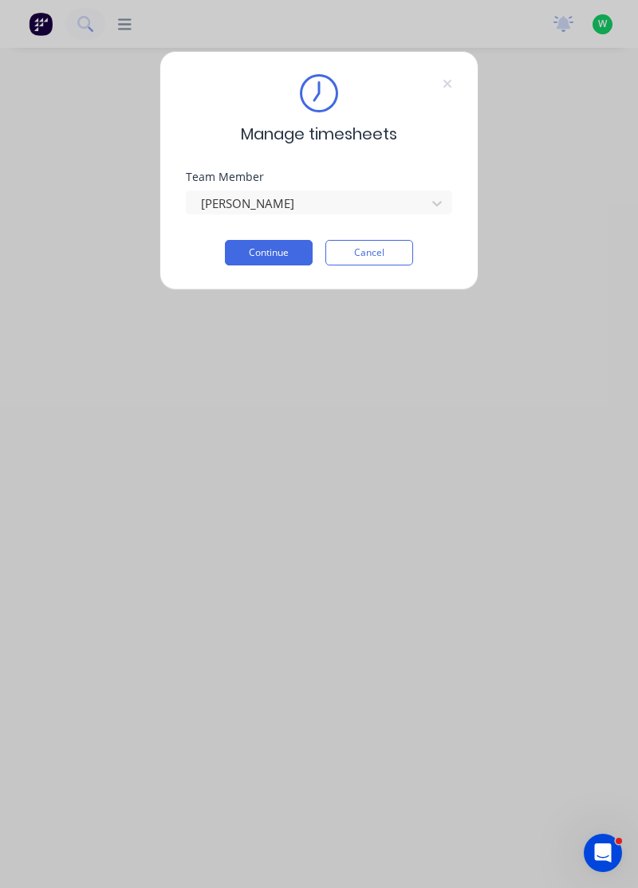
click at [277, 253] on button "Continue" at bounding box center [269, 253] width 88 height 26
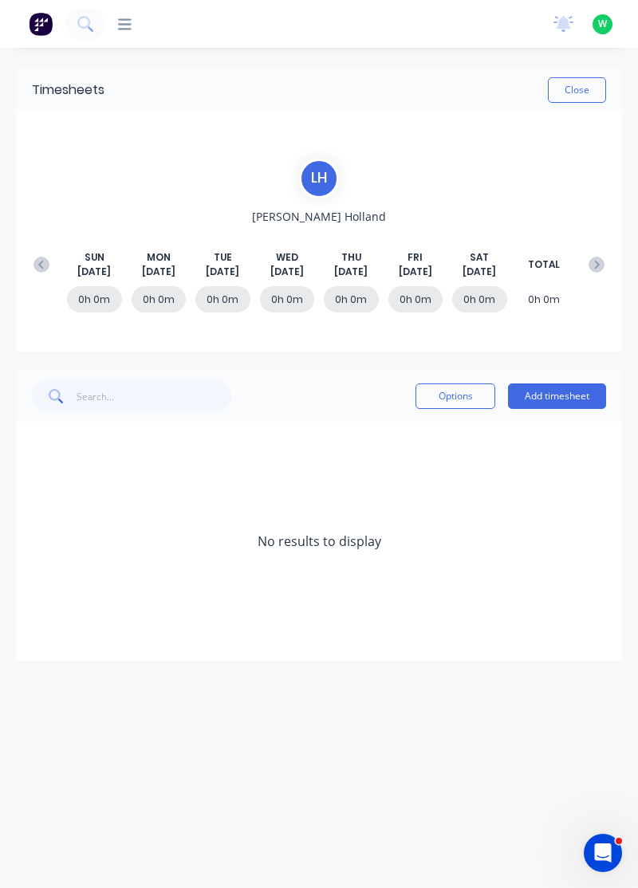
click at [38, 261] on icon at bounding box center [41, 265] width 16 height 16
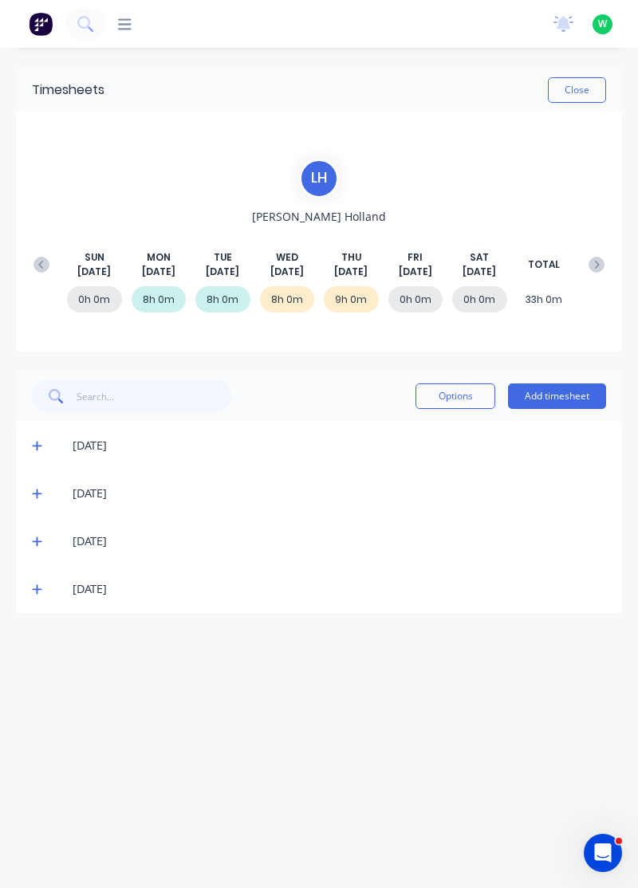
click at [37, 590] on icon at bounding box center [37, 590] width 10 height 10
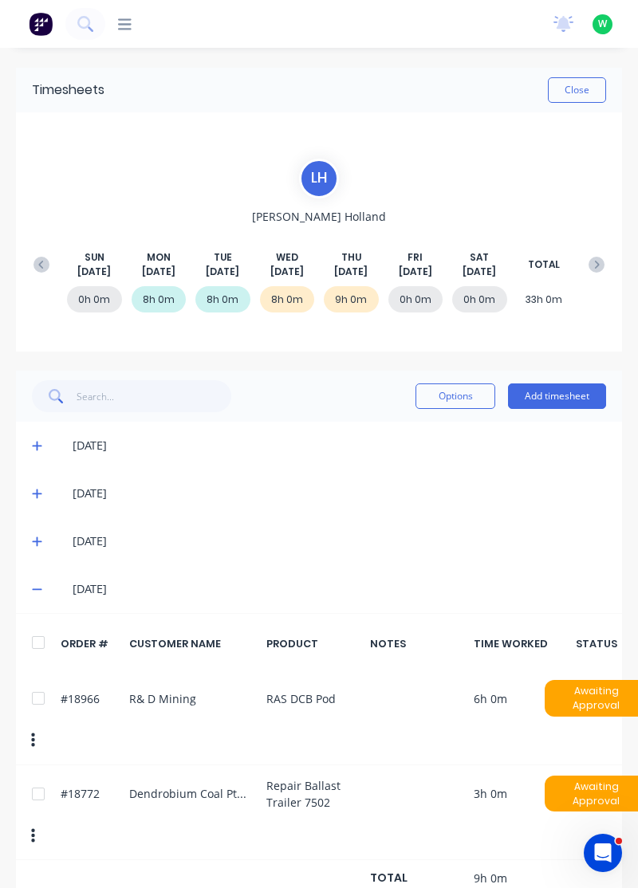
click at [32, 543] on icon at bounding box center [37, 541] width 10 height 11
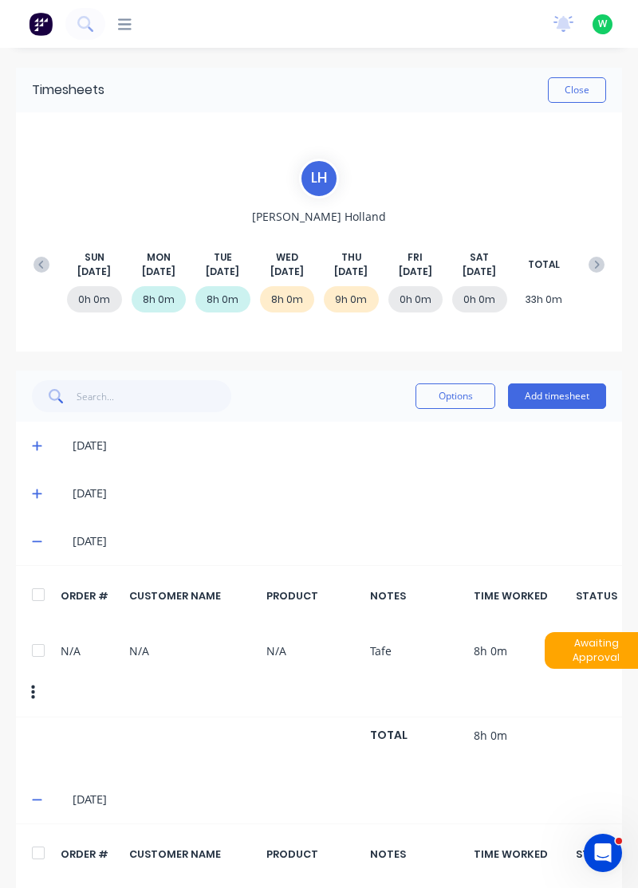
click at [23, 535] on div "[DATE]" at bounding box center [319, 541] width 606 height 48
click at [38, 541] on icon at bounding box center [37, 541] width 10 height 11
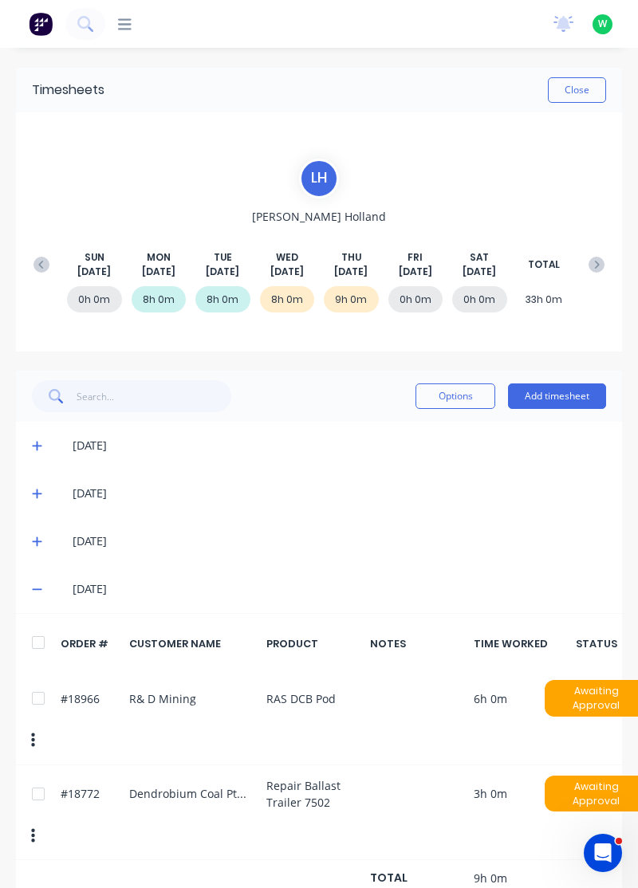
click at [34, 589] on icon at bounding box center [37, 590] width 10 height 2
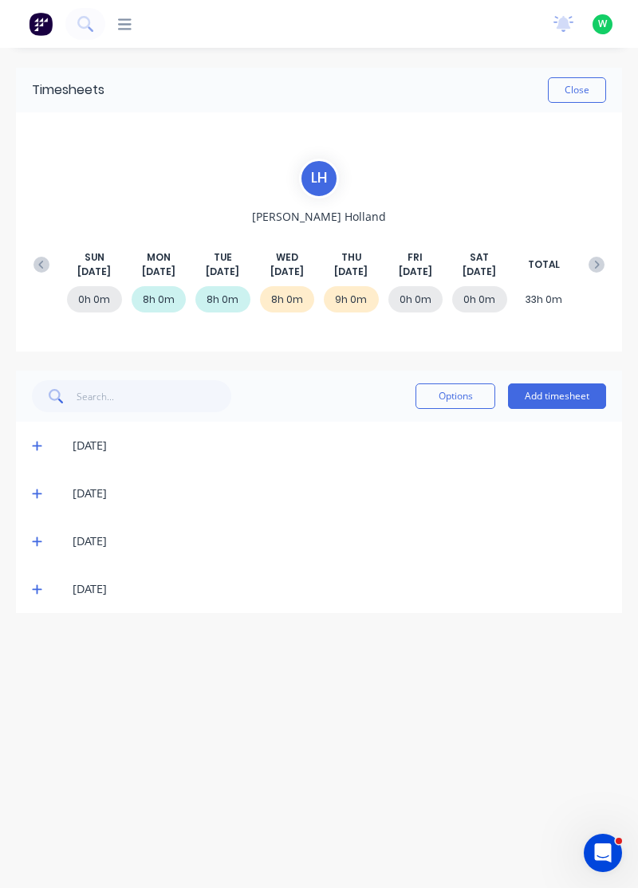
click at [558, 392] on button "Add timesheet" at bounding box center [557, 397] width 98 height 26
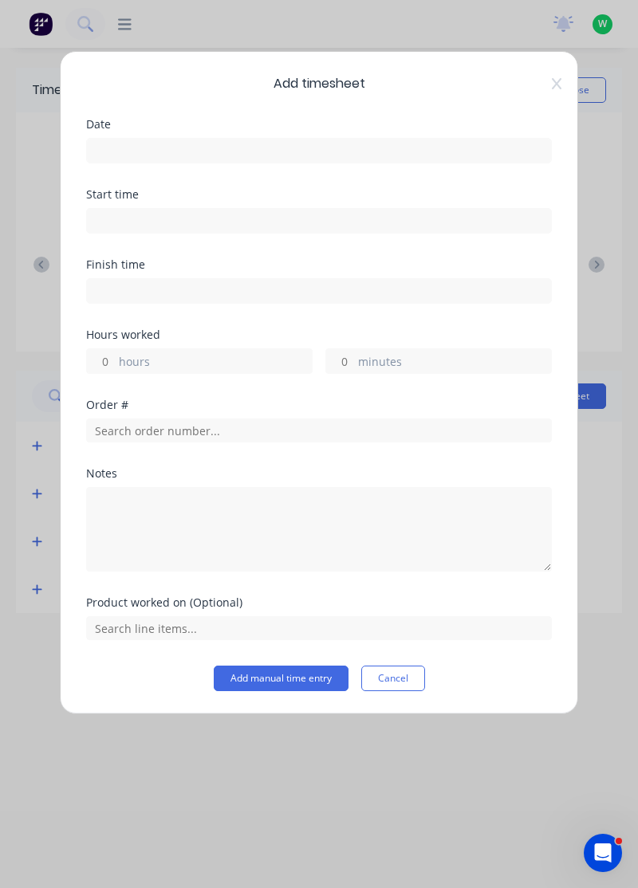
click at [386, 144] on input at bounding box center [319, 151] width 464 height 24
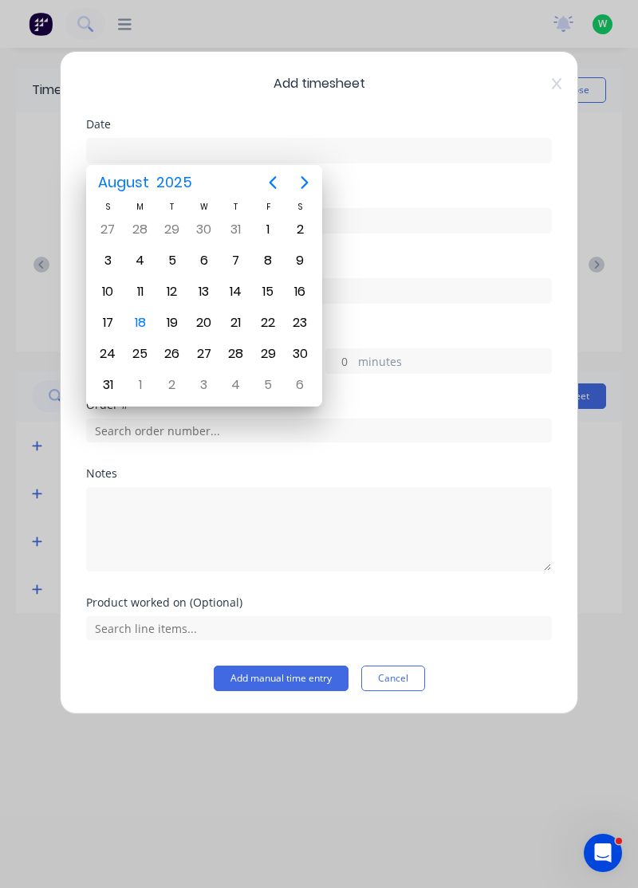
click at [262, 289] on div "15" at bounding box center [268, 292] width 24 height 24
type input "15/08/2025"
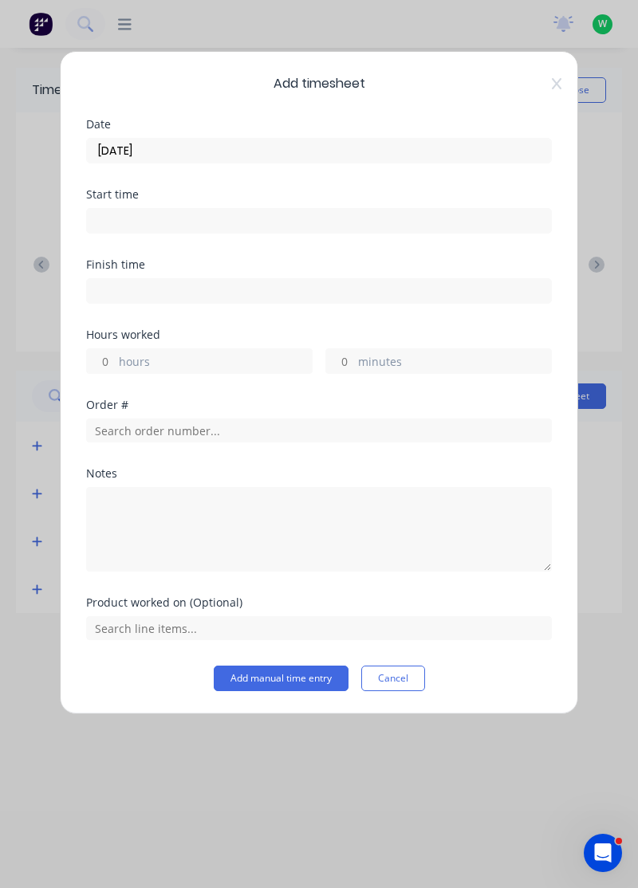
click at [207, 353] on label "hours" at bounding box center [215, 363] width 193 height 20
click at [115, 351] on input "hours" at bounding box center [101, 361] width 28 height 24
type input "8"
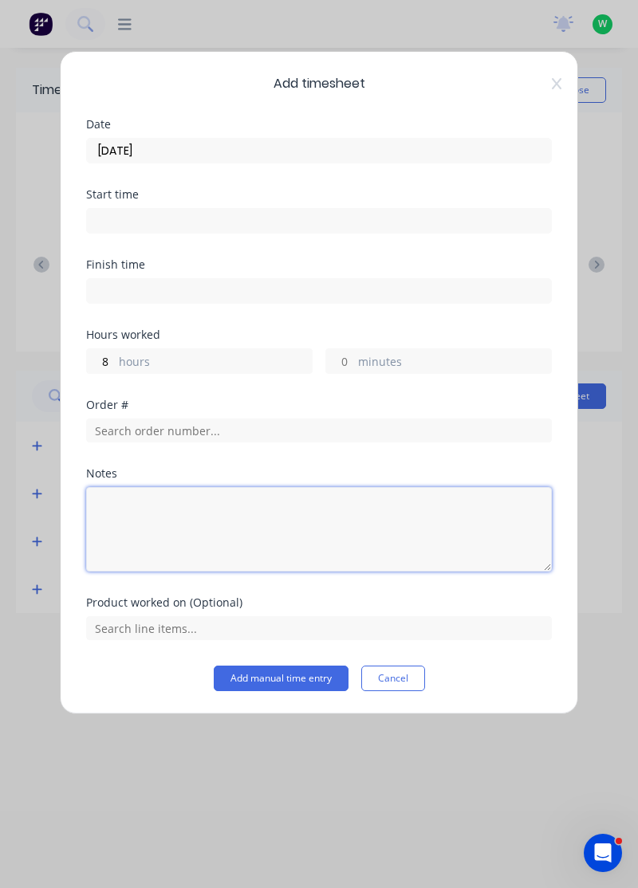
click at [214, 515] on textarea at bounding box center [319, 529] width 466 height 85
type textarea "Rdo"
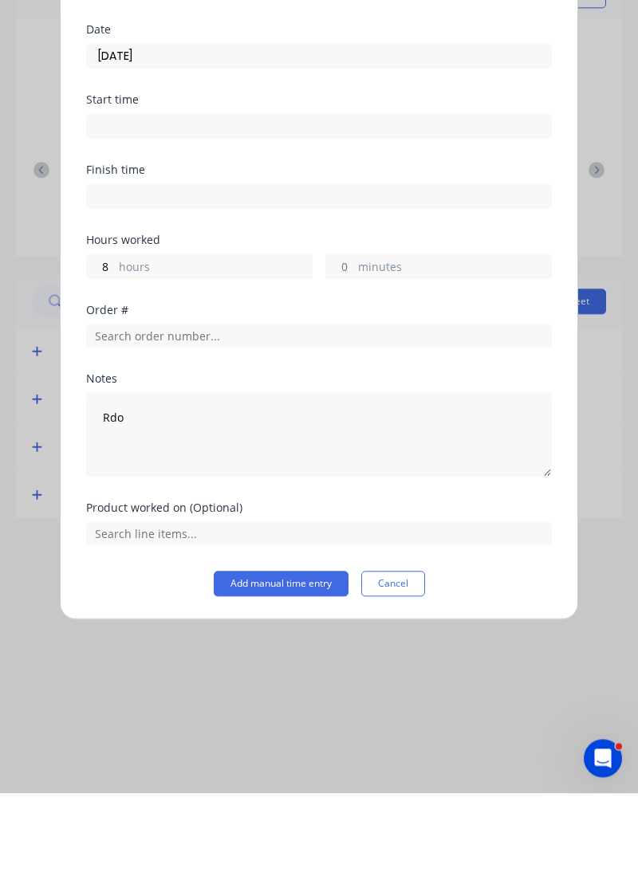
click at [295, 679] on button "Add manual time entry" at bounding box center [281, 679] width 135 height 26
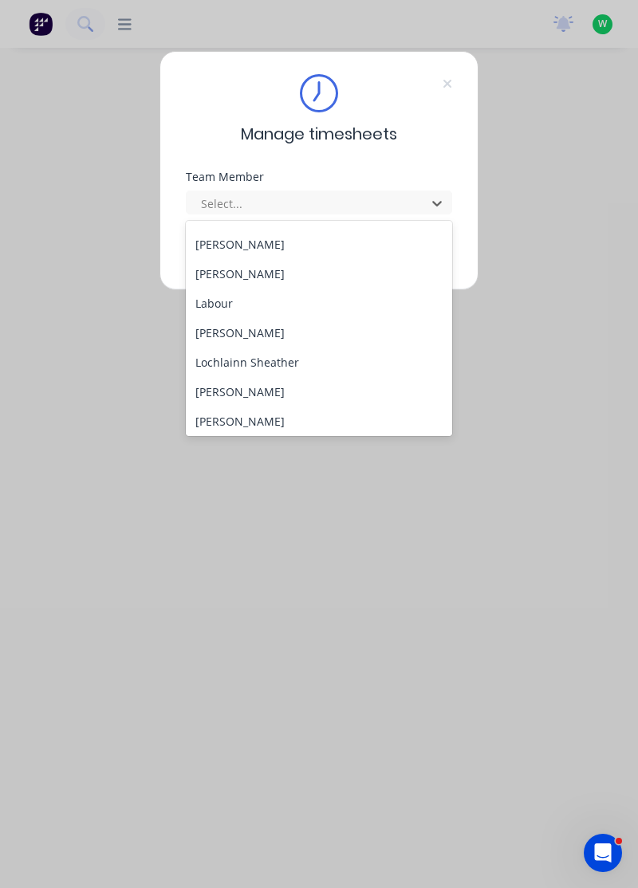
scroll to position [376, 0]
click at [255, 360] on div "Lochlainn Sheather" at bounding box center [319, 364] width 267 height 30
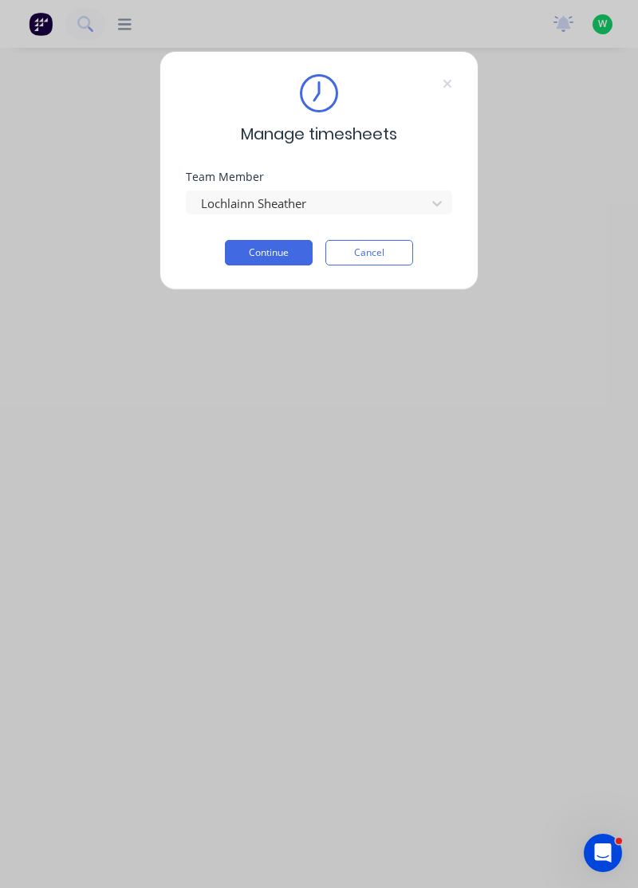
click at [274, 254] on button "Continue" at bounding box center [269, 253] width 88 height 26
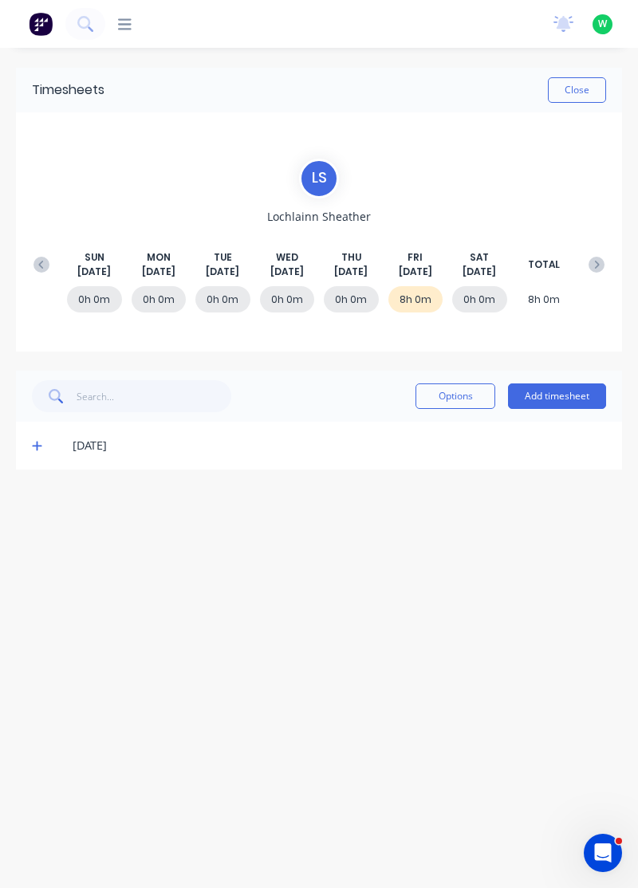
click at [46, 237] on div "[DATE] [DATE] [DATE] [DATE] [DATE] [DATE] [DATE] TOTAL 0h 0m 0h 0m 0h 0m 0h 0m …" at bounding box center [319, 265] width 587 height 81
click at [35, 258] on icon at bounding box center [41, 265] width 16 height 16
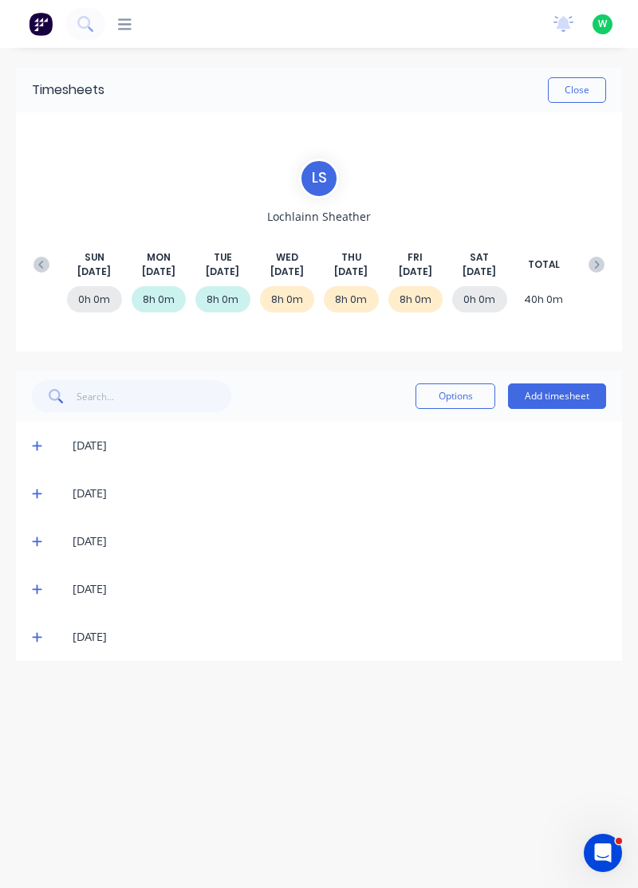
click at [32, 636] on icon at bounding box center [37, 638] width 10 height 10
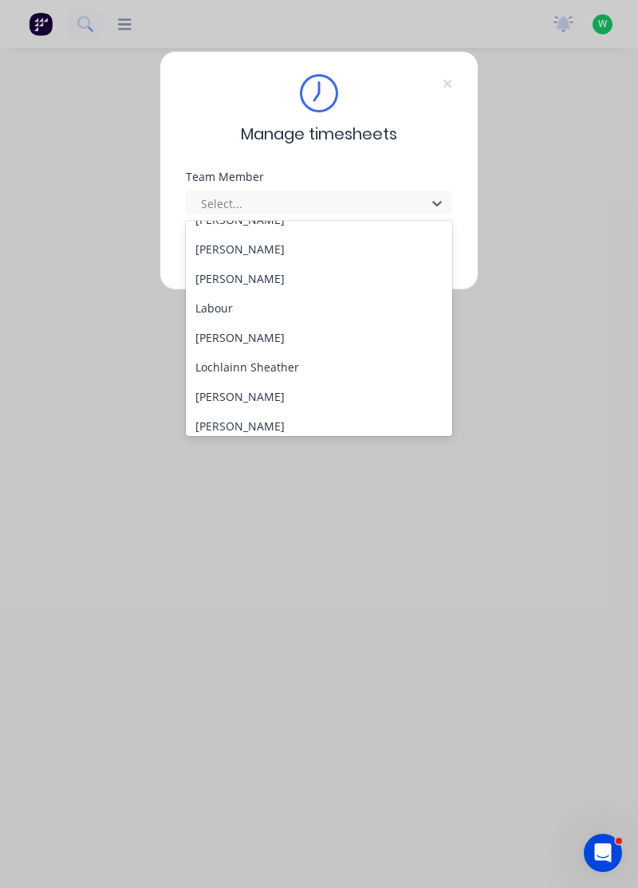
scroll to position [376, 0]
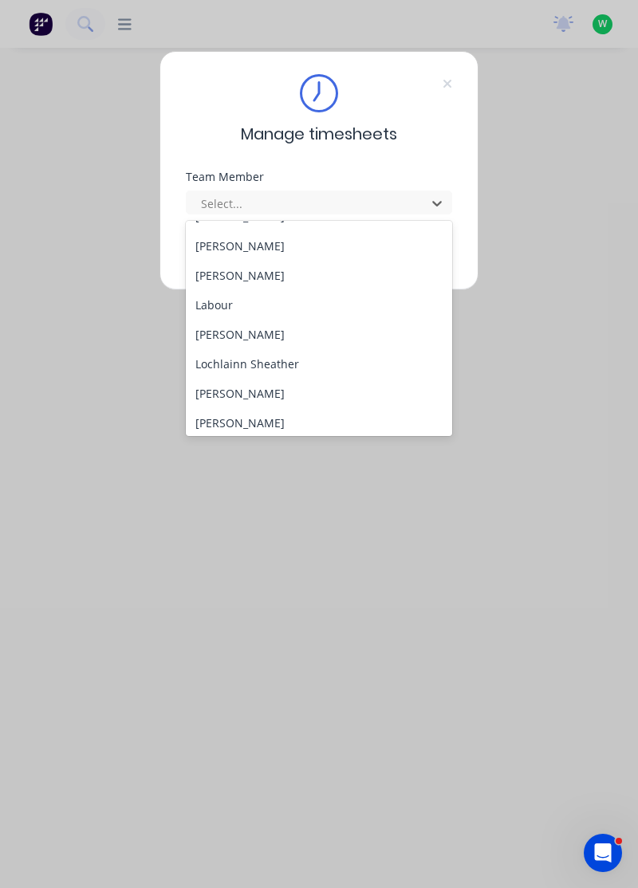
click at [275, 392] on div "[PERSON_NAME]" at bounding box center [319, 394] width 267 height 30
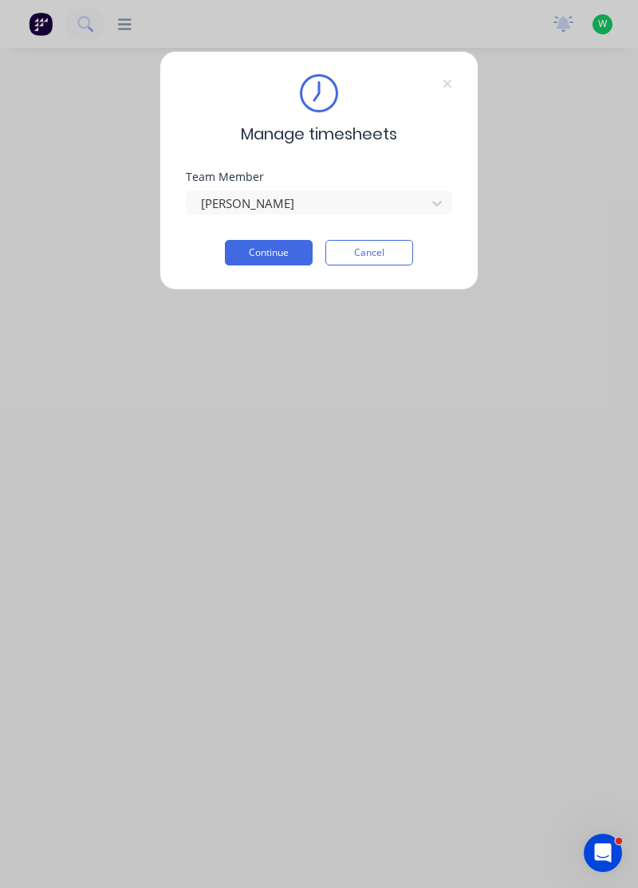
click at [285, 249] on button "Continue" at bounding box center [269, 253] width 88 height 26
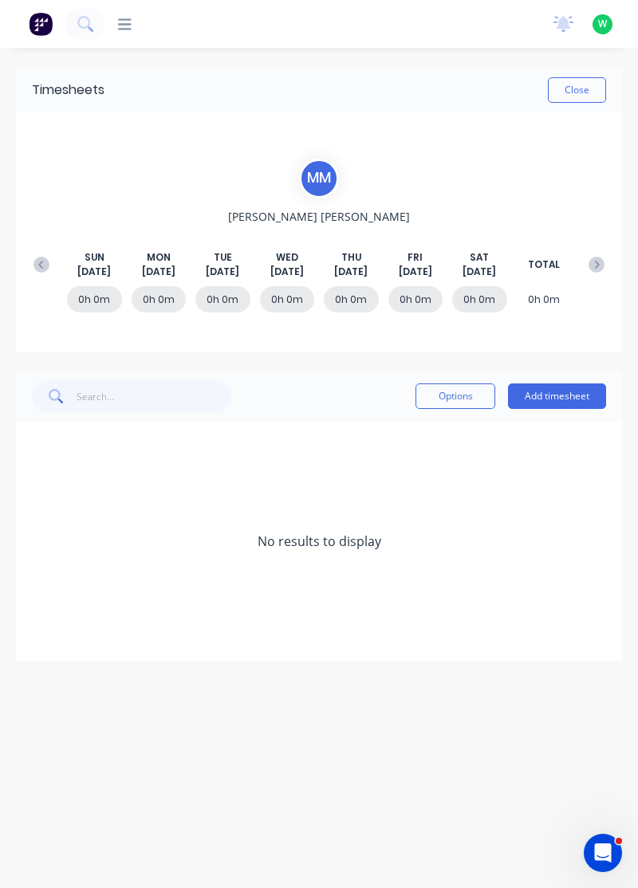
click at [34, 257] on icon at bounding box center [41, 265] width 16 height 16
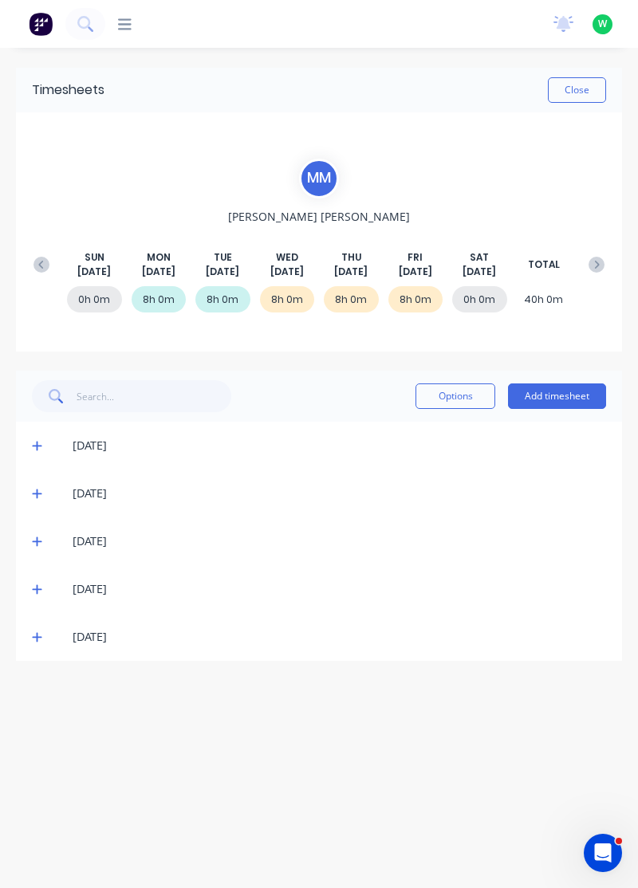
click at [39, 636] on icon at bounding box center [37, 637] width 10 height 11
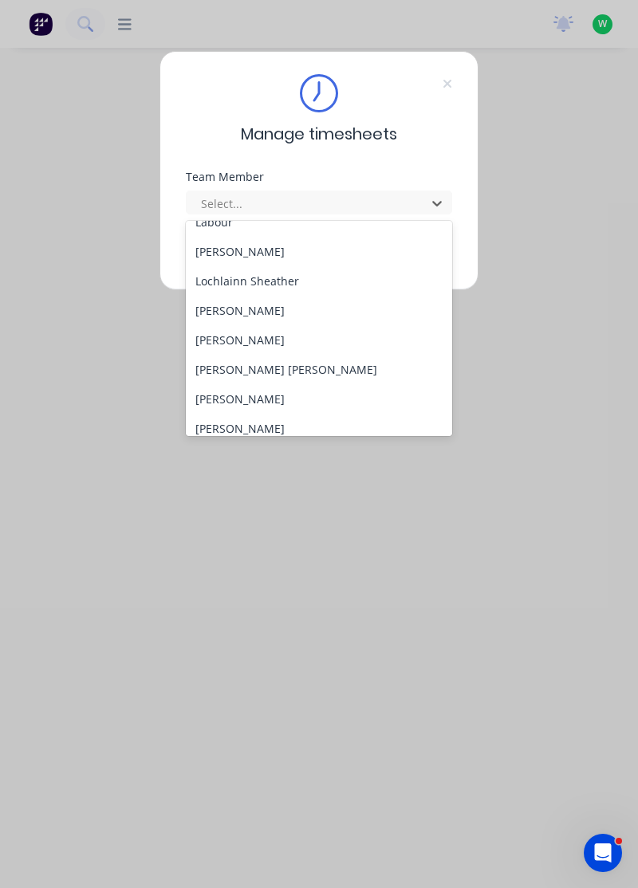
scroll to position [458, 0]
click at [257, 333] on div "[PERSON_NAME]" at bounding box center [319, 341] width 267 height 30
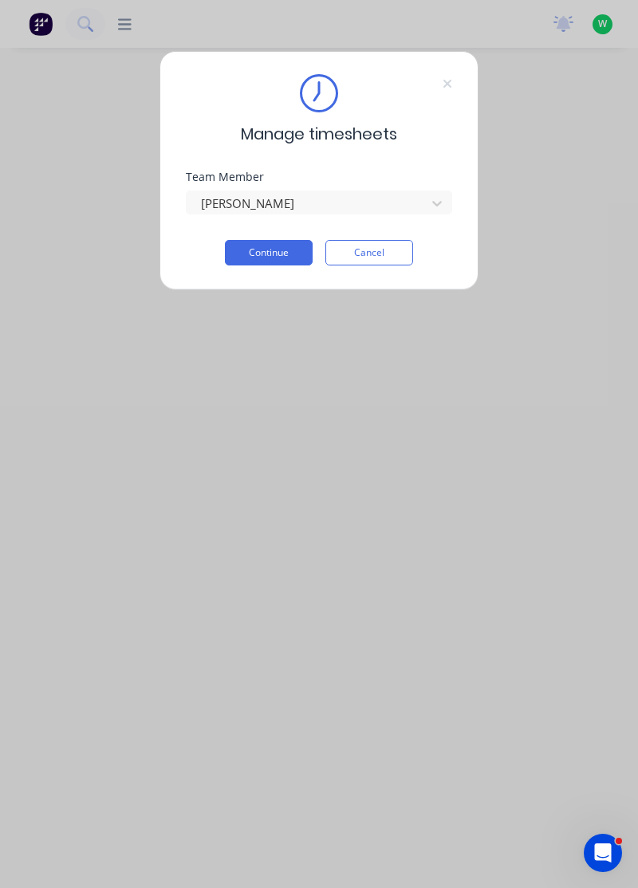
click at [293, 242] on button "Continue" at bounding box center [269, 253] width 88 height 26
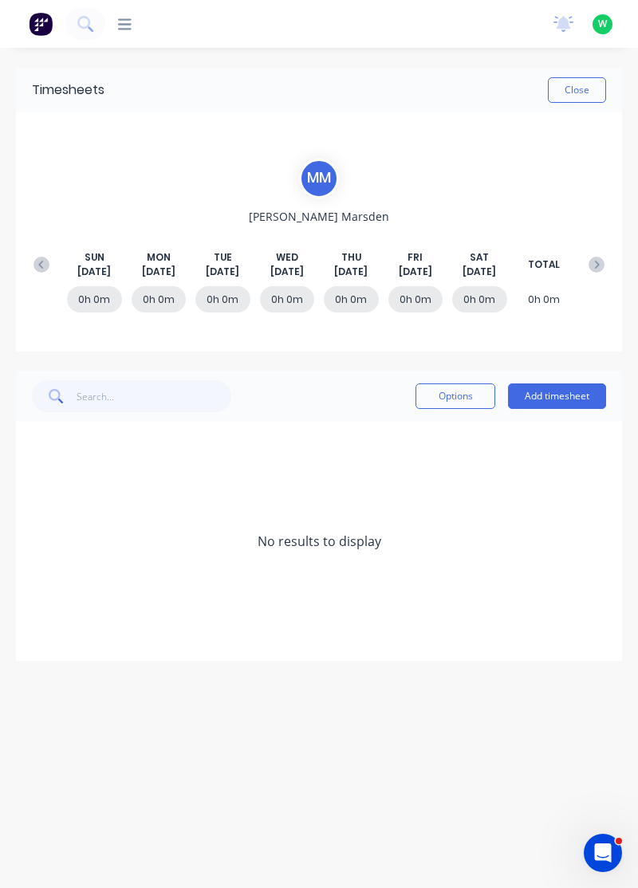
click at [32, 252] on button at bounding box center [42, 264] width 32 height 29
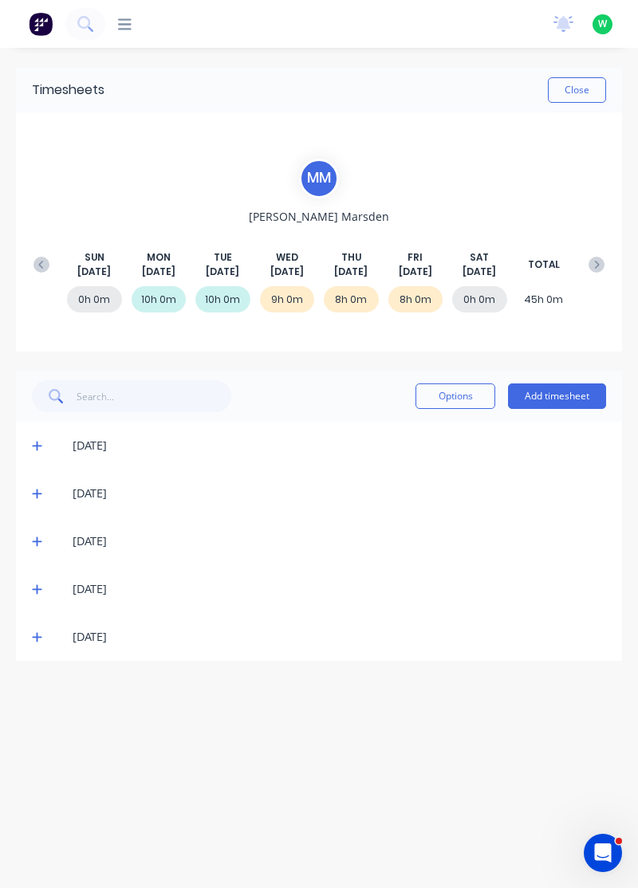
click at [31, 653] on div "[DATE]" at bounding box center [319, 637] width 606 height 48
click at [33, 641] on icon at bounding box center [37, 637] width 10 height 11
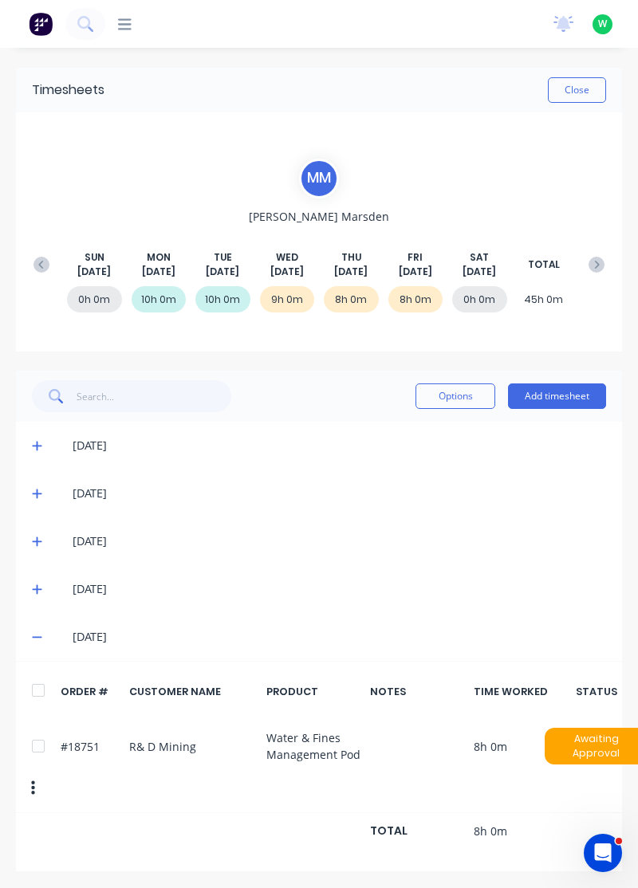
click at [35, 595] on span at bounding box center [39, 589] width 15 height 16
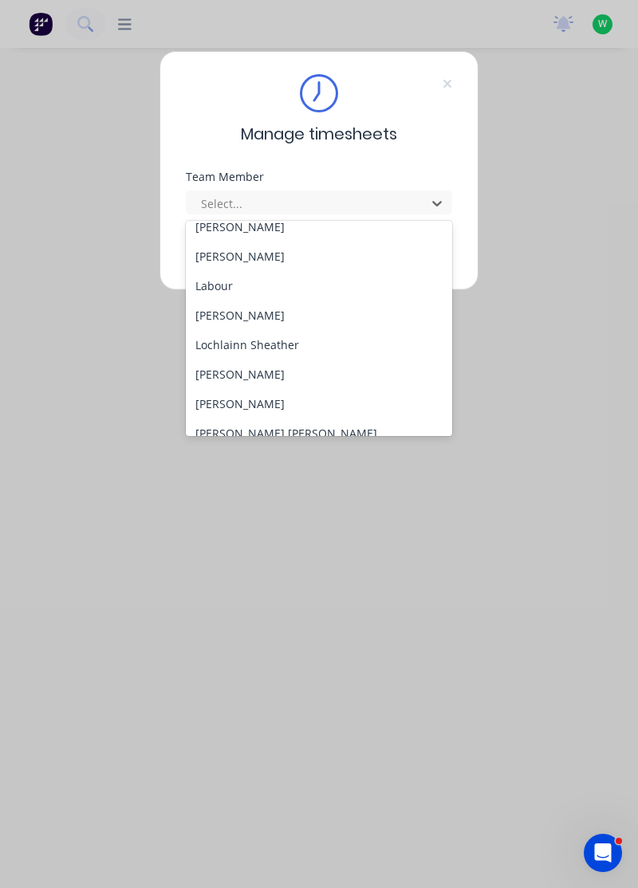
scroll to position [437, 0]
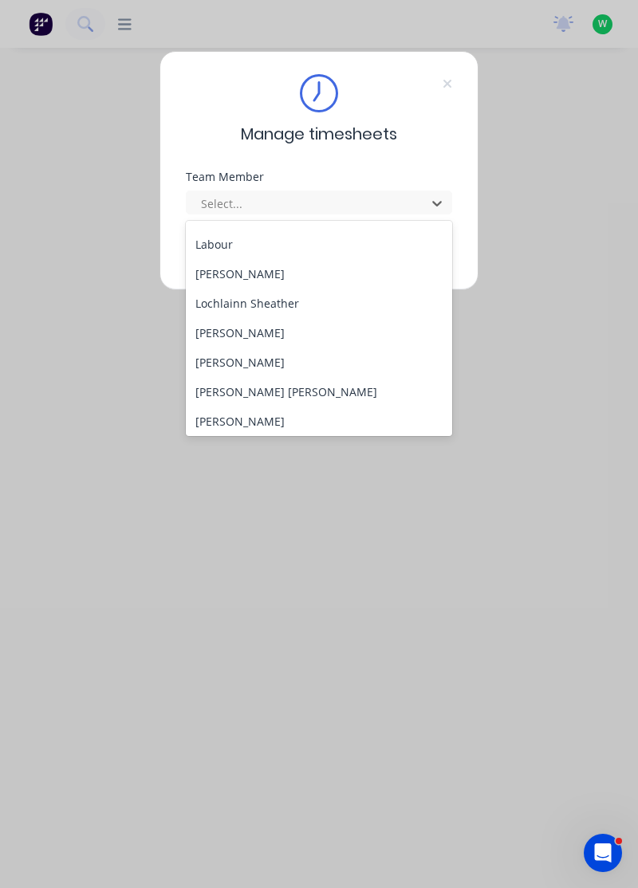
click at [257, 359] on div "[PERSON_NAME]" at bounding box center [319, 363] width 267 height 30
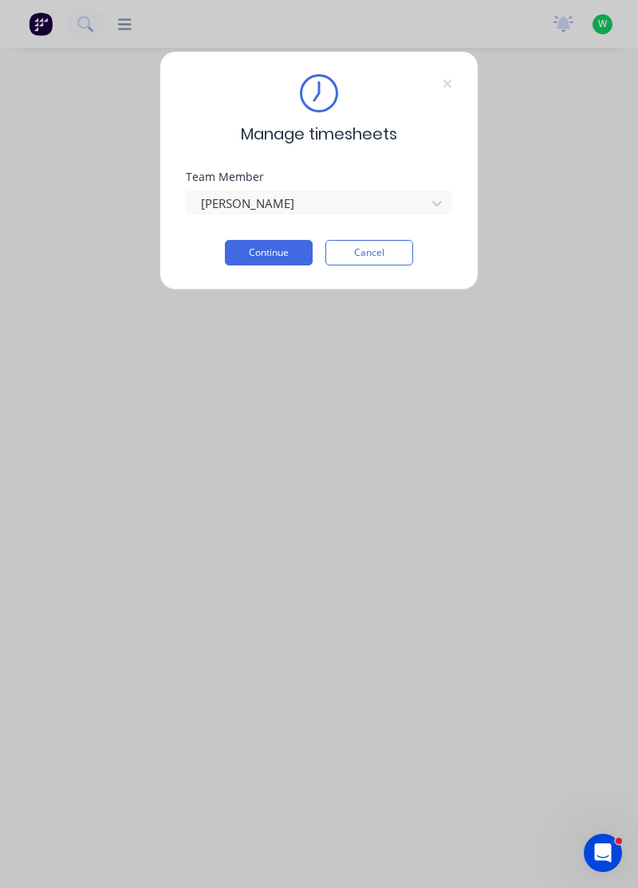
click at [273, 252] on button "Continue" at bounding box center [269, 253] width 88 height 26
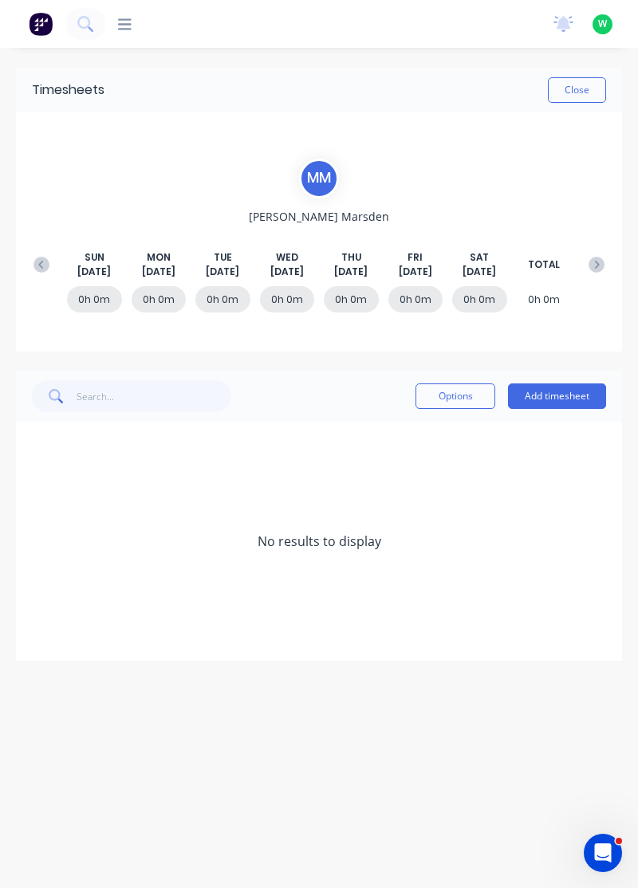
click at [30, 264] on button at bounding box center [42, 264] width 32 height 29
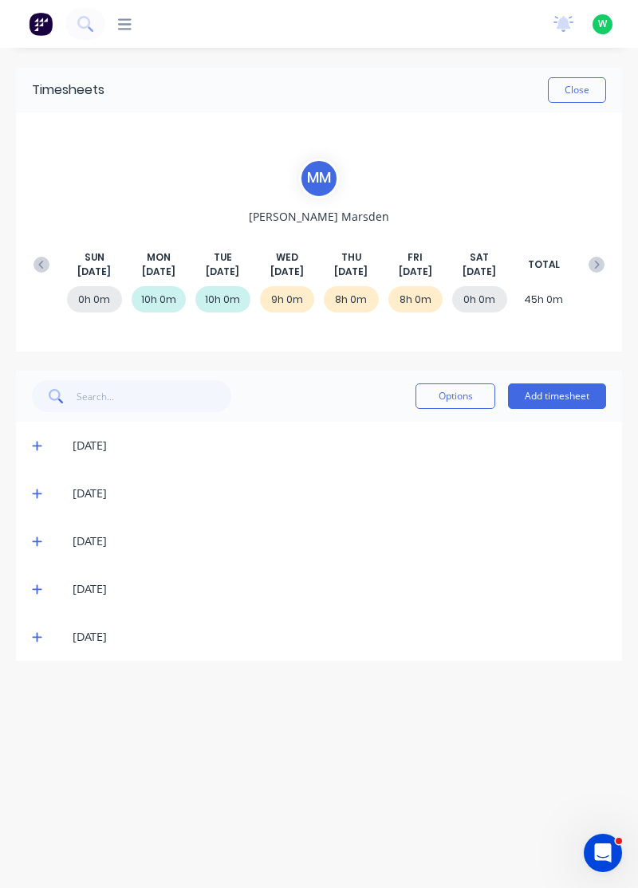
click at [36, 636] on icon at bounding box center [37, 637] width 10 height 11
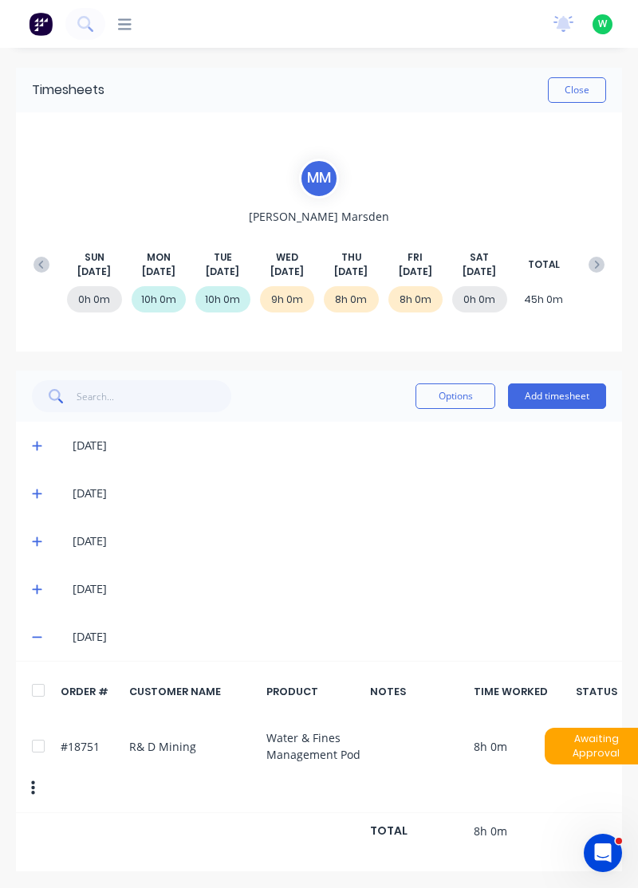
click at [33, 584] on icon at bounding box center [37, 589] width 10 height 11
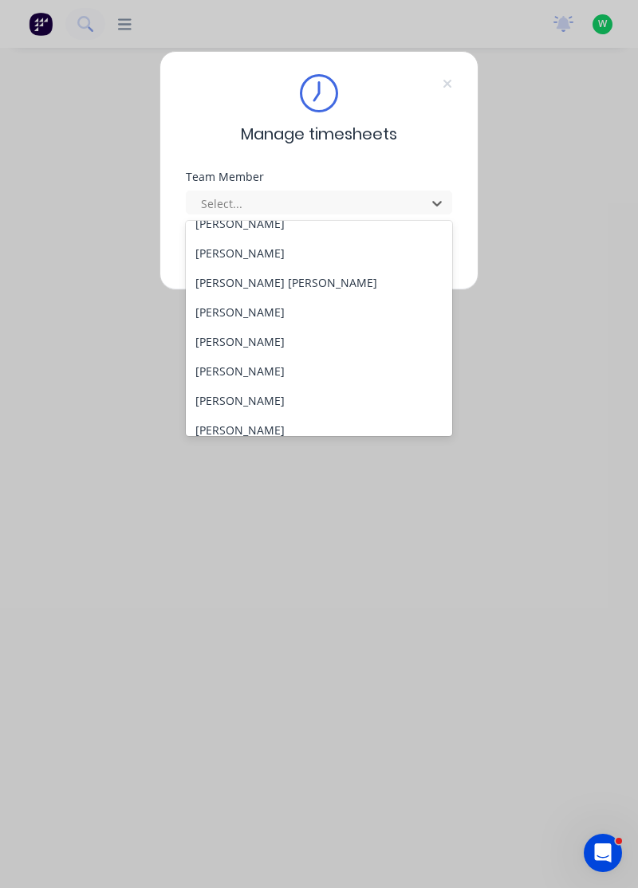
scroll to position [571, 0]
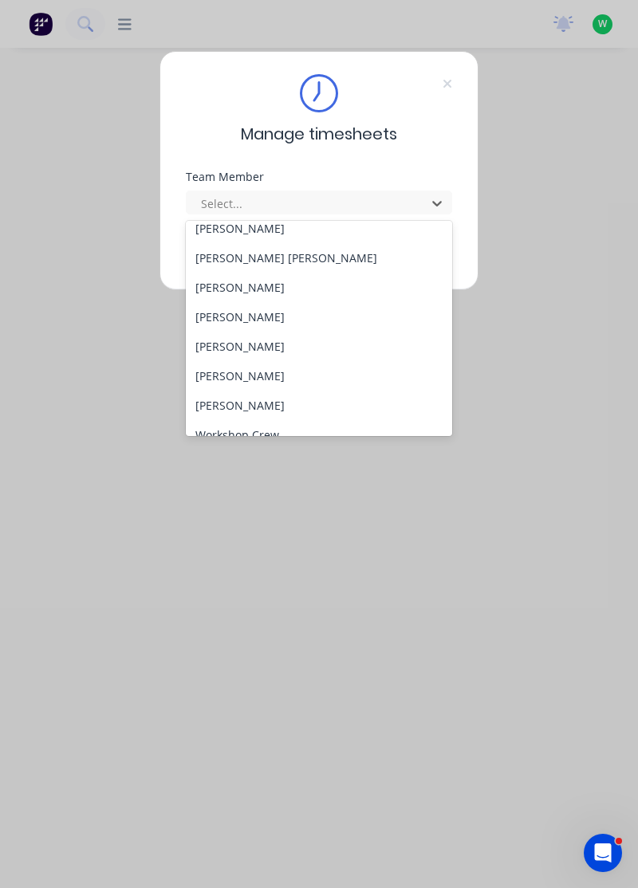
click at [226, 257] on div "[PERSON_NAME] [PERSON_NAME]" at bounding box center [319, 258] width 267 height 30
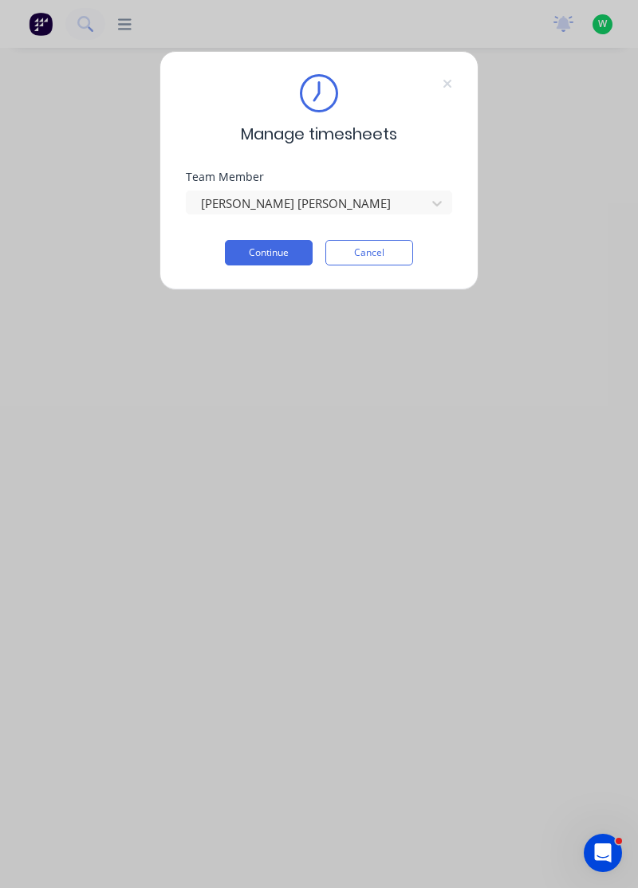
click at [284, 254] on button "Continue" at bounding box center [269, 253] width 88 height 26
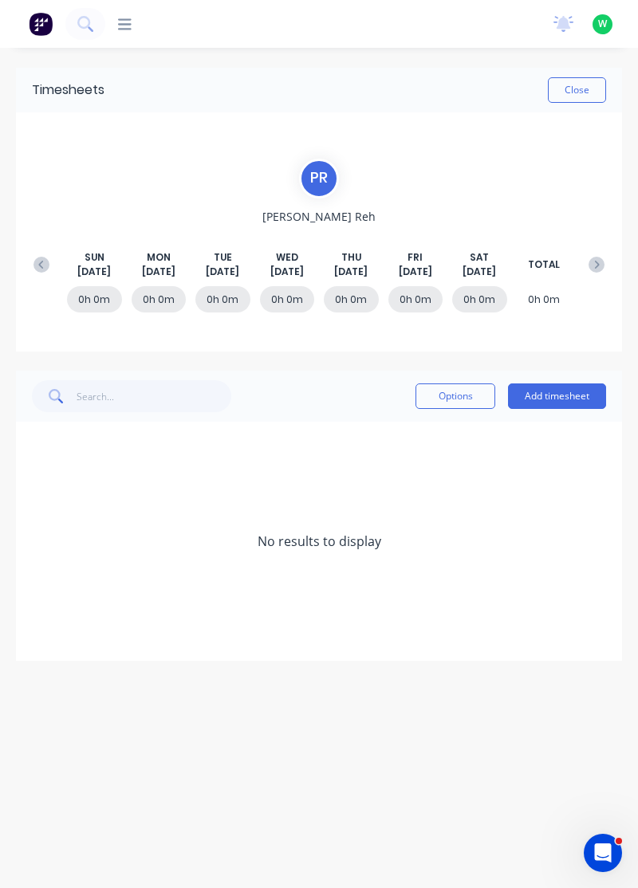
click at [38, 265] on icon at bounding box center [41, 265] width 16 height 16
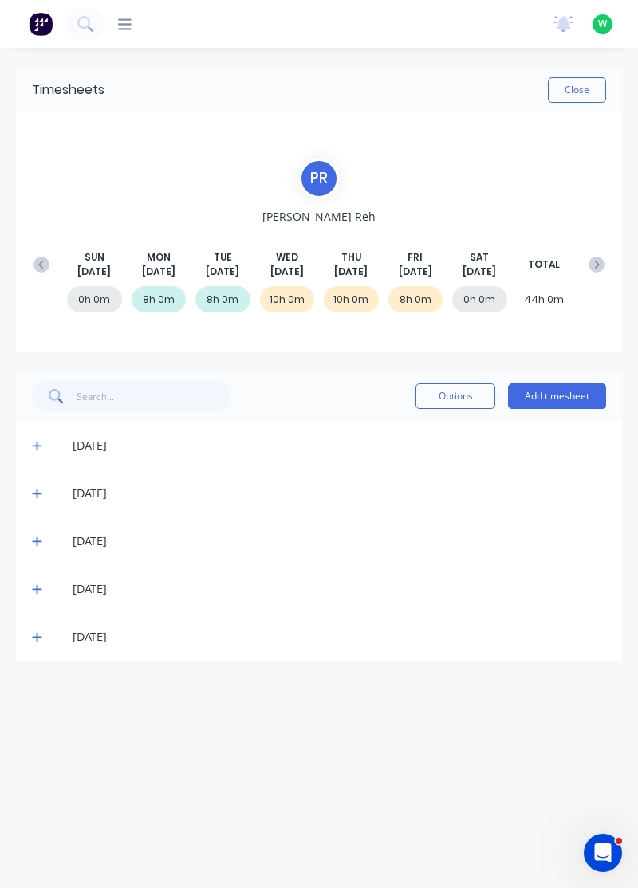
click at [42, 588] on span at bounding box center [39, 589] width 15 height 16
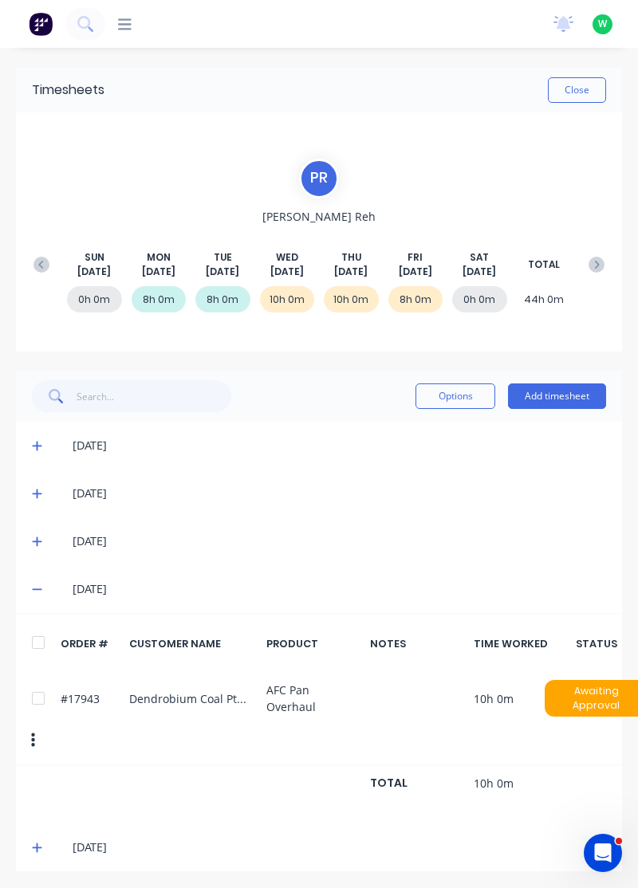
click at [37, 589] on icon at bounding box center [37, 590] width 10 height 2
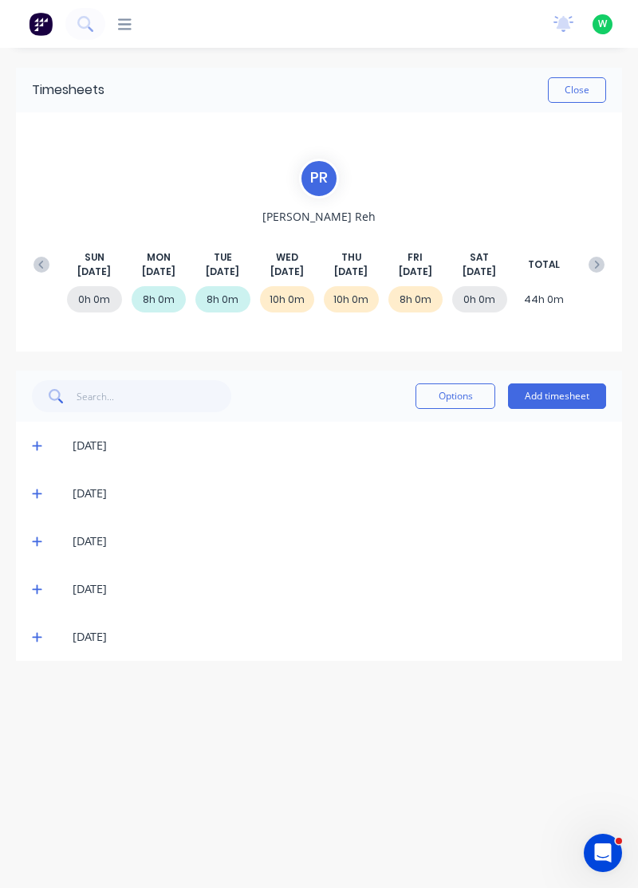
click at [43, 640] on span at bounding box center [39, 637] width 15 height 16
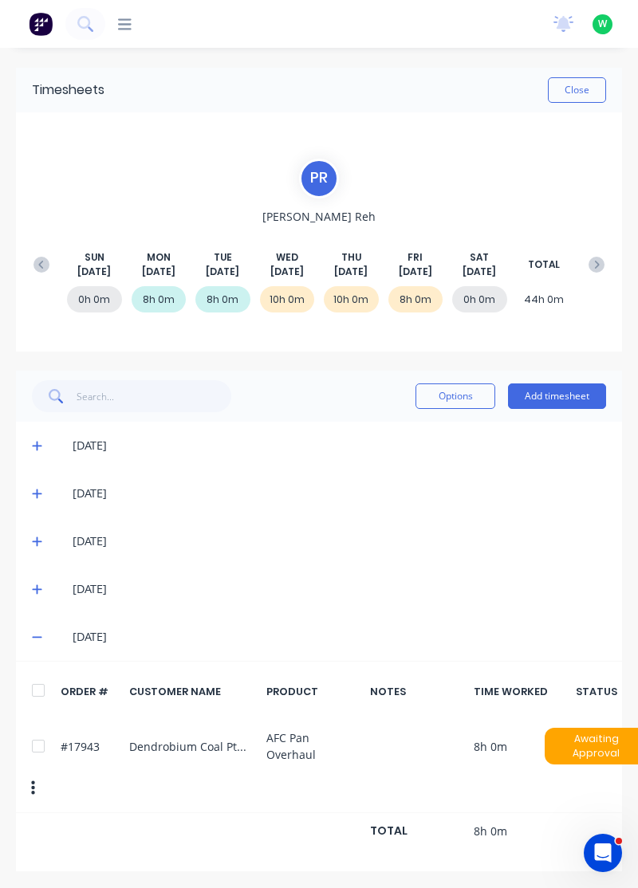
click at [37, 637] on icon at bounding box center [37, 638] width 10 height 2
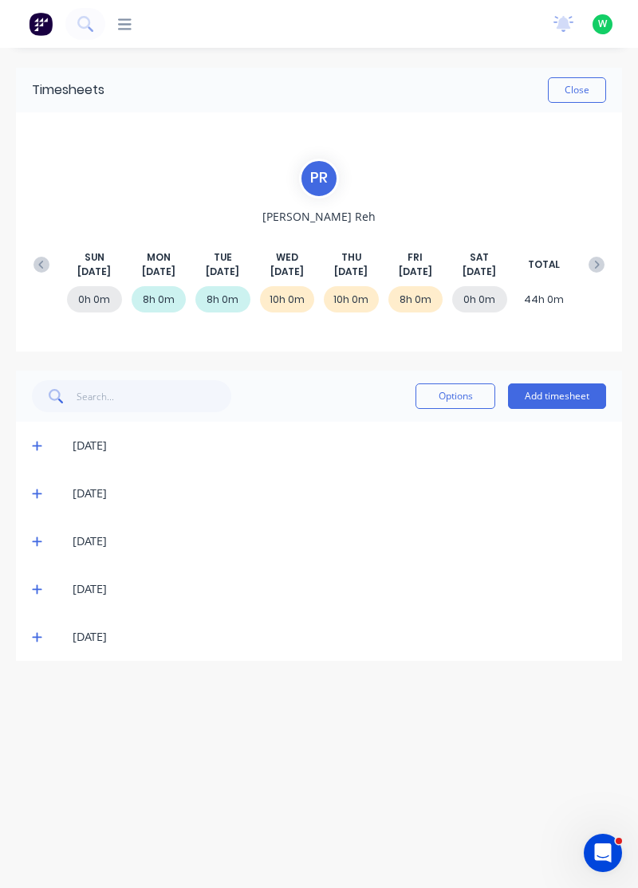
click at [35, 544] on icon at bounding box center [37, 541] width 10 height 11
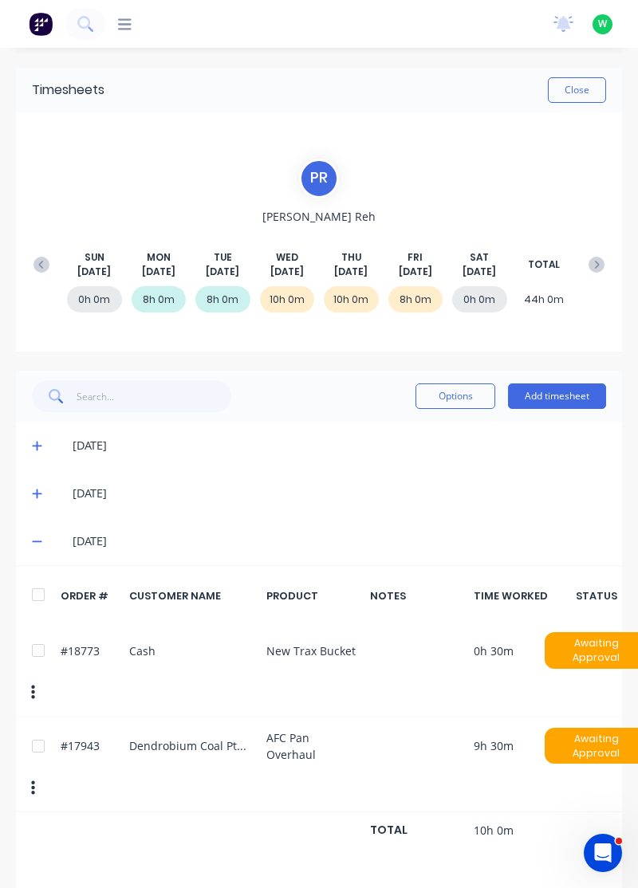
click at [33, 542] on icon at bounding box center [37, 541] width 10 height 11
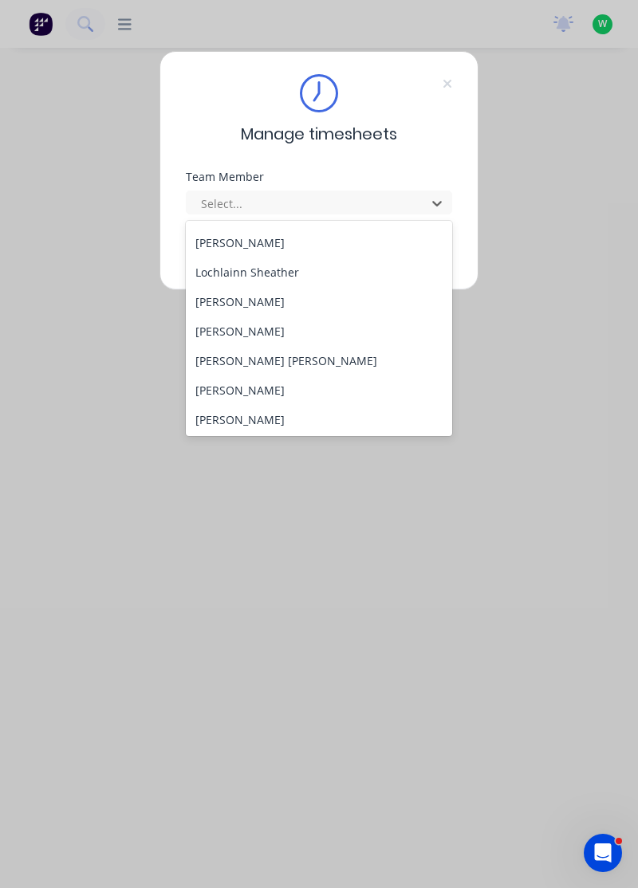
scroll to position [469, 0]
click at [269, 382] on div "[PERSON_NAME]" at bounding box center [319, 390] width 267 height 30
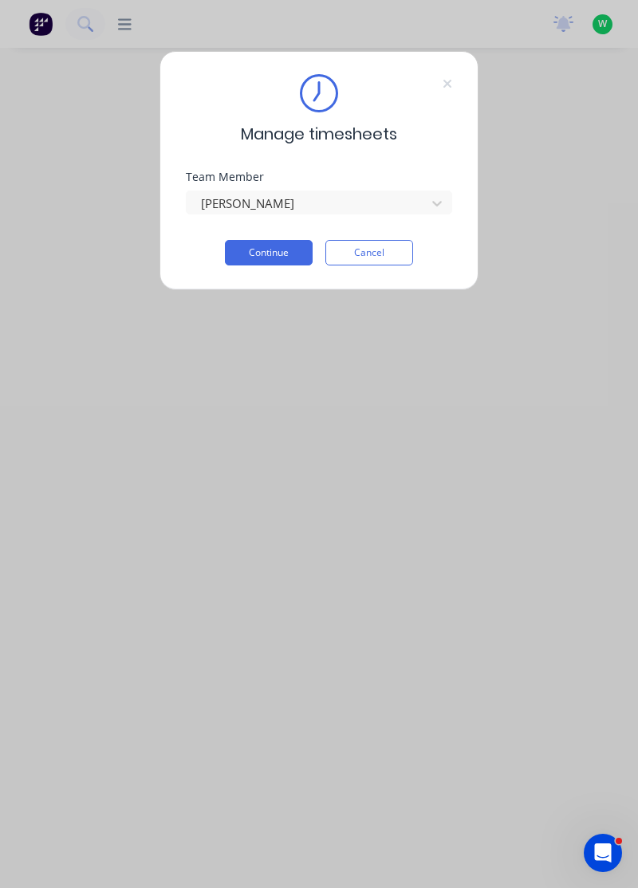
click at [286, 248] on button "Continue" at bounding box center [269, 253] width 88 height 26
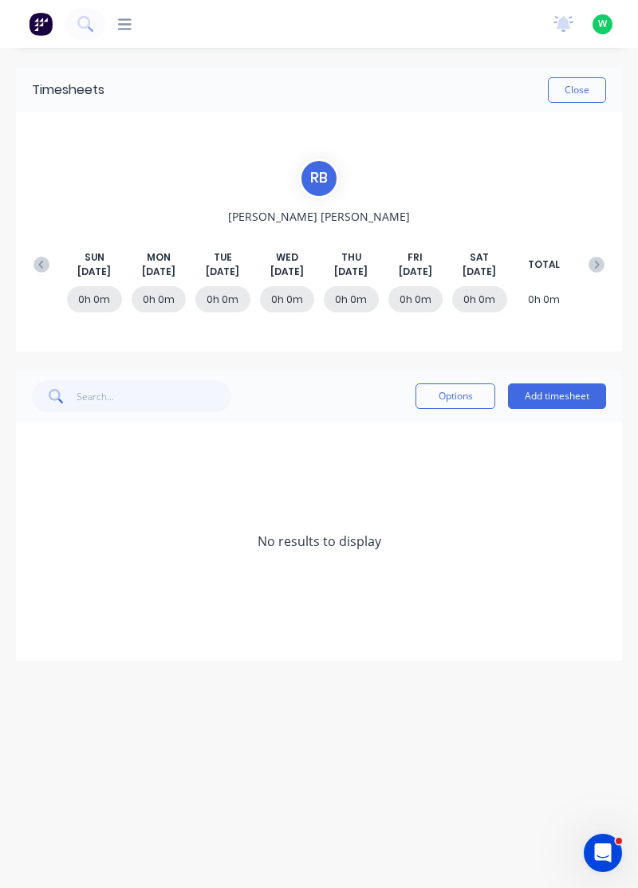
click at [47, 250] on button at bounding box center [42, 264] width 32 height 29
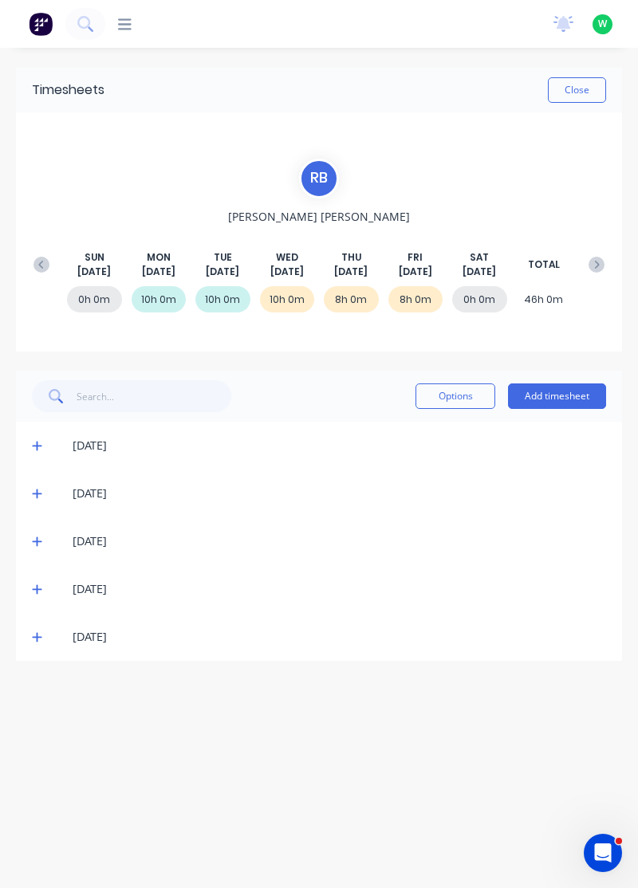
click at [34, 637] on icon at bounding box center [37, 637] width 10 height 11
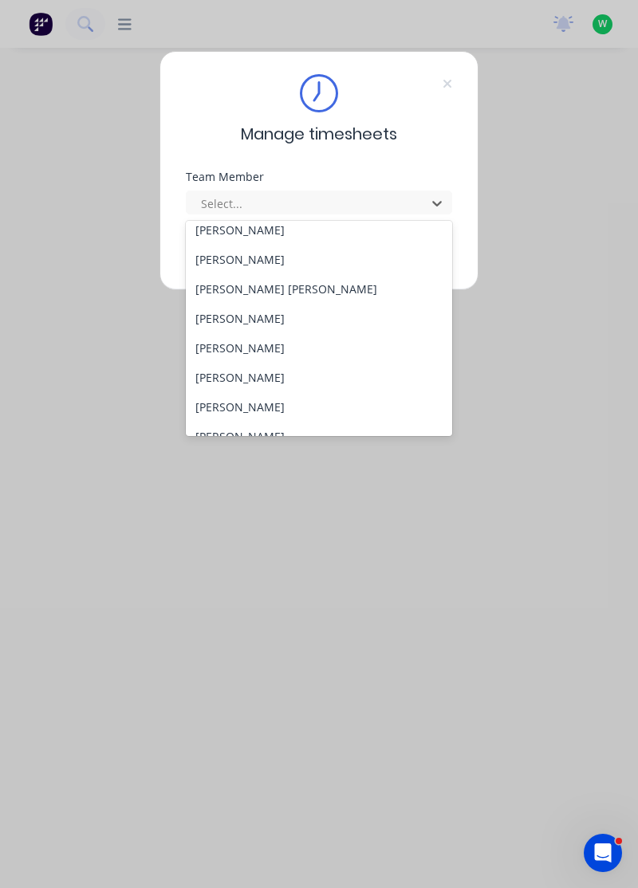
scroll to position [573, 0]
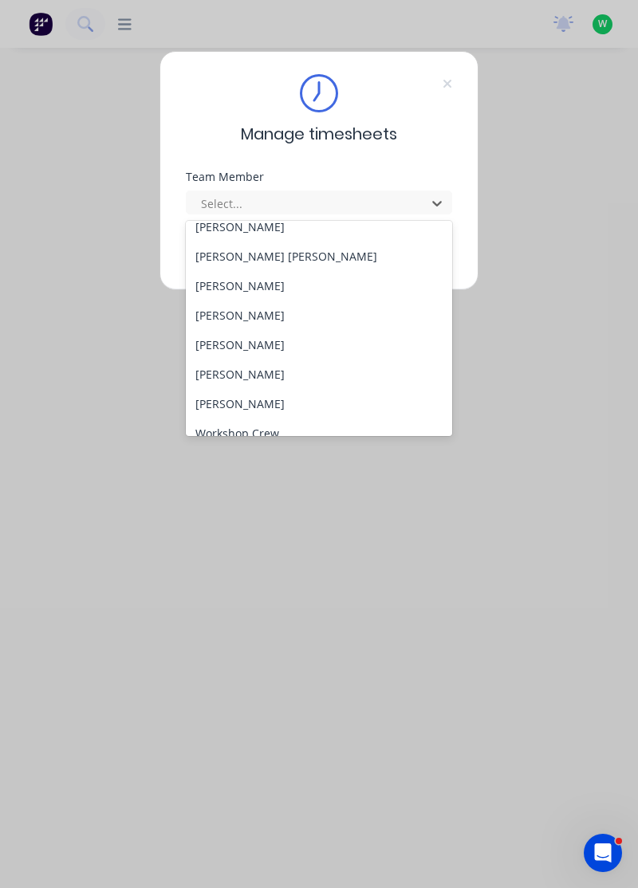
click at [224, 316] on div "[PERSON_NAME]" at bounding box center [319, 316] width 267 height 30
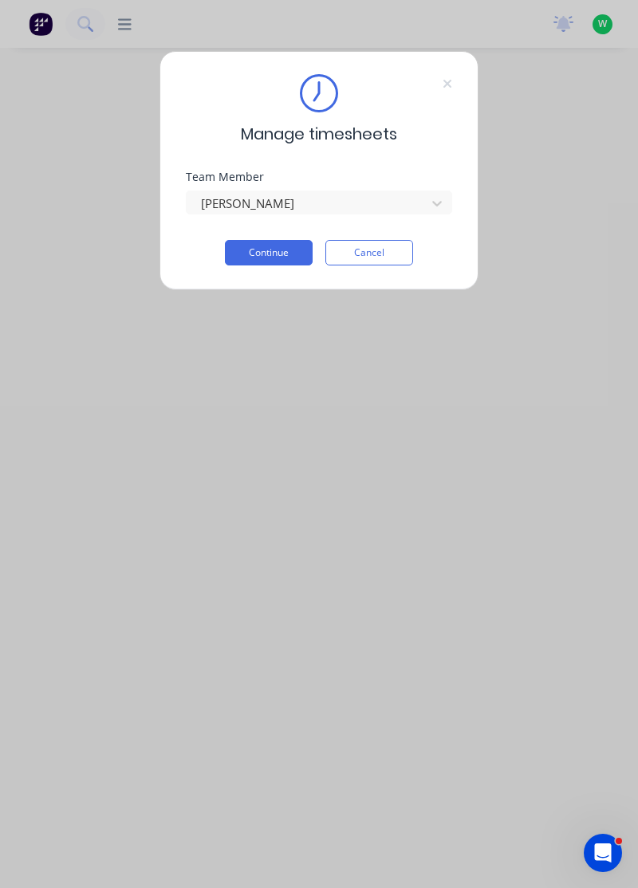
click at [240, 254] on button "Continue" at bounding box center [269, 253] width 88 height 26
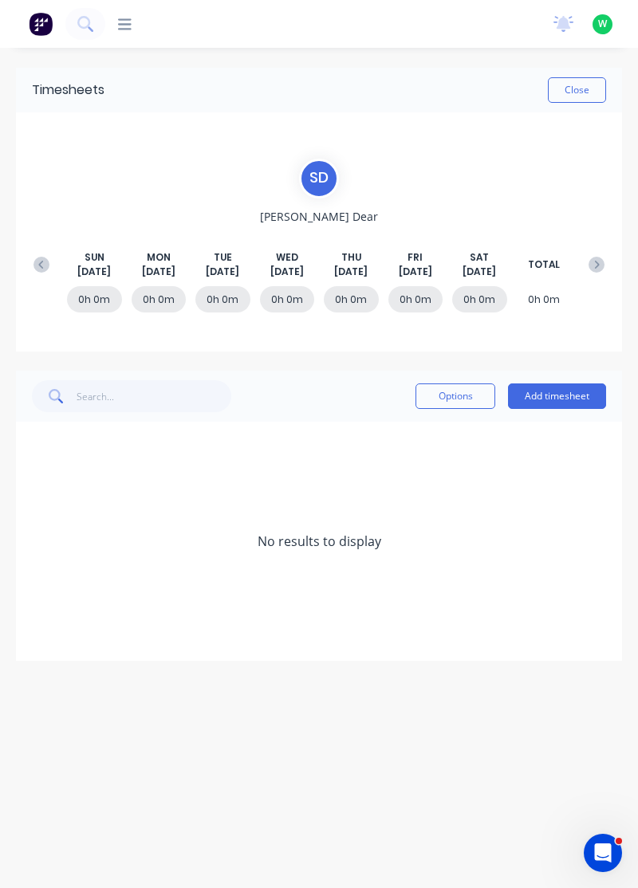
click at [26, 252] on div "[DATE] [DATE] [DATE] [DATE] [DATE] [DATE] [DATE] TOTAL" at bounding box center [319, 264] width 587 height 29
click at [38, 254] on button at bounding box center [42, 264] width 32 height 29
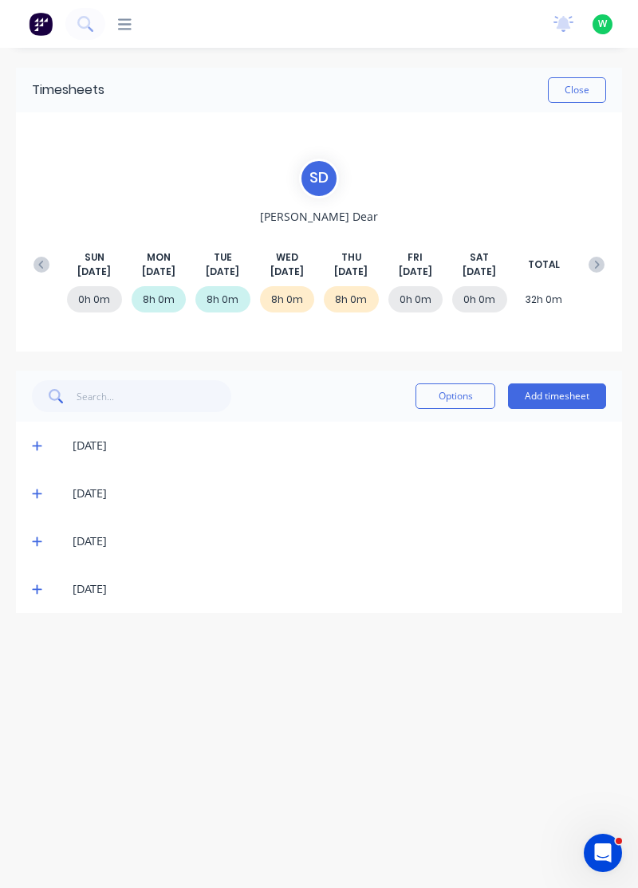
click at [587, 395] on button "Add timesheet" at bounding box center [557, 397] width 98 height 26
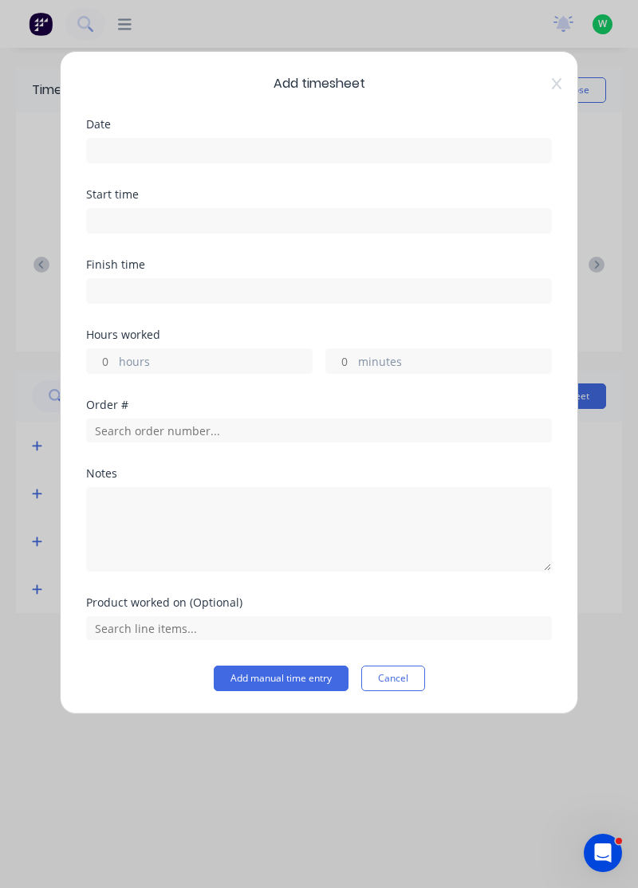
click at [400, 145] on input at bounding box center [319, 151] width 464 height 24
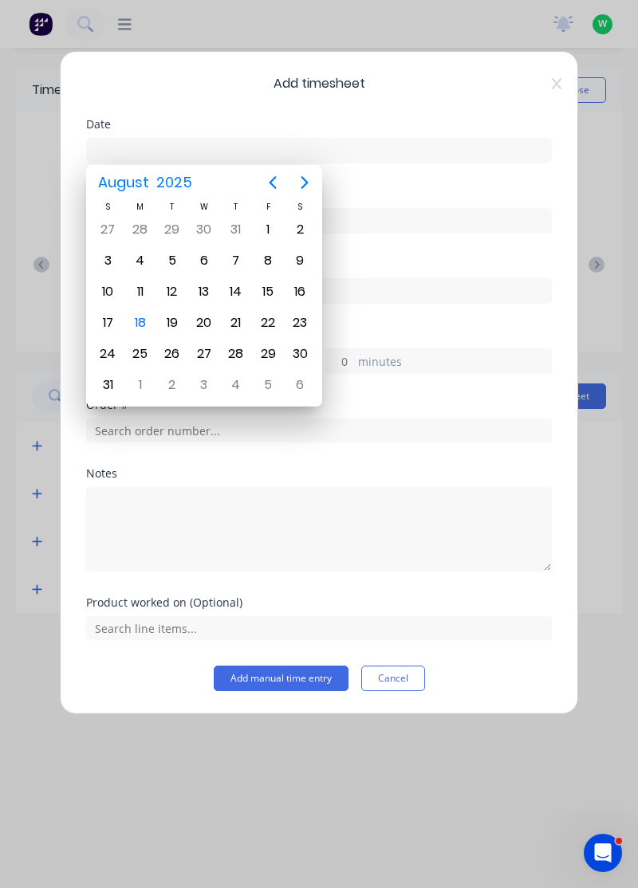
click at [271, 292] on div "15" at bounding box center [268, 292] width 24 height 24
type input "[DATE]"
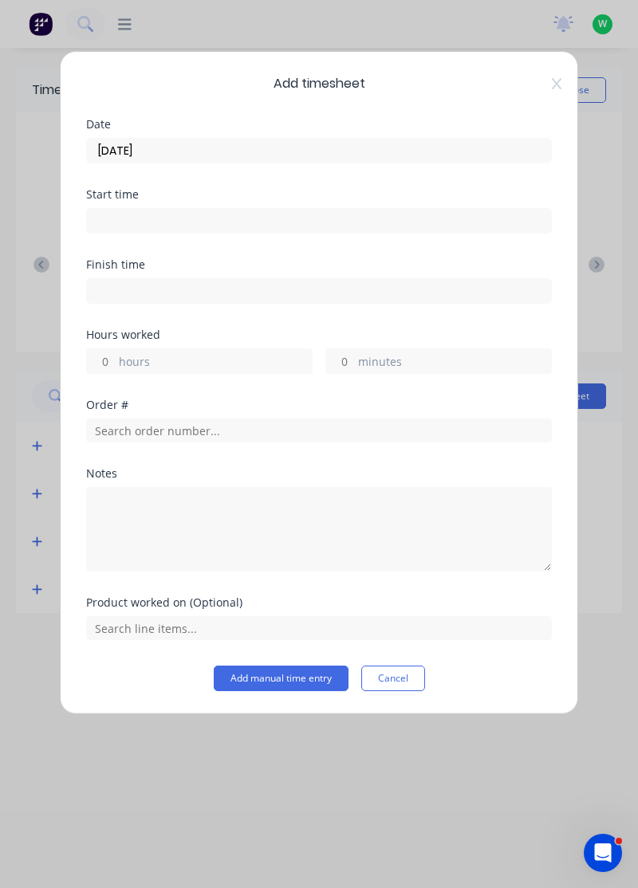
click at [245, 358] on label "hours" at bounding box center [215, 363] width 193 height 20
click at [115, 358] on input "hours" at bounding box center [101, 361] width 28 height 24
type input "8"
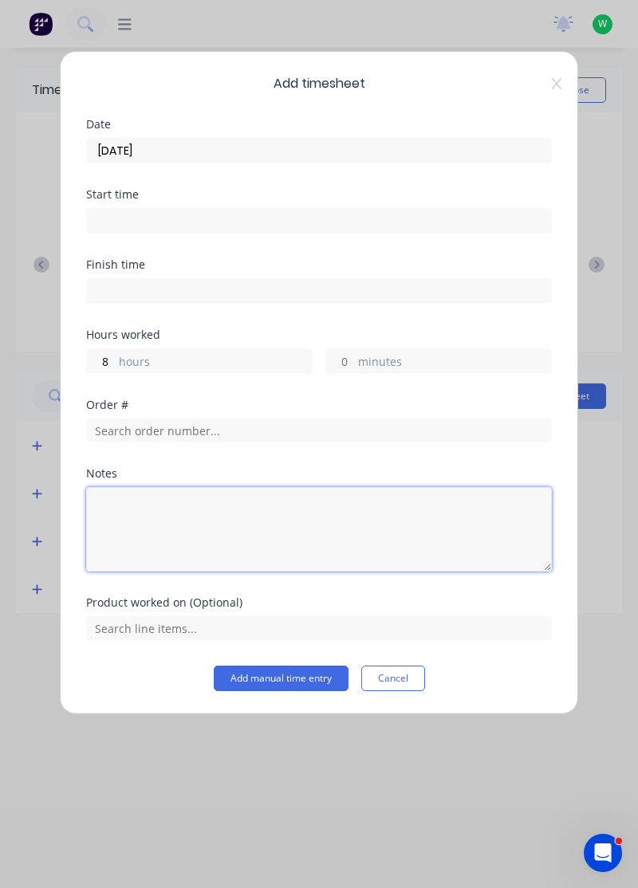
click at [262, 530] on textarea at bounding box center [319, 529] width 466 height 85
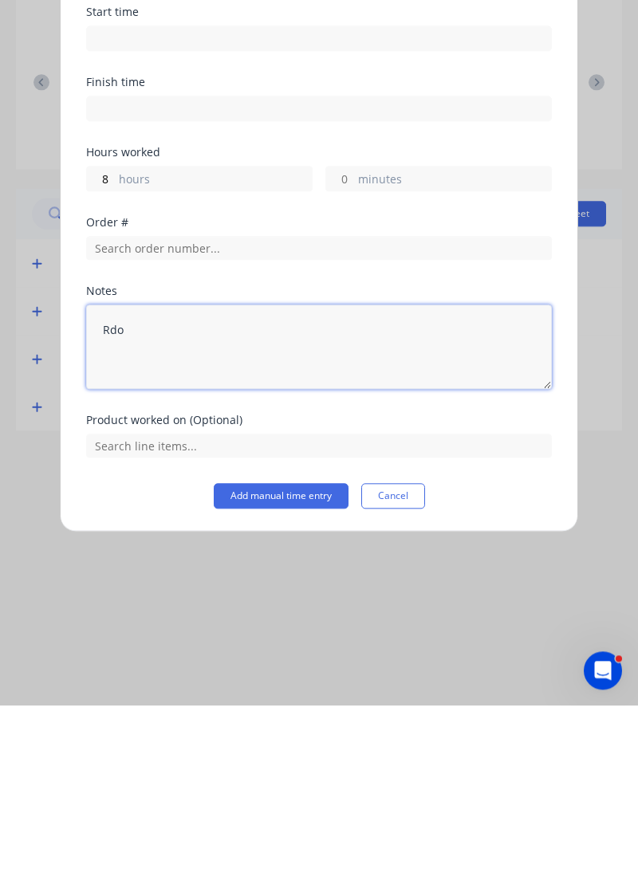
type textarea "Rdo"
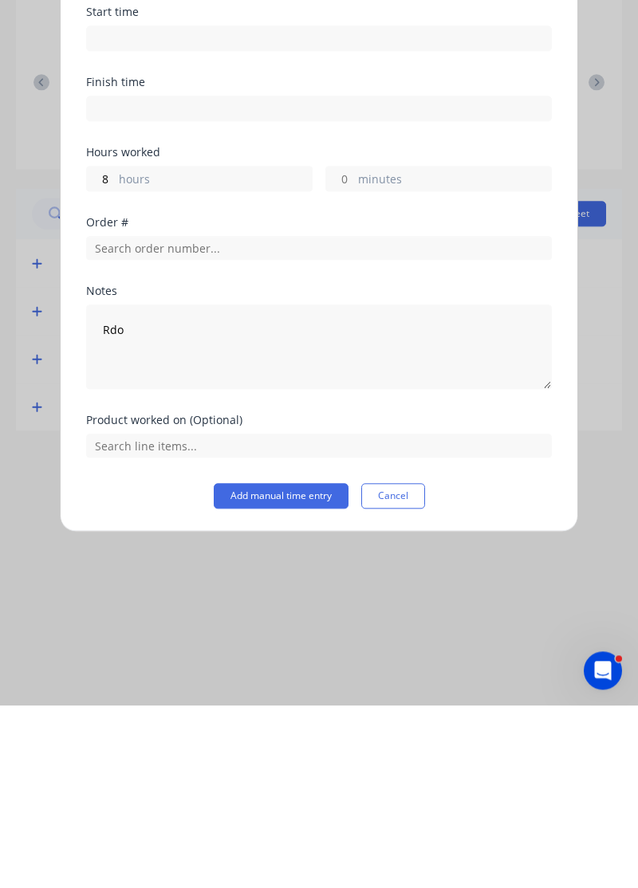
click at [313, 672] on button "Add manual time entry" at bounding box center [281, 679] width 135 height 26
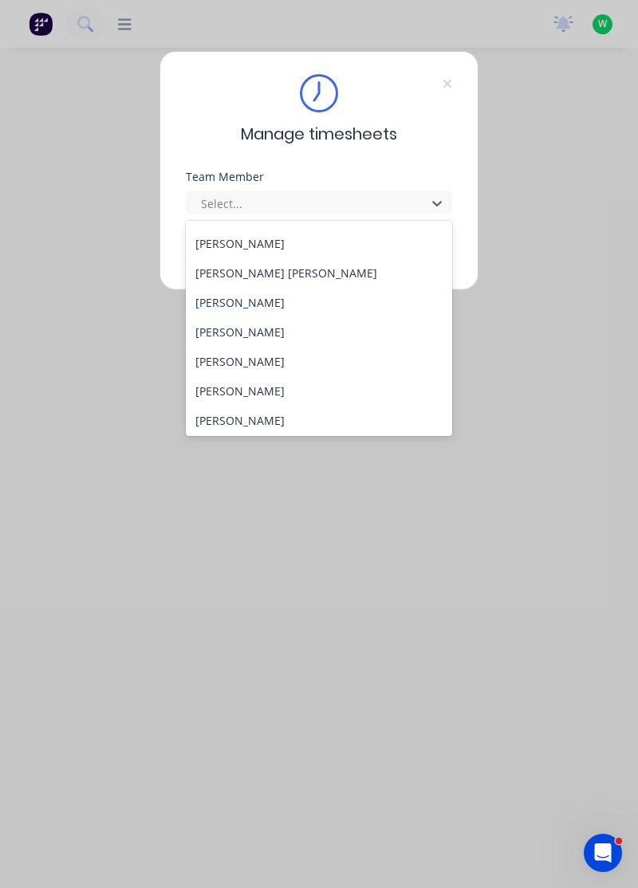
scroll to position [588, 0]
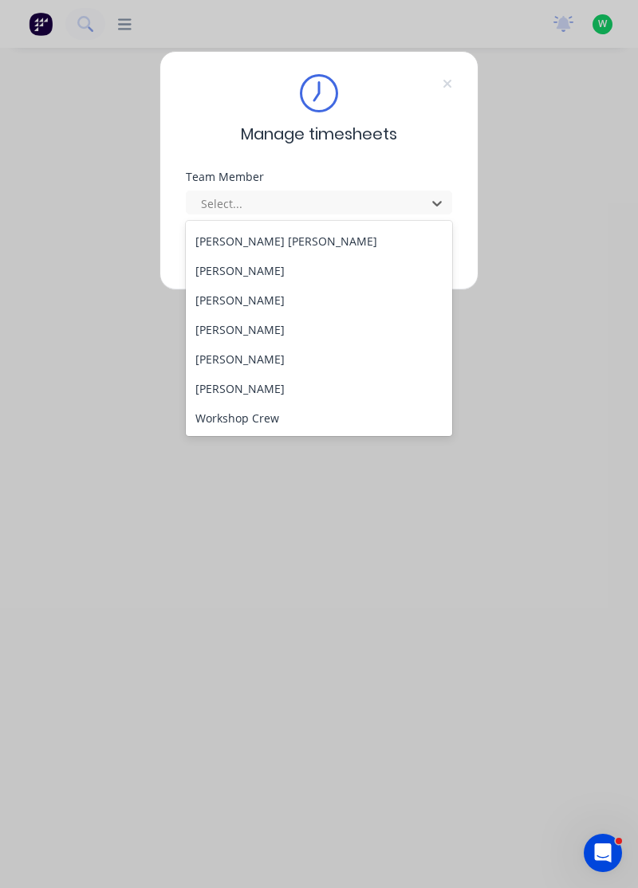
click at [250, 330] on div "[PERSON_NAME]" at bounding box center [319, 330] width 267 height 30
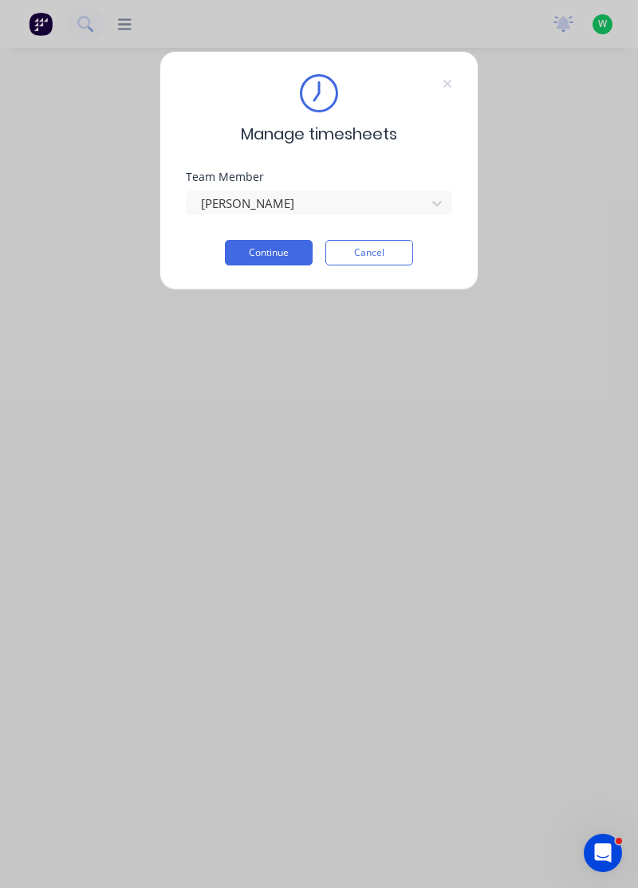
click at [282, 255] on button "Continue" at bounding box center [269, 253] width 88 height 26
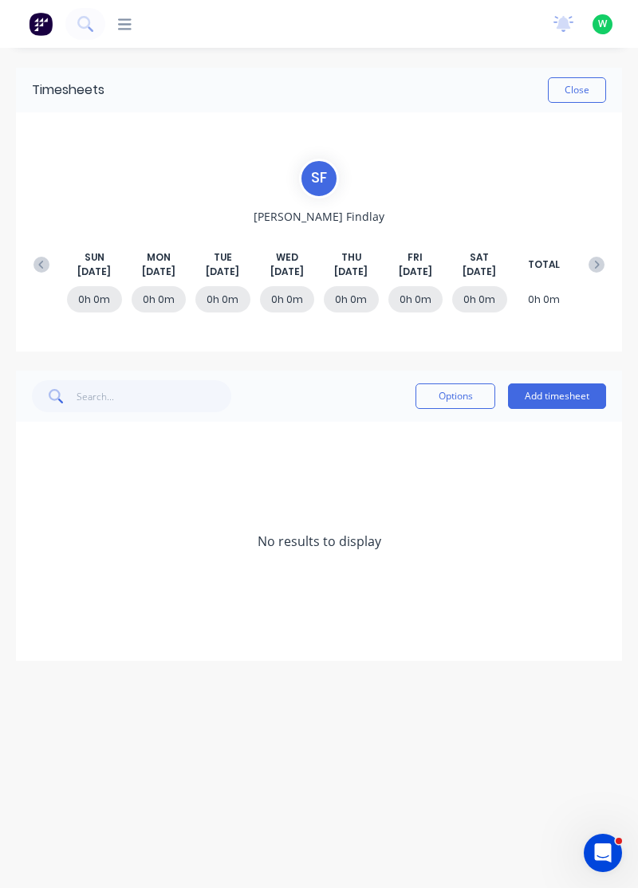
click at [26, 252] on div "[DATE] [DATE] [DATE] [DATE] [DATE] [DATE] [DATE] TOTAL" at bounding box center [319, 264] width 587 height 29
click at [36, 258] on icon at bounding box center [41, 265] width 16 height 16
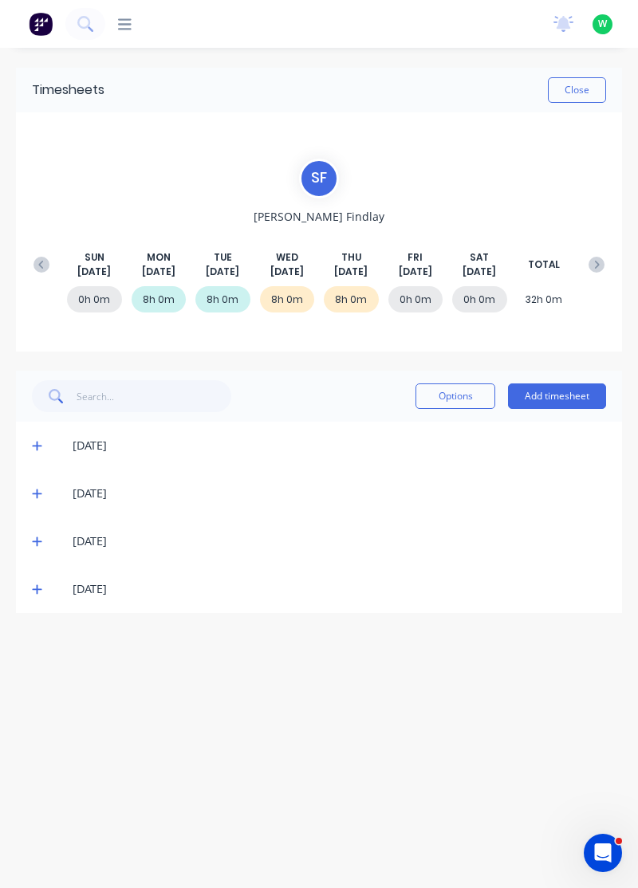
click at [23, 539] on div "[DATE]" at bounding box center [319, 541] width 606 height 48
click at [32, 536] on icon at bounding box center [37, 541] width 10 height 11
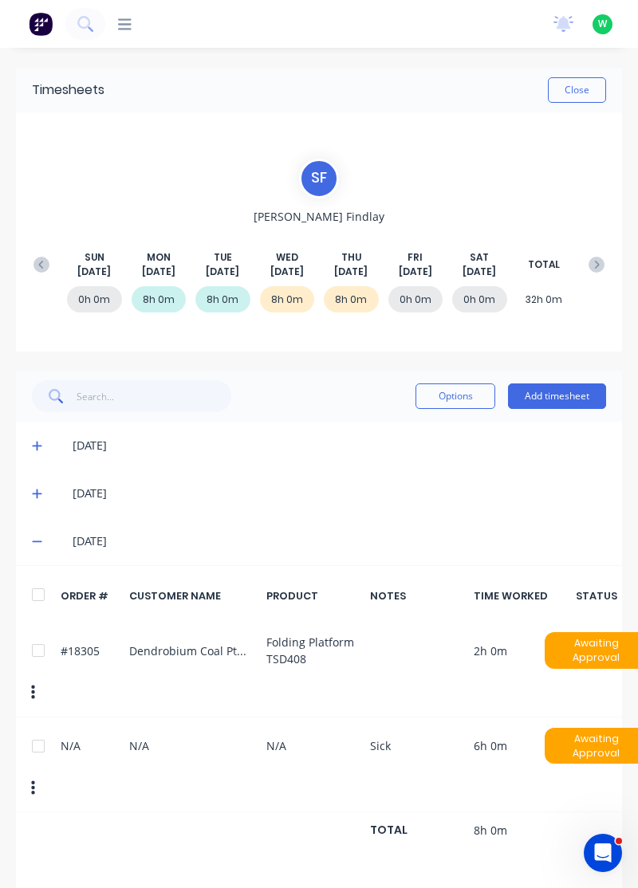
click at [37, 541] on icon at bounding box center [37, 542] width 10 height 2
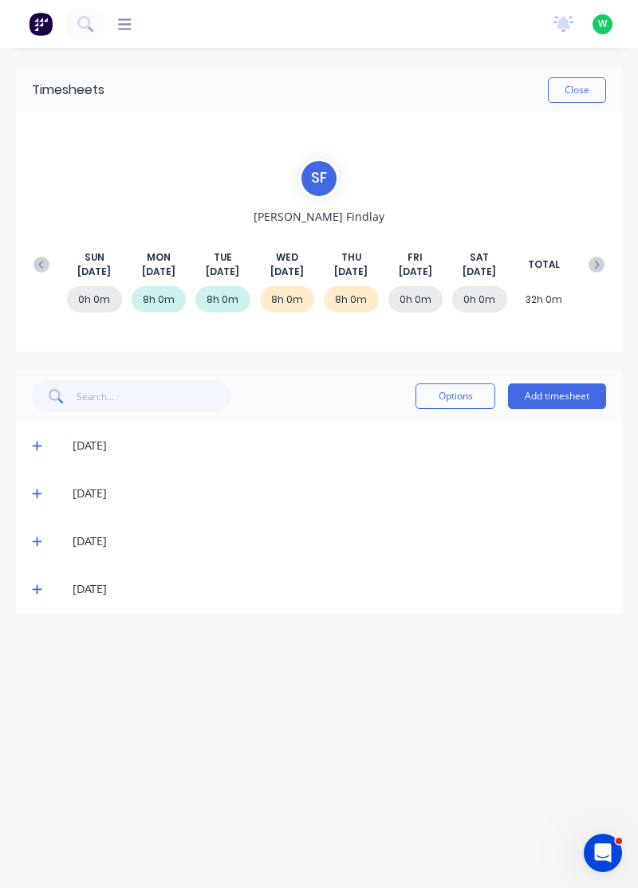
click at [35, 589] on icon at bounding box center [37, 589] width 10 height 11
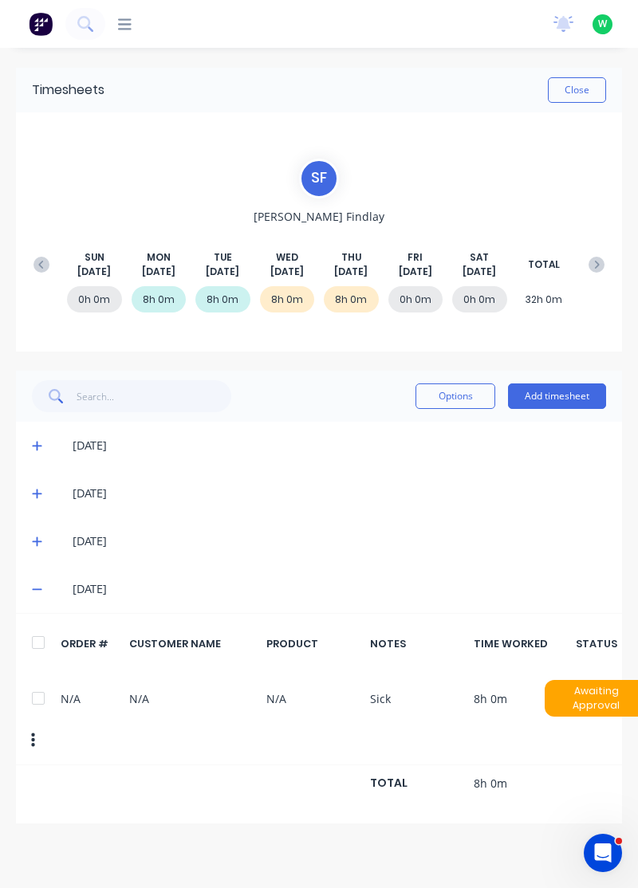
click at [36, 589] on icon at bounding box center [37, 590] width 10 height 2
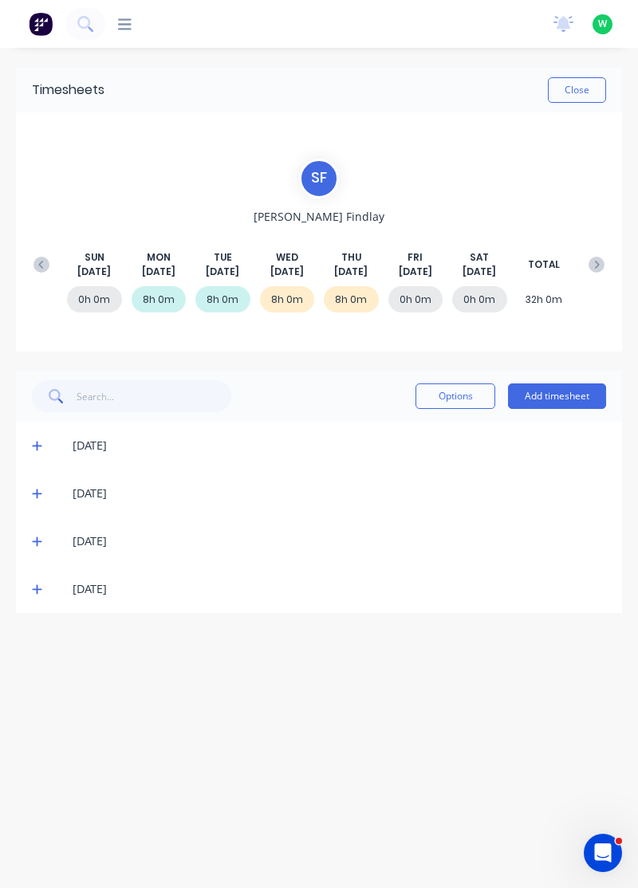
click at [573, 391] on button "Add timesheet" at bounding box center [557, 397] width 98 height 26
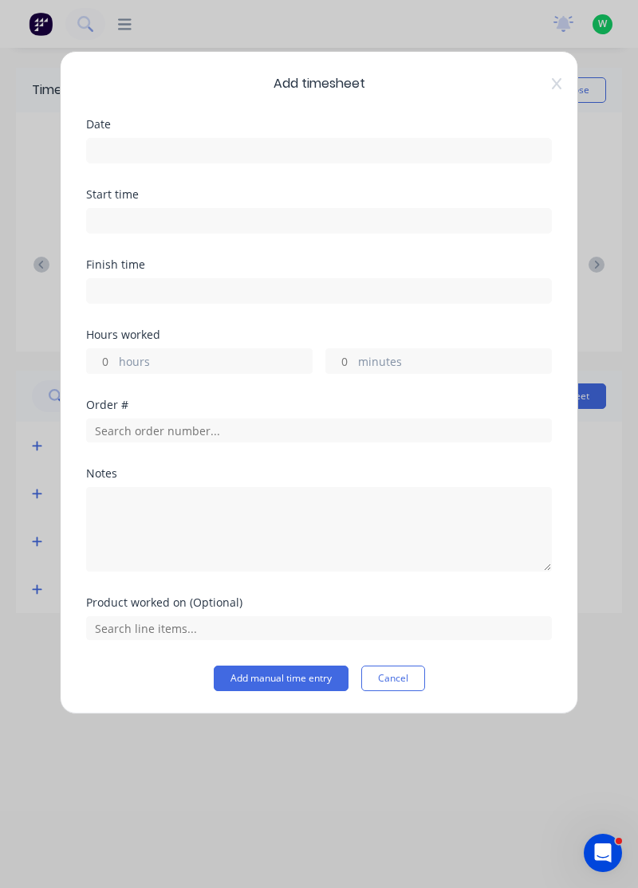
click at [405, 151] on input at bounding box center [319, 151] width 464 height 24
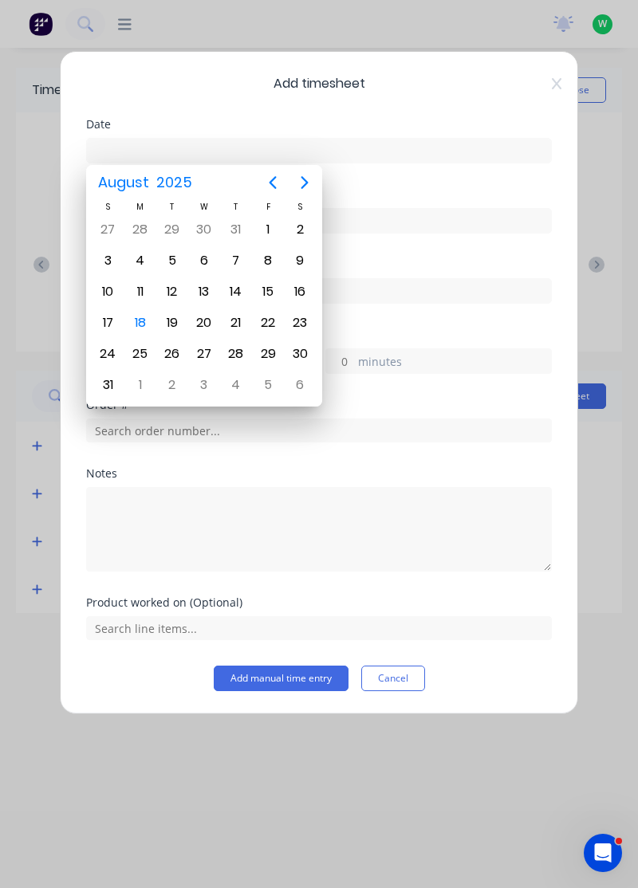
click at [266, 289] on div "15" at bounding box center [268, 292] width 24 height 24
type input "[DATE]"
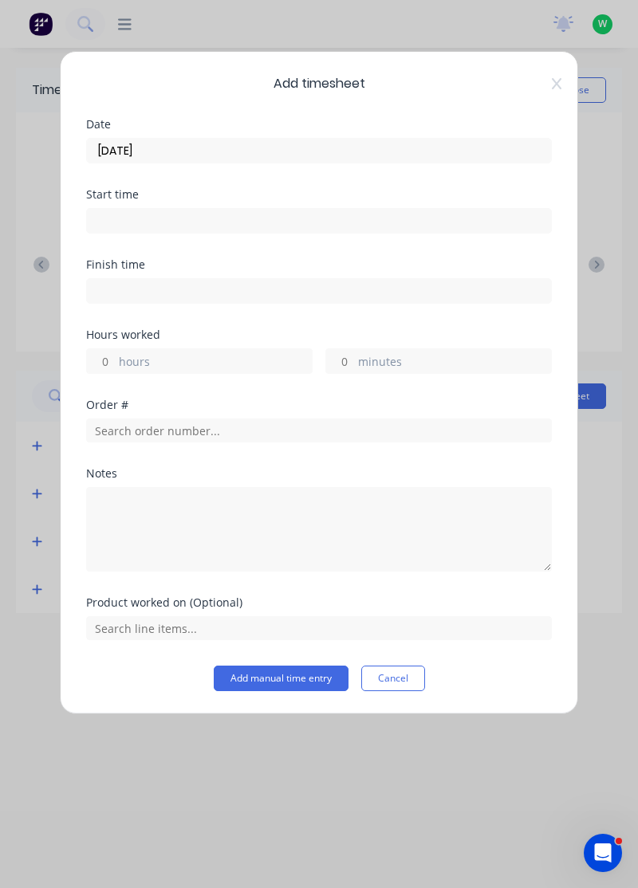
click at [235, 353] on label "hours" at bounding box center [215, 363] width 193 height 20
click at [115, 353] on input "hours" at bounding box center [101, 361] width 28 height 24
type input "8"
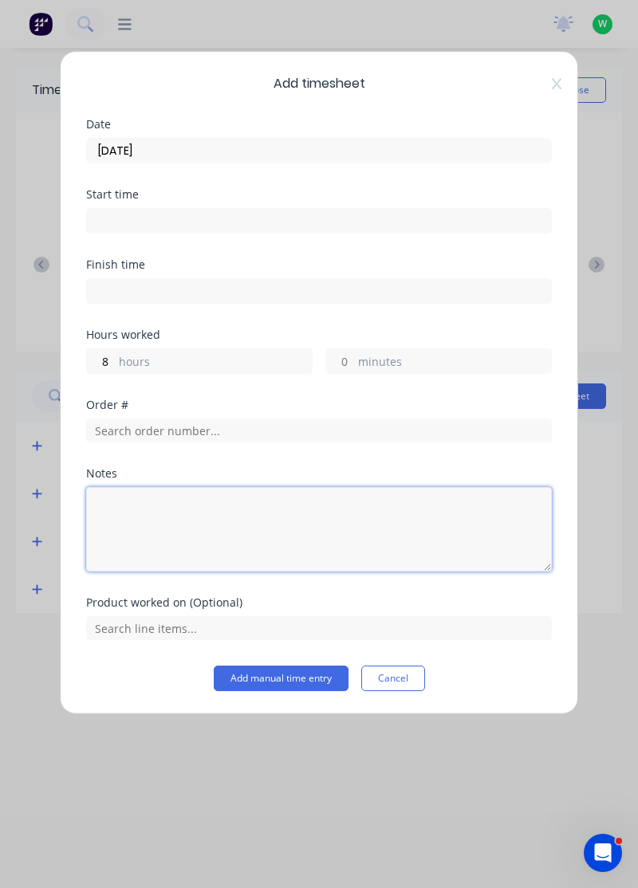
click at [279, 502] on textarea at bounding box center [319, 529] width 466 height 85
type textarea "Rdo?"
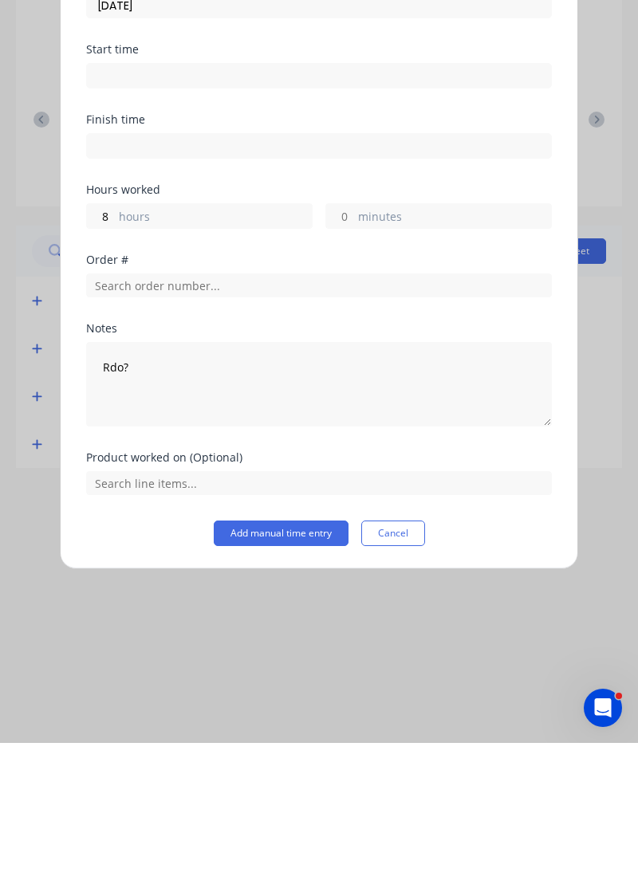
click at [314, 671] on button "Add manual time entry" at bounding box center [281, 679] width 135 height 26
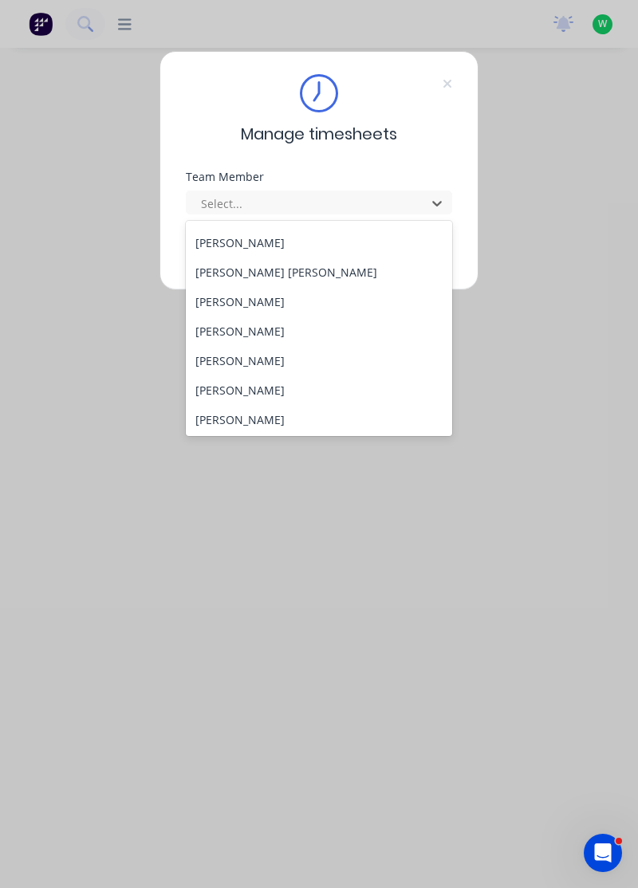
scroll to position [588, 0]
click at [252, 359] on div "[PERSON_NAME]" at bounding box center [319, 359] width 267 height 30
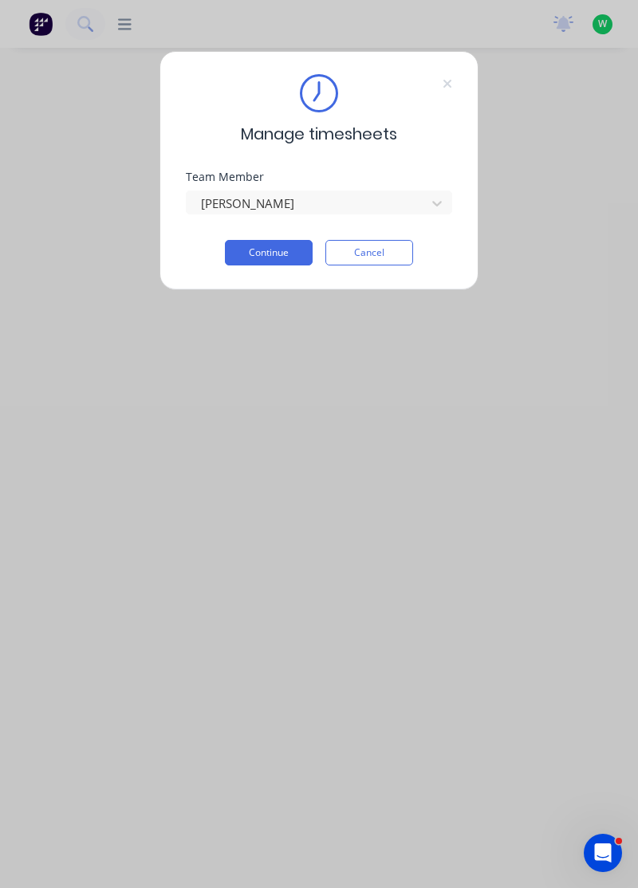
click at [279, 250] on button "Continue" at bounding box center [269, 253] width 88 height 26
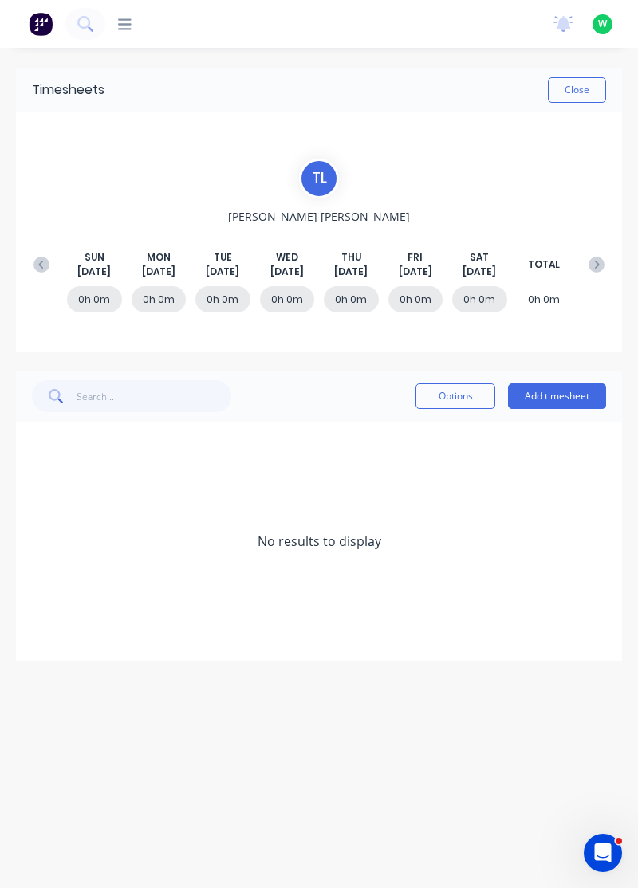
click at [33, 263] on icon at bounding box center [41, 265] width 16 height 16
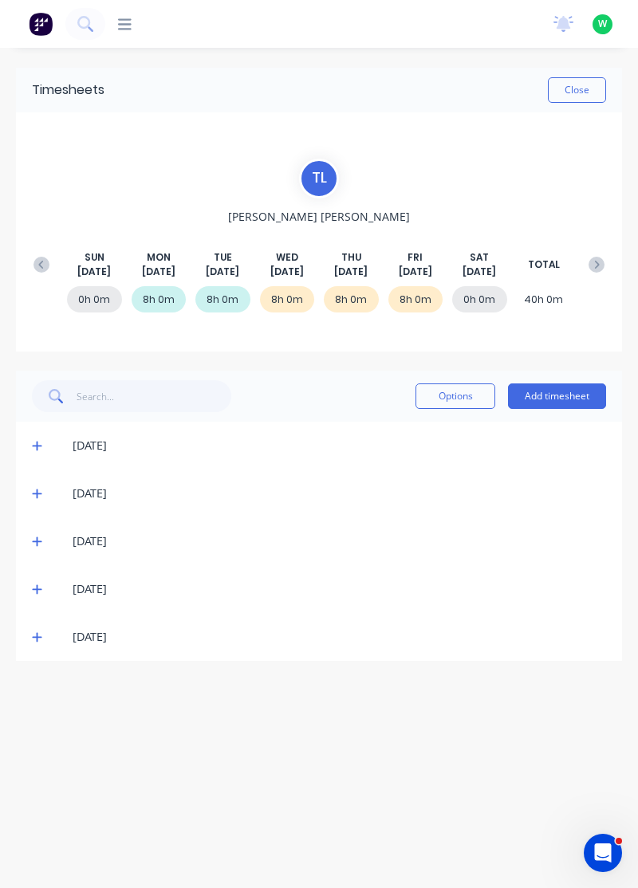
click at [37, 636] on icon at bounding box center [37, 638] width 10 height 10
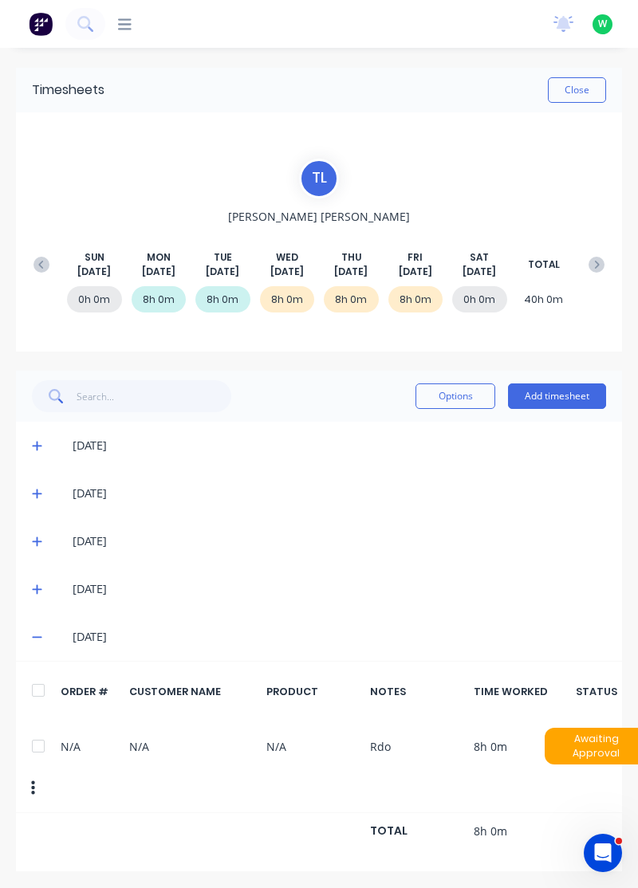
click at [33, 588] on icon at bounding box center [37, 590] width 10 height 10
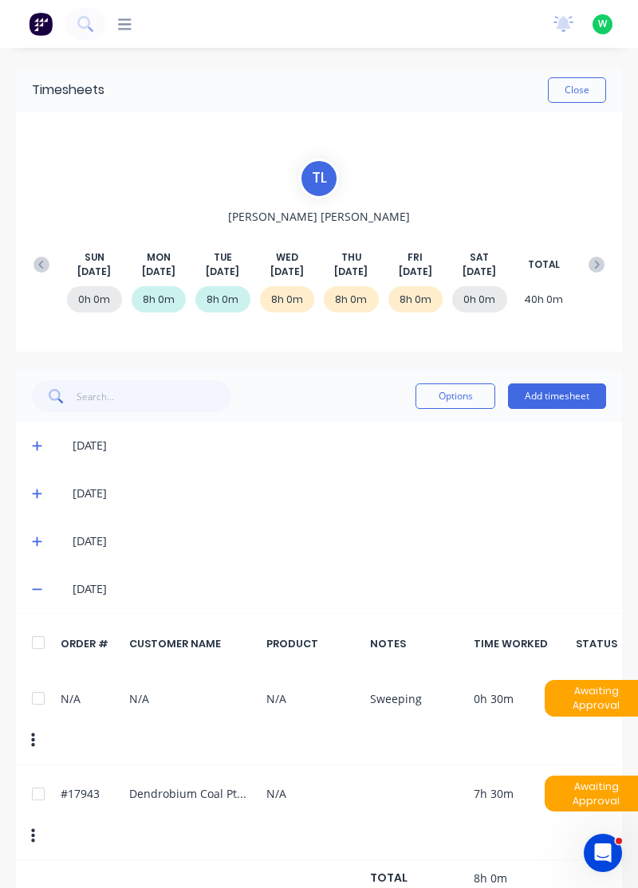
click at [37, 589] on icon at bounding box center [37, 590] width 10 height 2
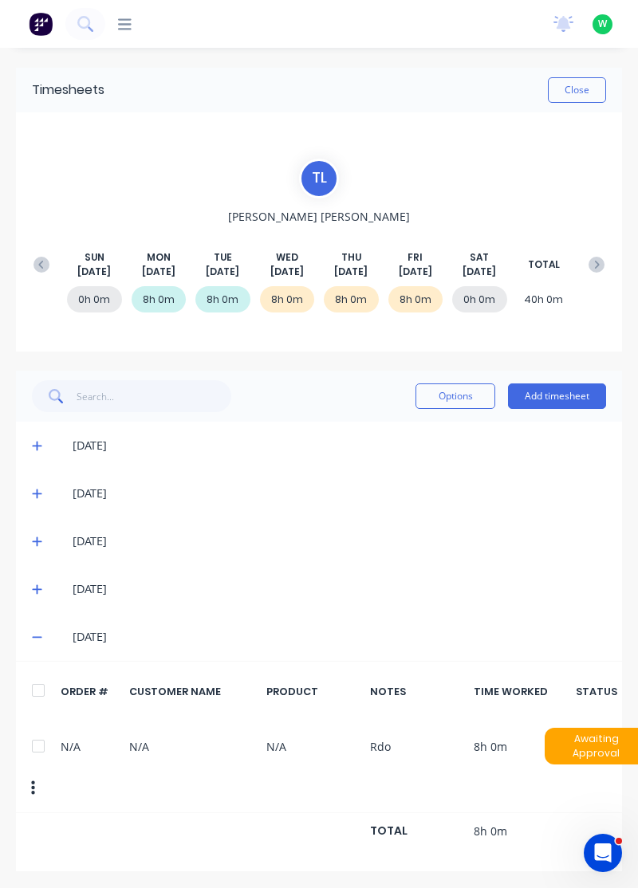
click at [32, 637] on icon at bounding box center [37, 637] width 10 height 11
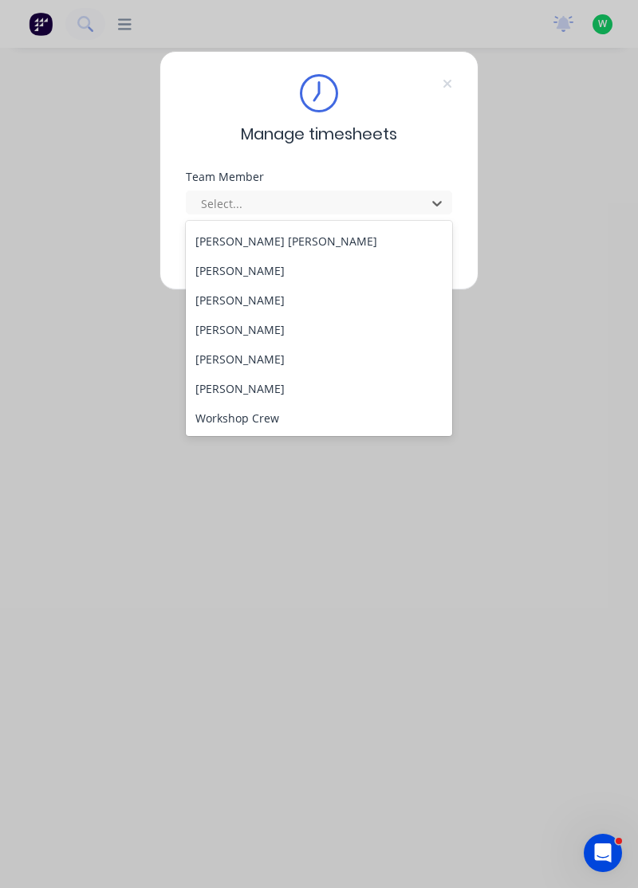
click at [248, 383] on div "[PERSON_NAME]" at bounding box center [319, 389] width 267 height 30
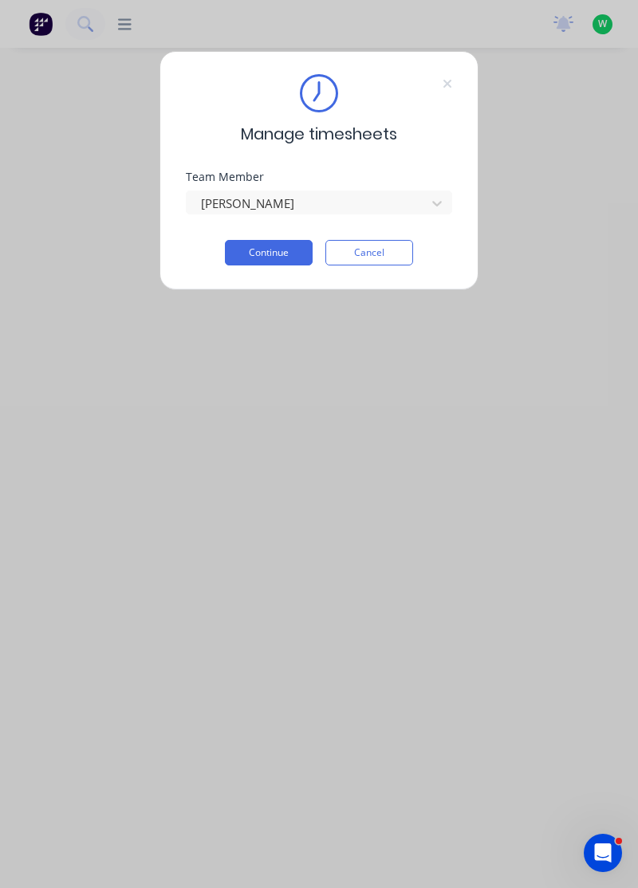
click at [288, 250] on button "Continue" at bounding box center [269, 253] width 88 height 26
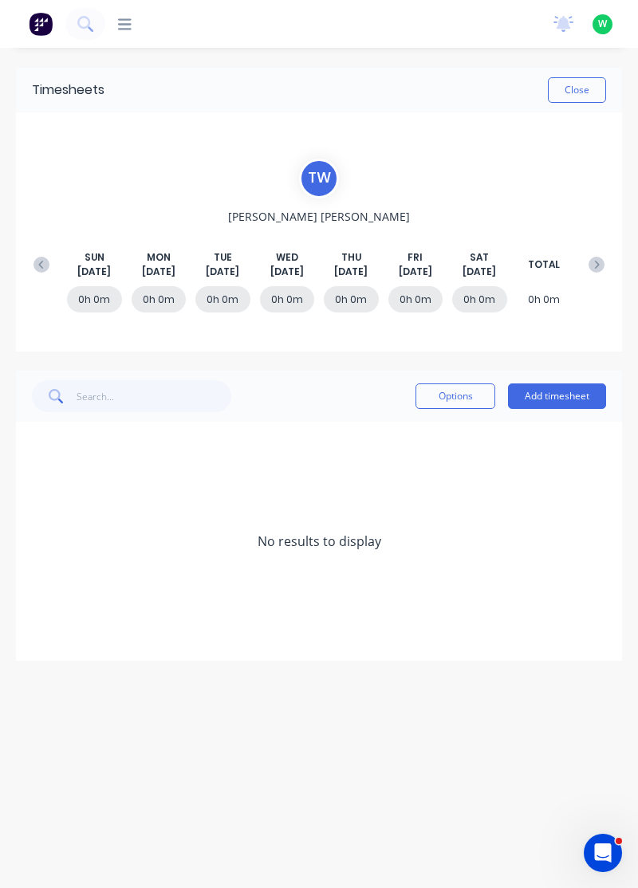
click at [40, 251] on button at bounding box center [42, 264] width 32 height 29
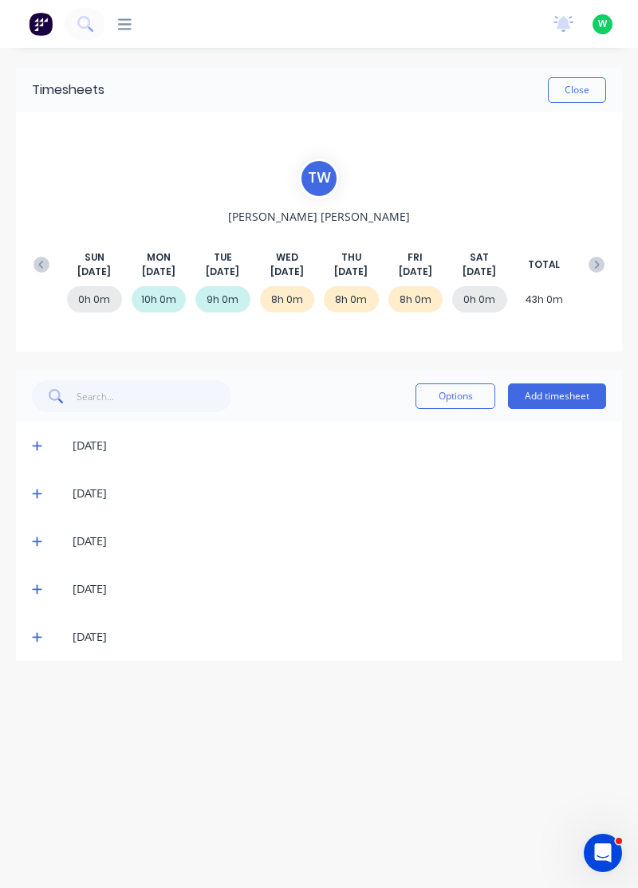
click at [35, 636] on icon at bounding box center [37, 638] width 10 height 10
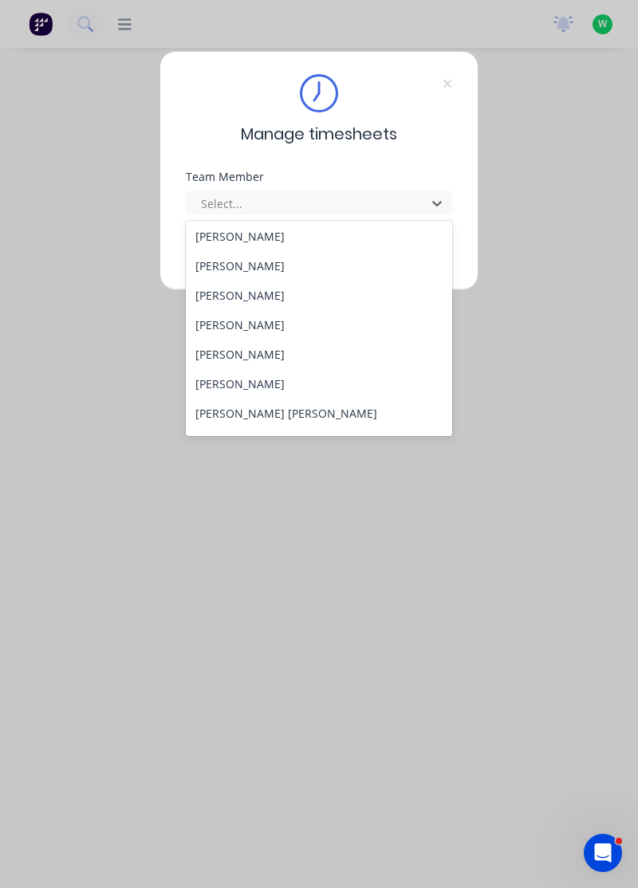
scroll to position [66, 0]
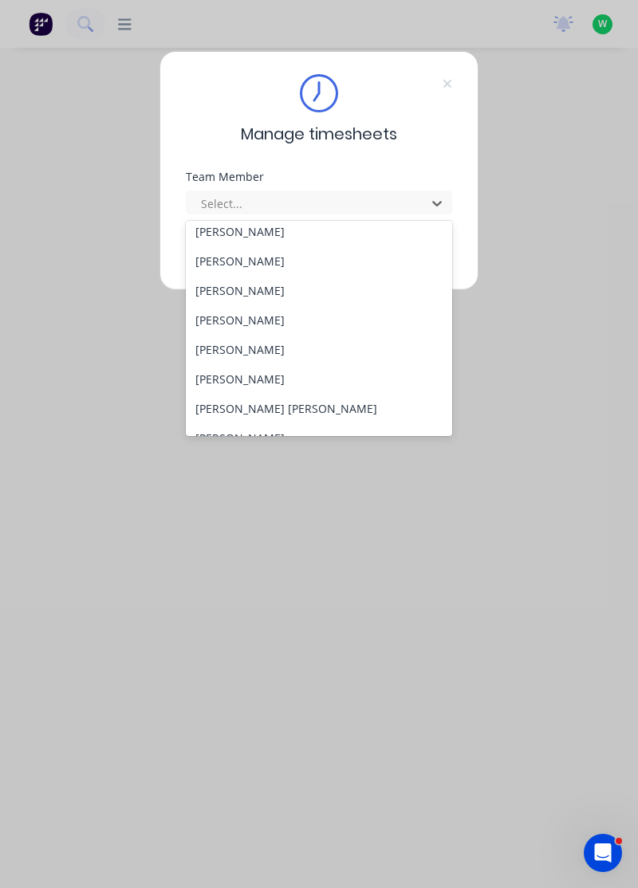
click at [231, 376] on div "[PERSON_NAME]" at bounding box center [319, 379] width 267 height 30
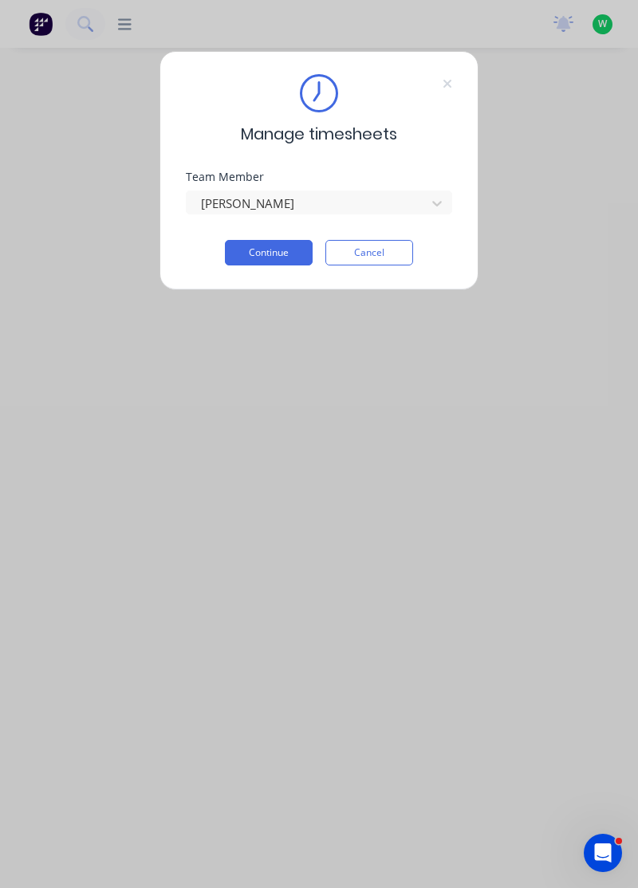
click at [265, 246] on button "Continue" at bounding box center [269, 253] width 88 height 26
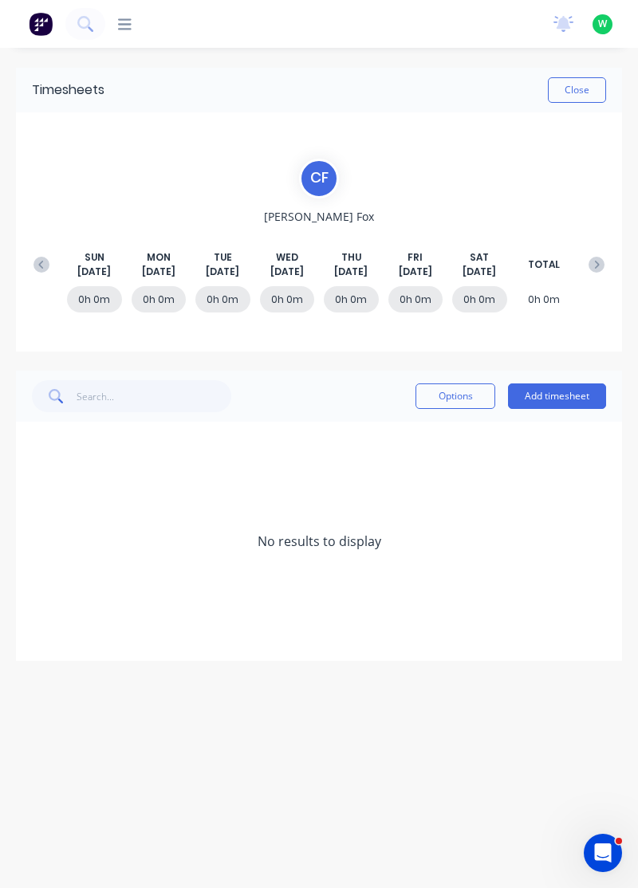
click at [46, 262] on icon at bounding box center [41, 265] width 16 height 16
